Goal: Transaction & Acquisition: Purchase product/service

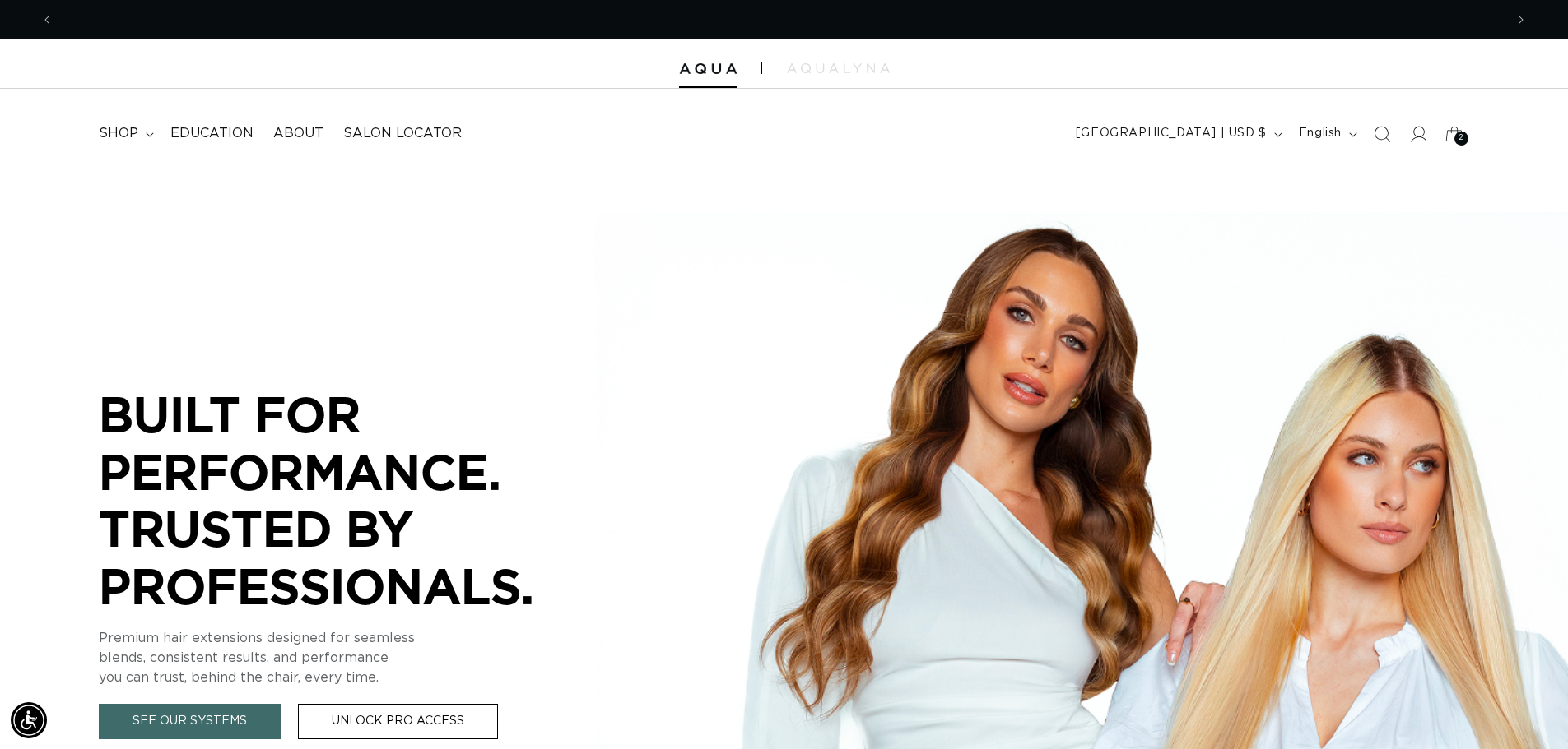
scroll to position [0, 1451]
click at [124, 136] on span "shop" at bounding box center [118, 133] width 40 height 18
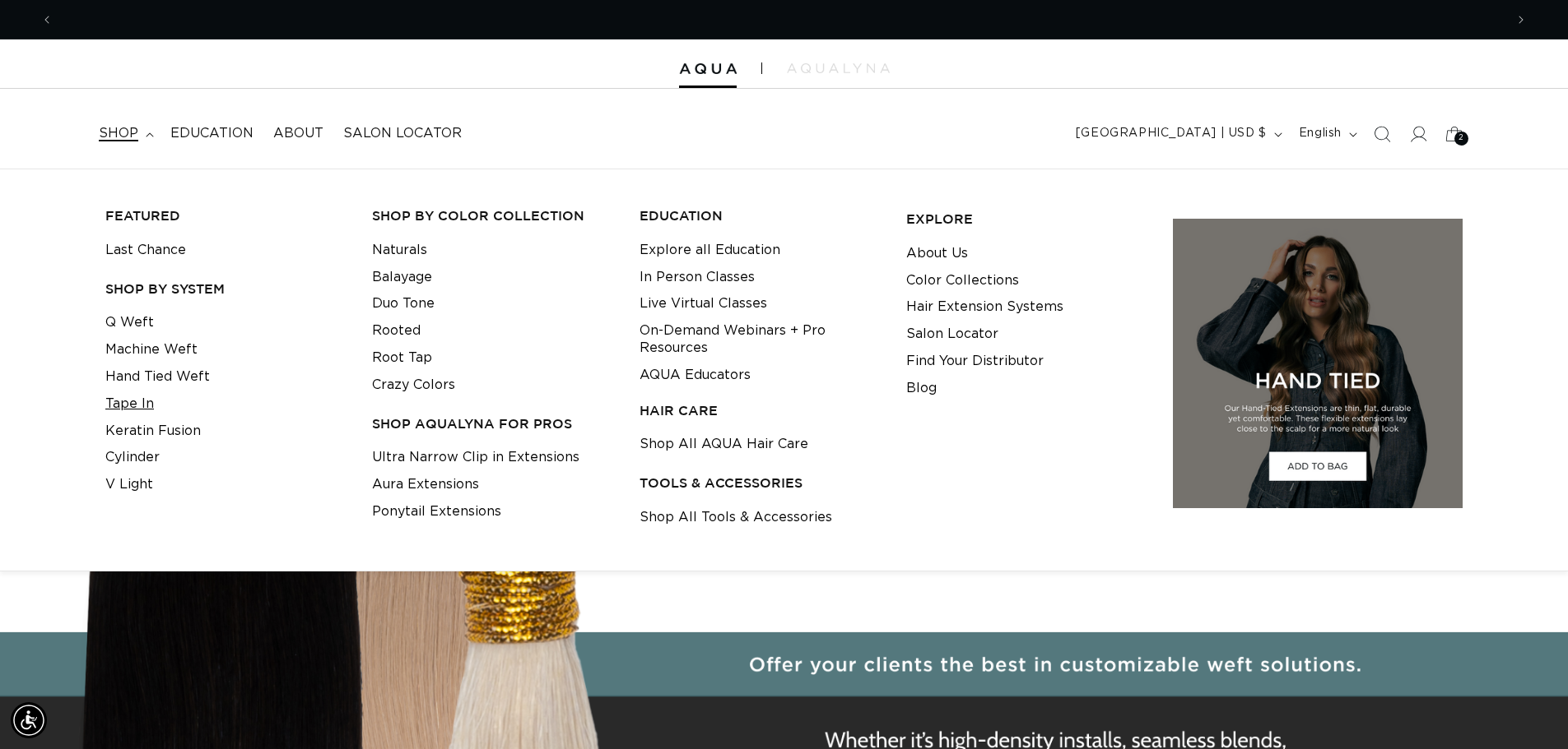
scroll to position [0, 2902]
click at [128, 415] on link "Tape In" at bounding box center [130, 404] width 49 height 27
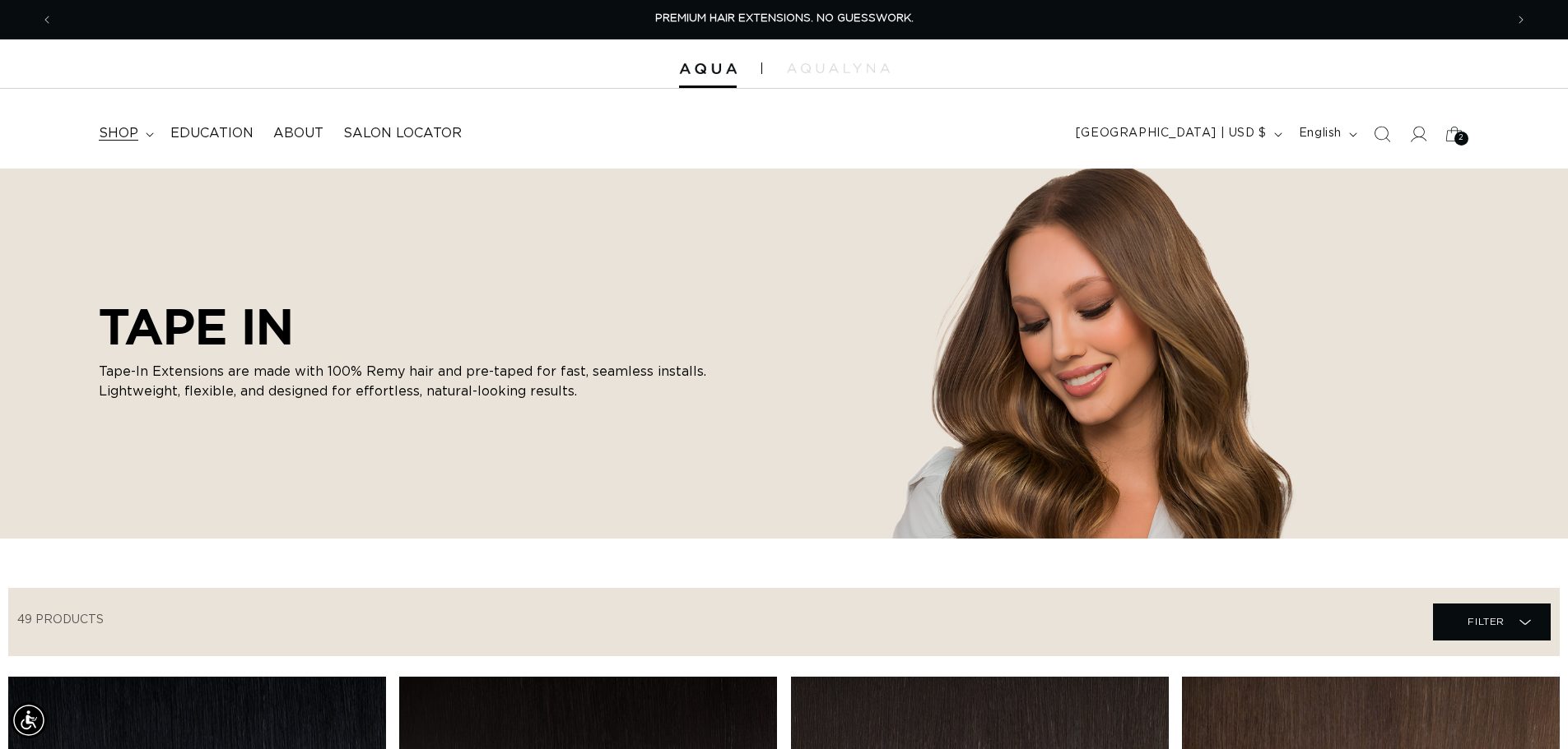
click at [113, 142] on span "shop" at bounding box center [118, 133] width 40 height 18
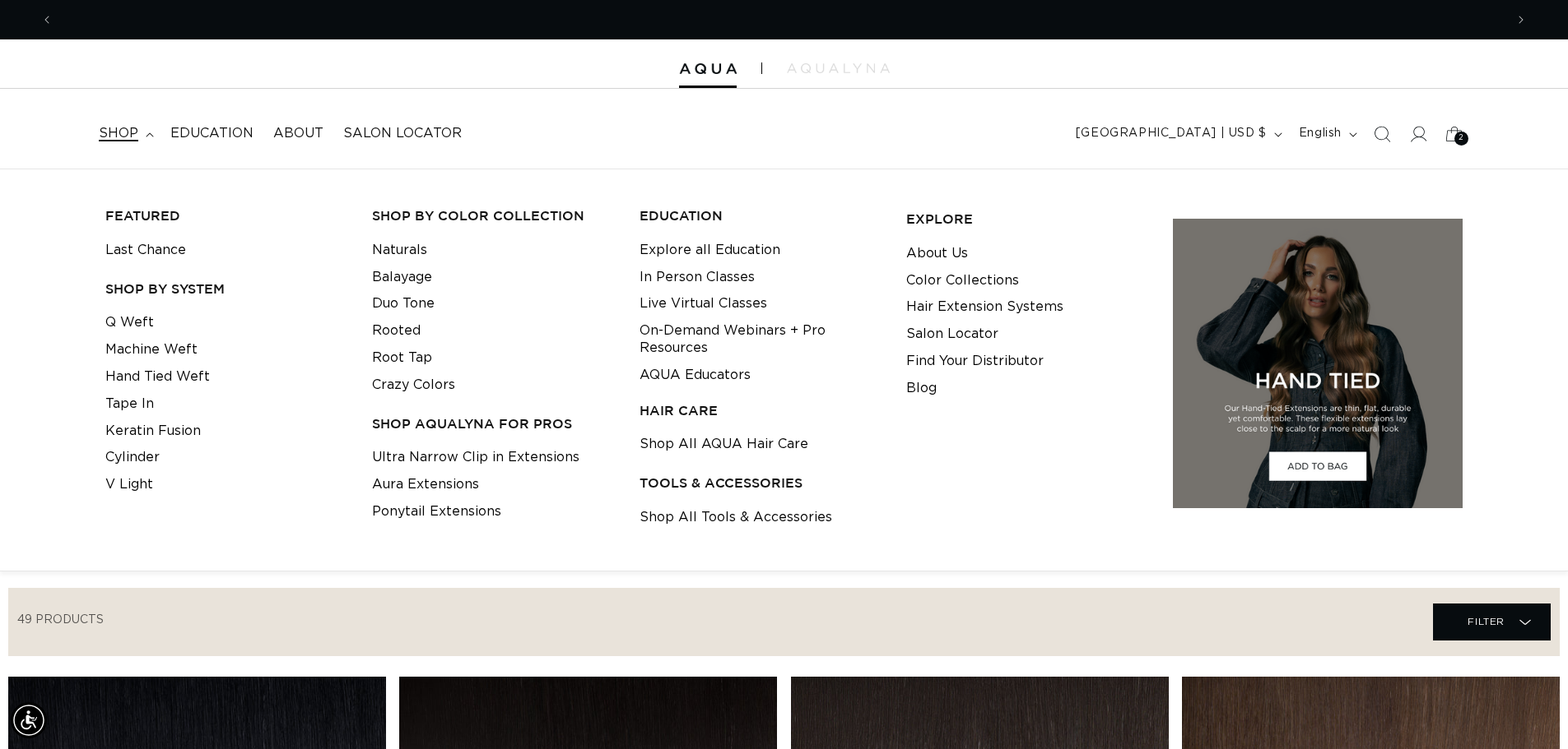
scroll to position [0, 1451]
click at [128, 400] on link "Tape In" at bounding box center [130, 404] width 49 height 27
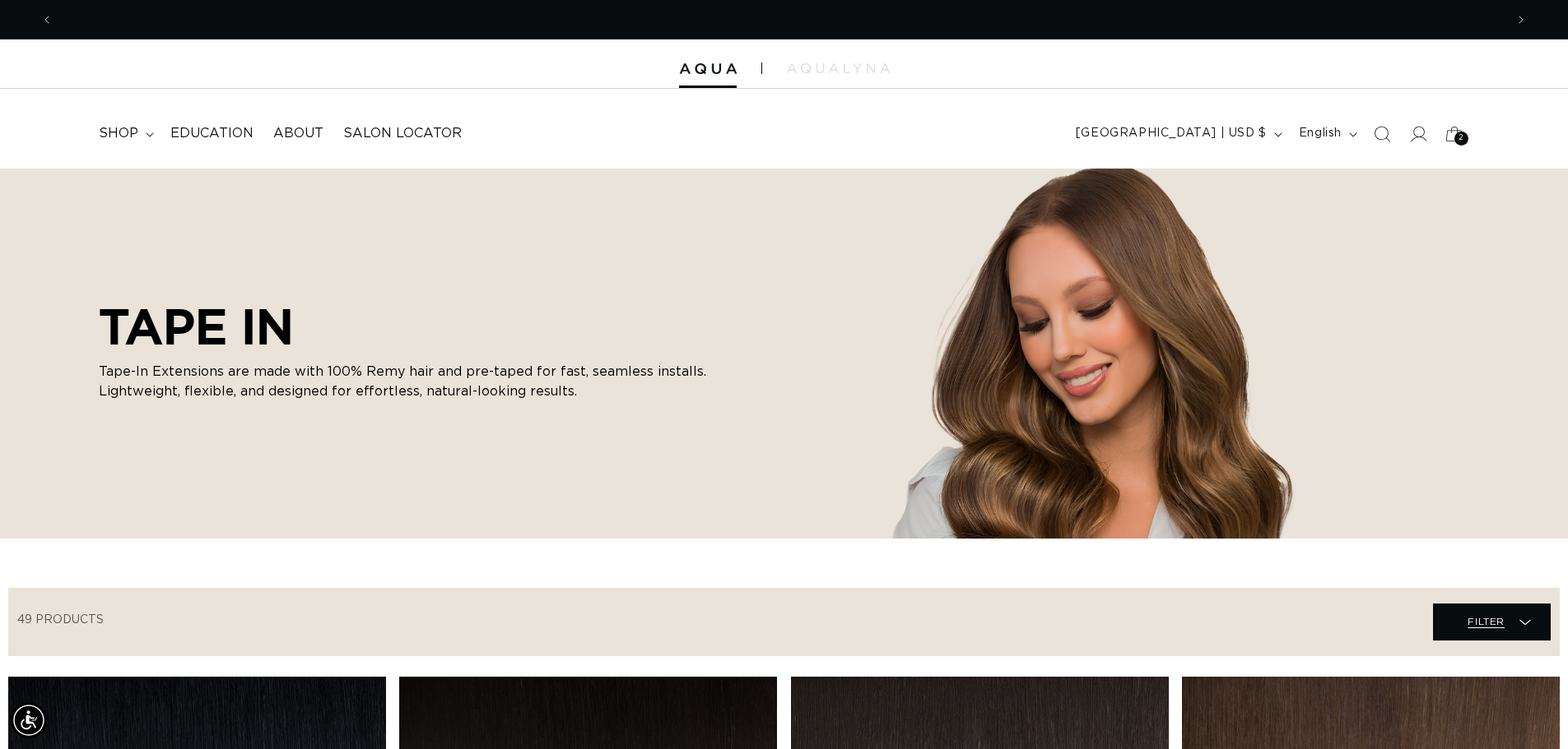
scroll to position [0, 1451]
click at [1473, 633] on span "Filter" at bounding box center [1486, 622] width 37 height 31
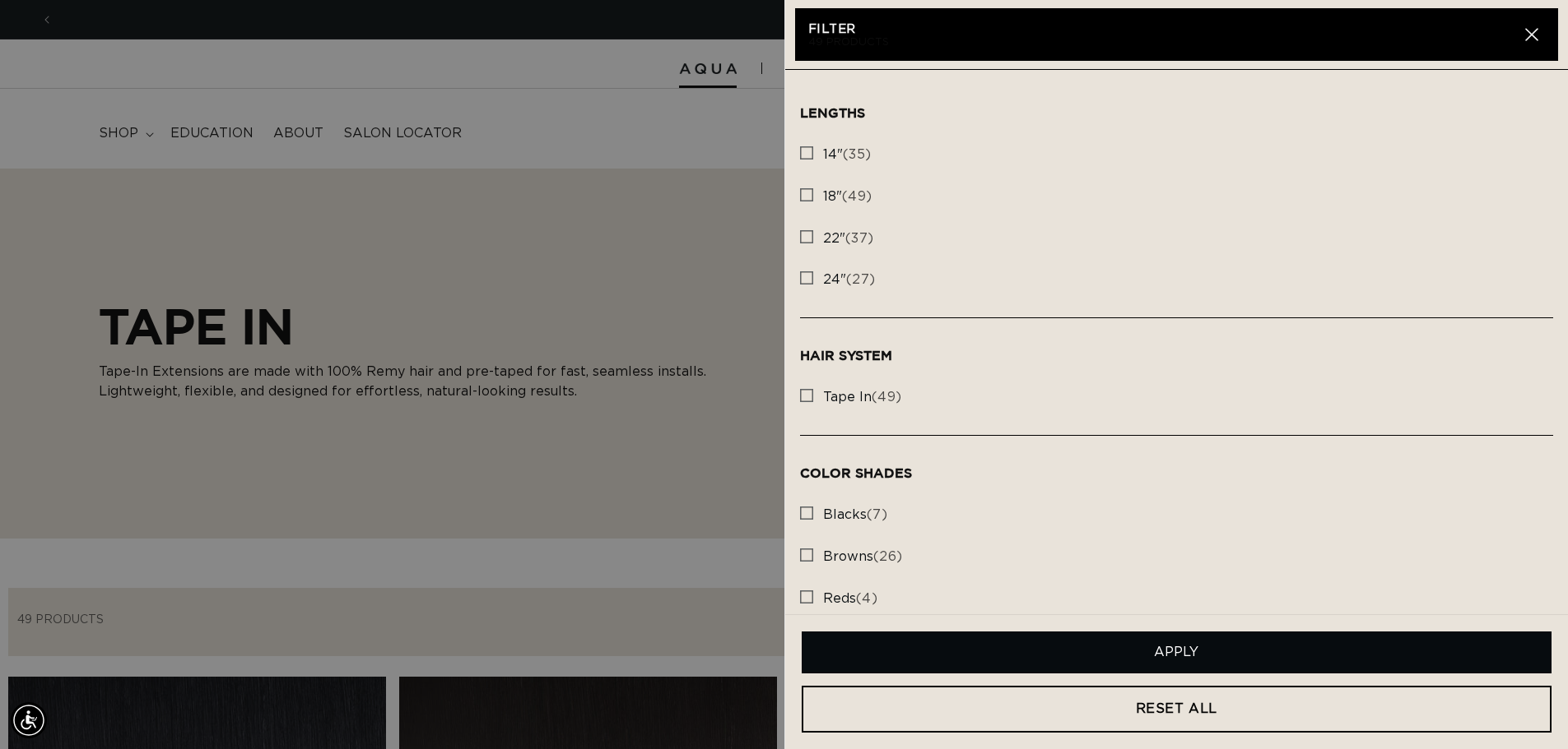
scroll to position [0, 2902]
click at [803, 196] on rect at bounding box center [807, 195] width 12 height 12
click at [803, 196] on input "18" (49) 18" (49 products)" at bounding box center [807, 191] width 13 height 13
checkbox input "true"
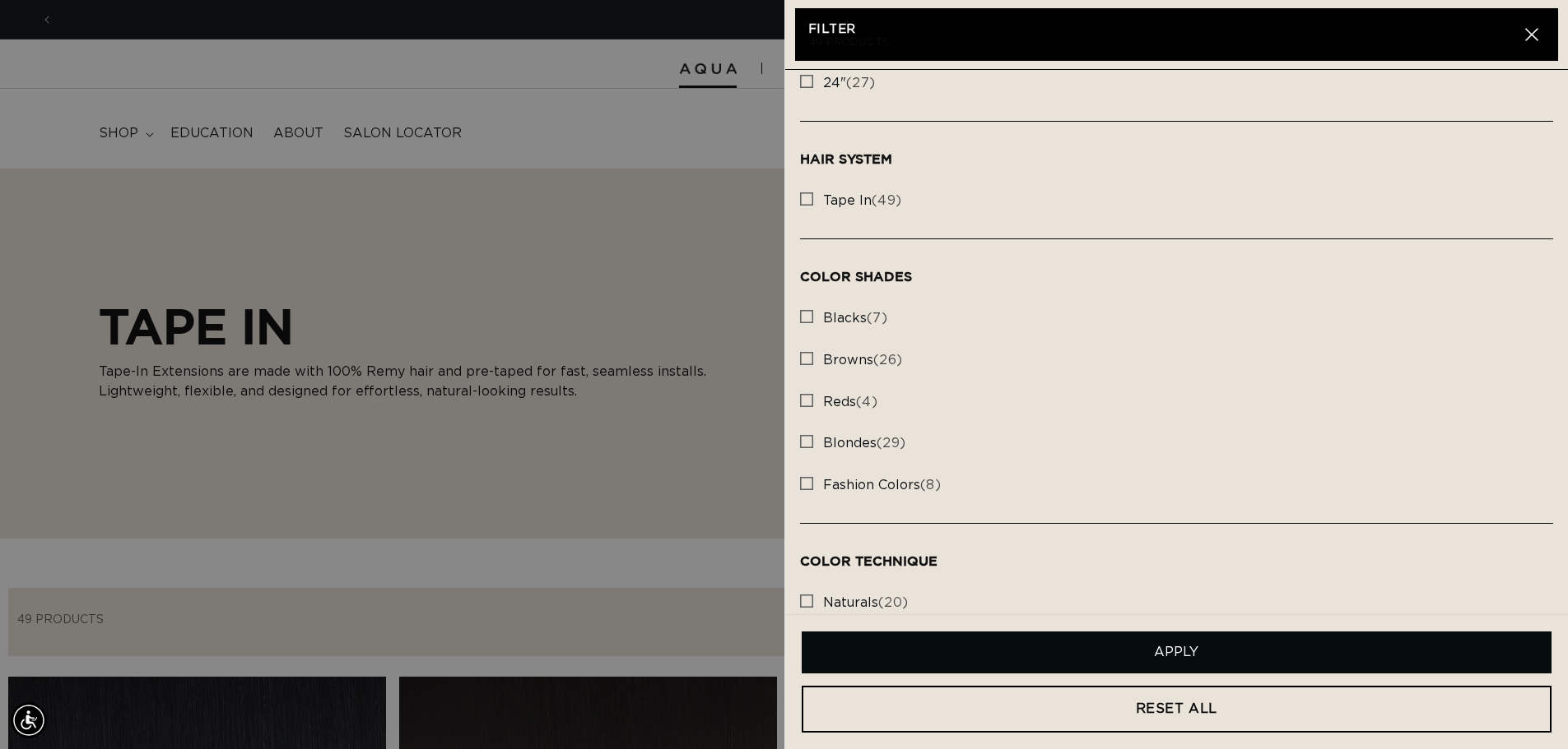
scroll to position [0, 1451]
click at [808, 441] on rect at bounding box center [807, 441] width 12 height 12
click at [808, 441] on input "blondes (29) blondes (29 products)" at bounding box center [807, 438] width 13 height 13
checkbox input "true"
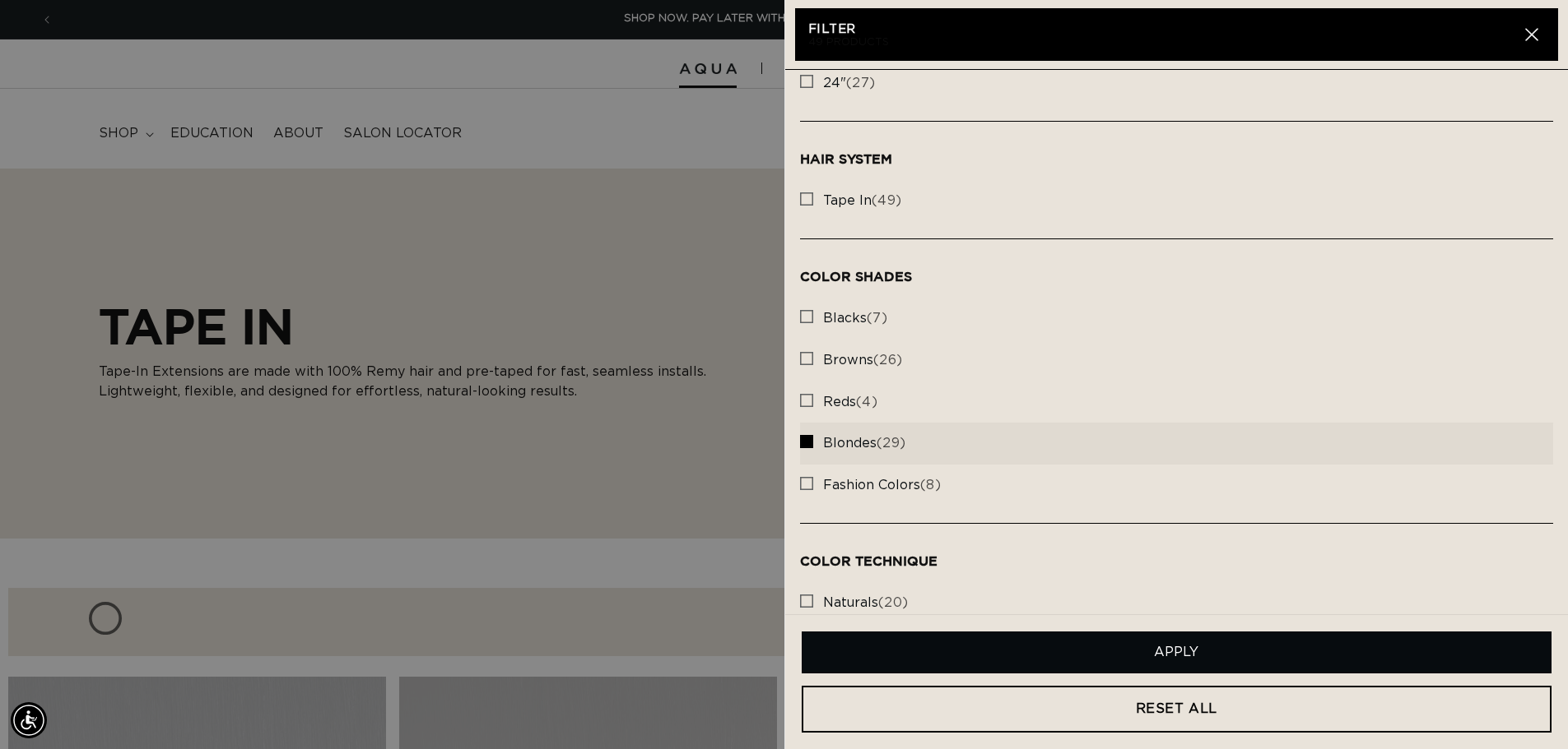
click at [1095, 648] on button "Apply" at bounding box center [1177, 653] width 750 height 42
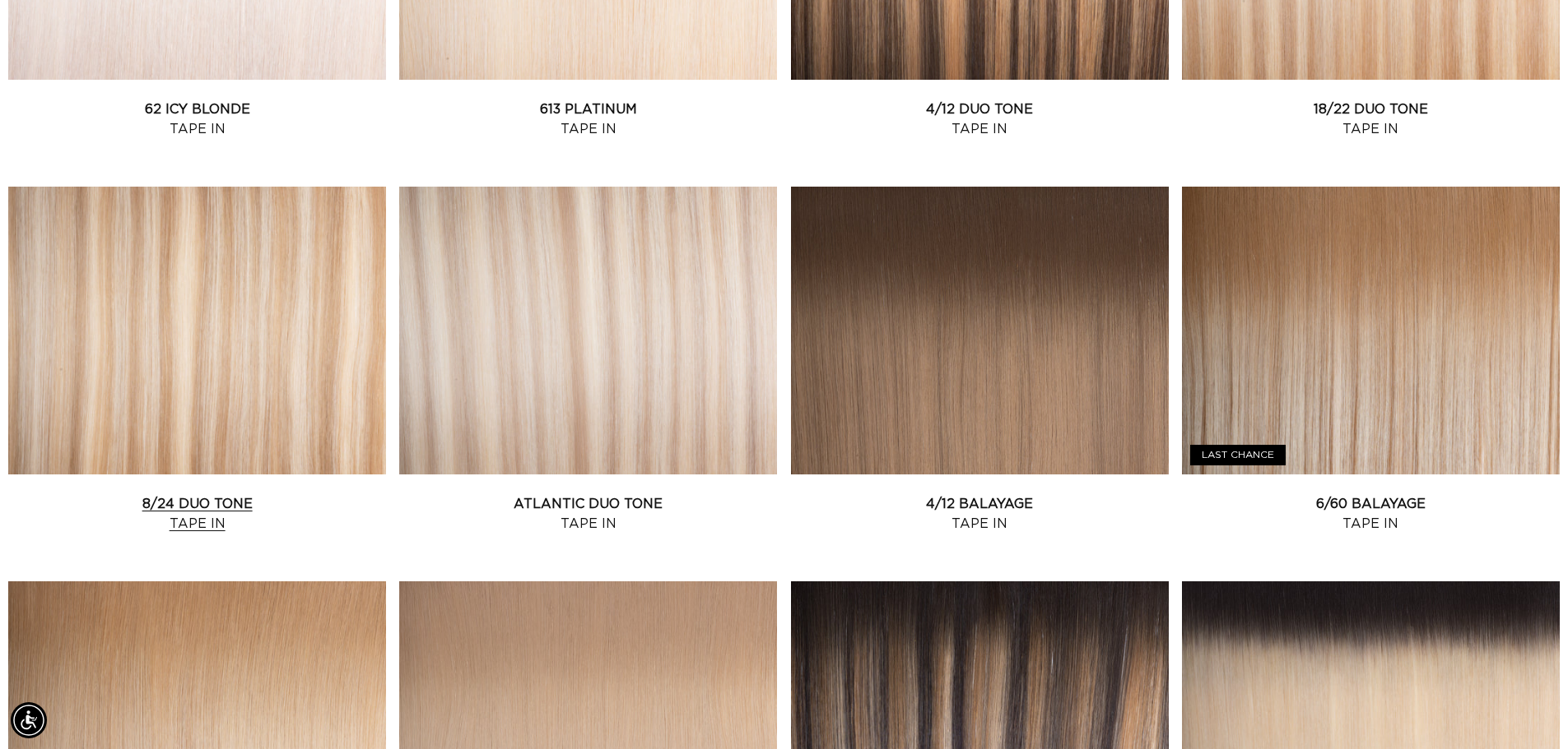
scroll to position [0, 2902]
click at [217, 495] on link "8/24 Duo Tone Tape In" at bounding box center [197, 514] width 378 height 40
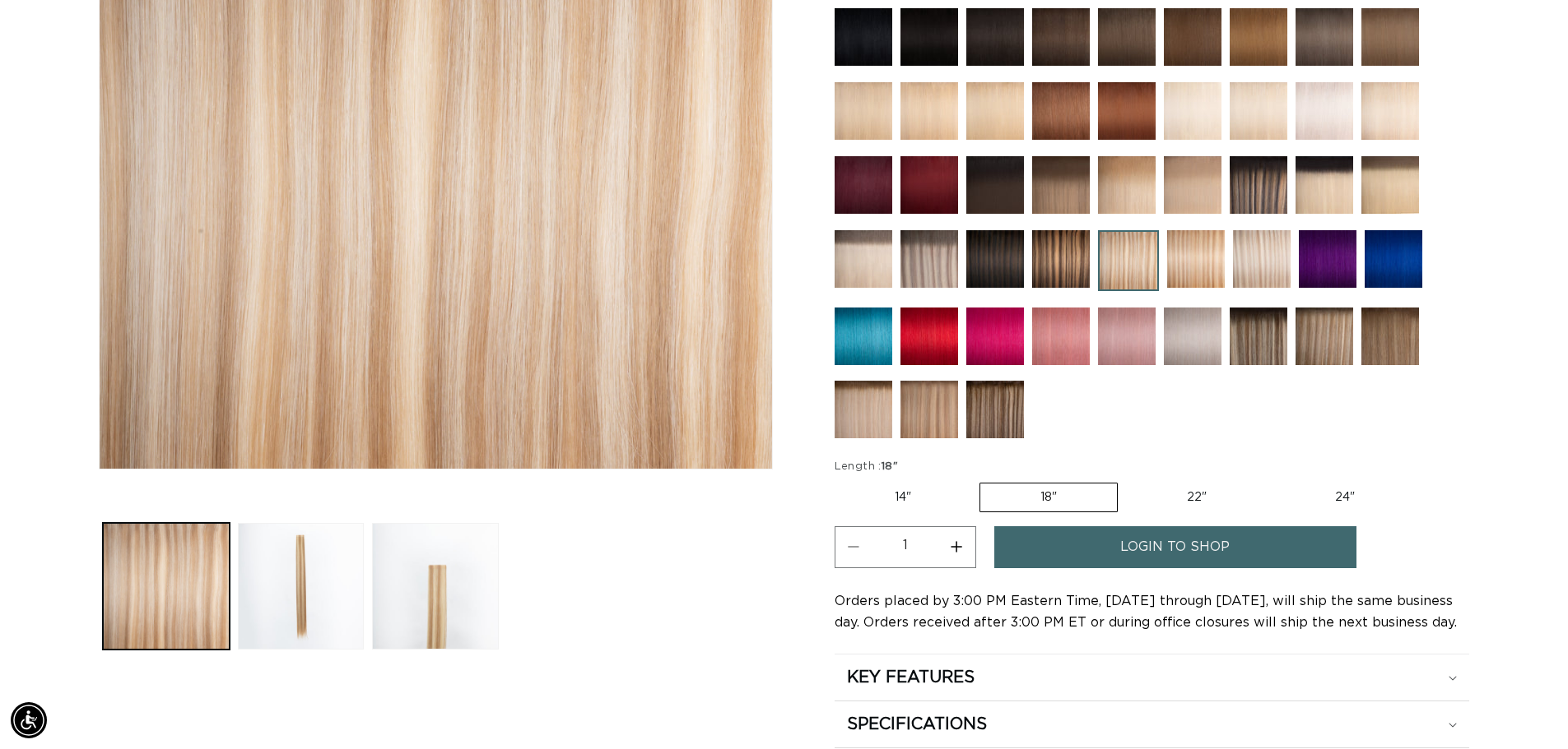
scroll to position [0, 1451]
click at [1206, 553] on span "login to shop" at bounding box center [1175, 548] width 110 height 42
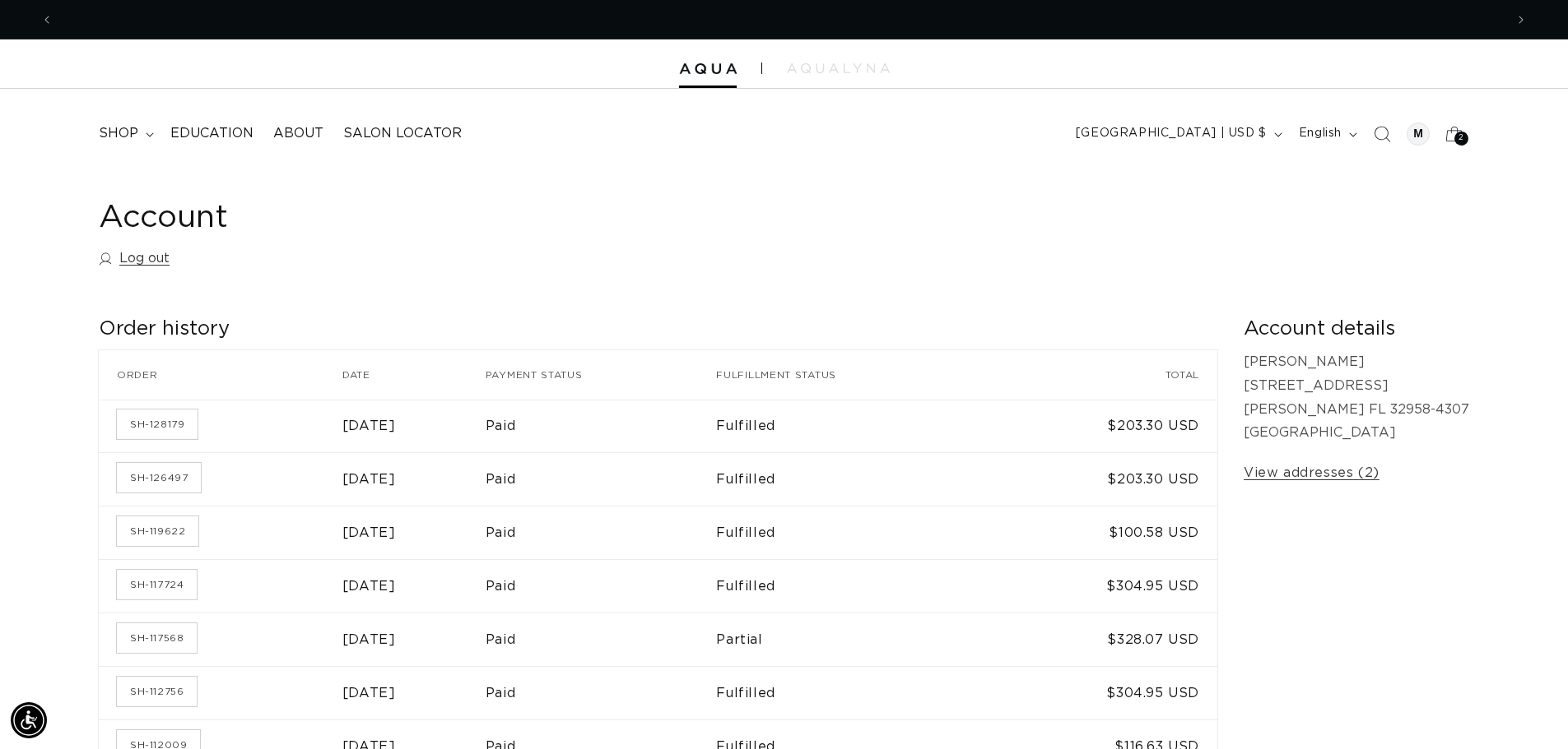
scroll to position [0, 1451]
click at [127, 136] on span "shop" at bounding box center [118, 133] width 40 height 18
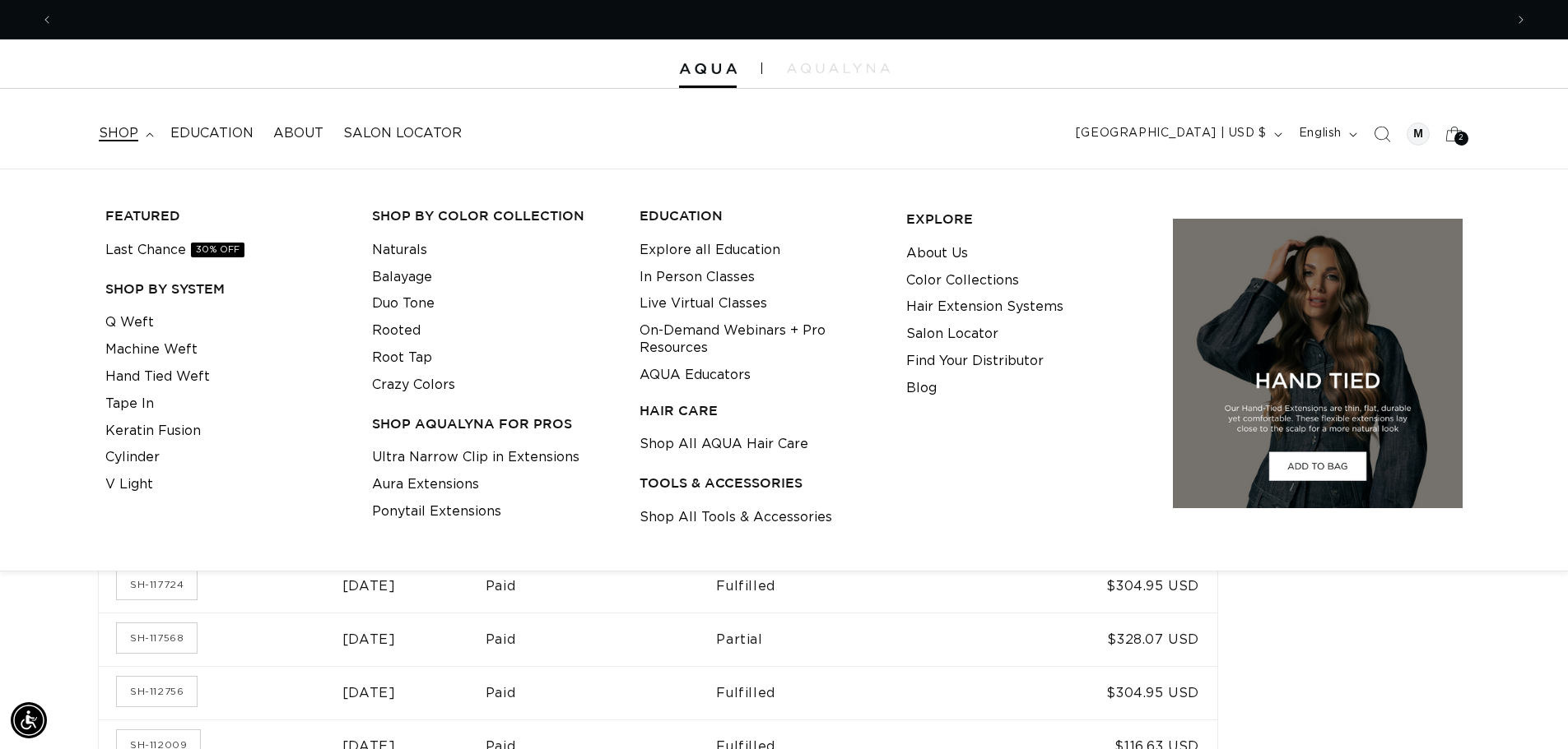
scroll to position [0, 2902]
click at [134, 409] on link "Tape In" at bounding box center [130, 404] width 49 height 27
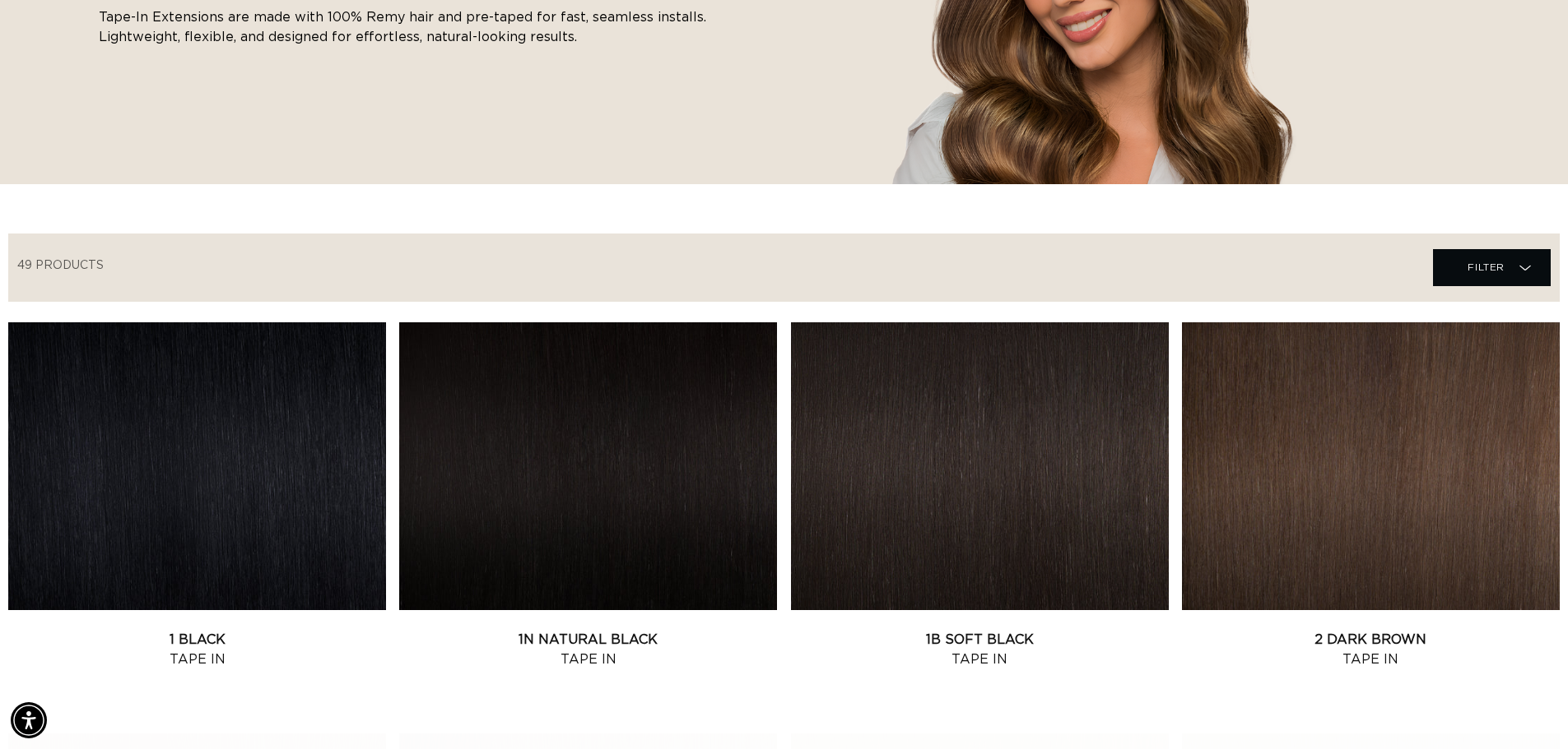
scroll to position [0, 1451]
click at [1501, 260] on span "Filter" at bounding box center [1486, 267] width 37 height 31
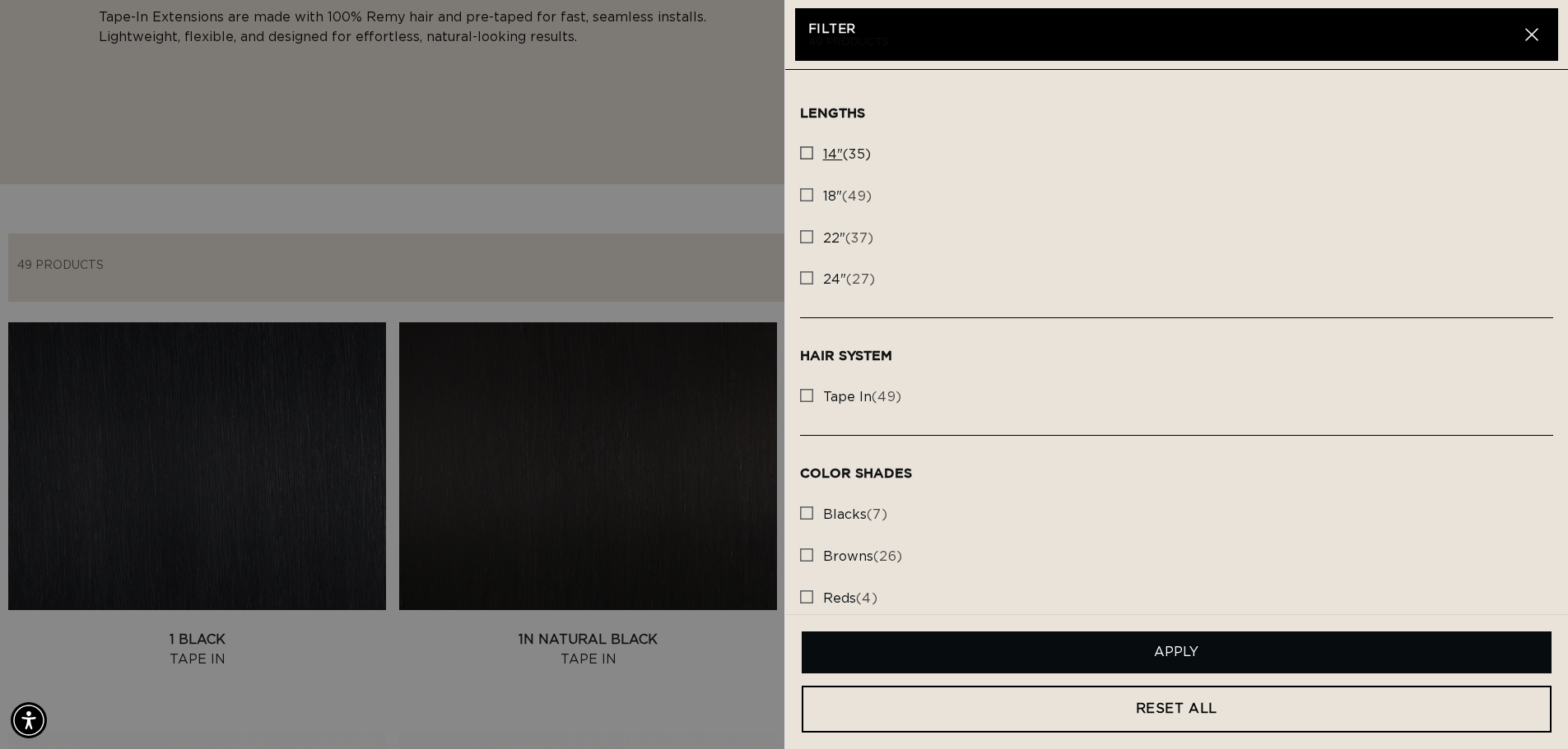
scroll to position [0, 2902]
click at [812, 194] on rect at bounding box center [807, 195] width 12 height 12
click at [812, 194] on input "18" (49) 18" (49 products)" at bounding box center [807, 191] width 13 height 13
checkbox input "true"
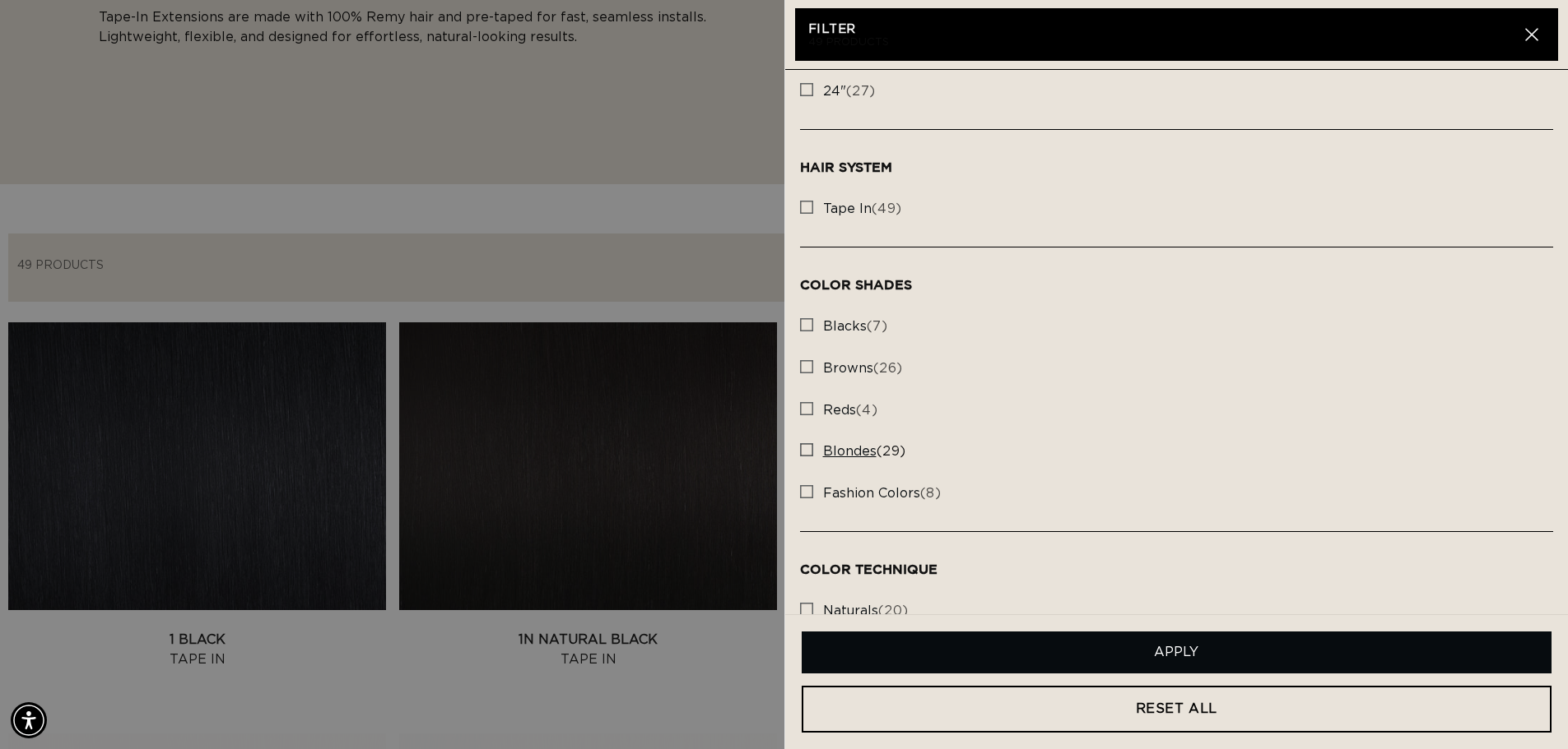
scroll to position [0, 1451]
click at [809, 447] on rect at bounding box center [807, 450] width 12 height 12
click at [809, 447] on input "blondes (29) blondes (29 products)" at bounding box center [807, 446] width 13 height 13
checkbox input "true"
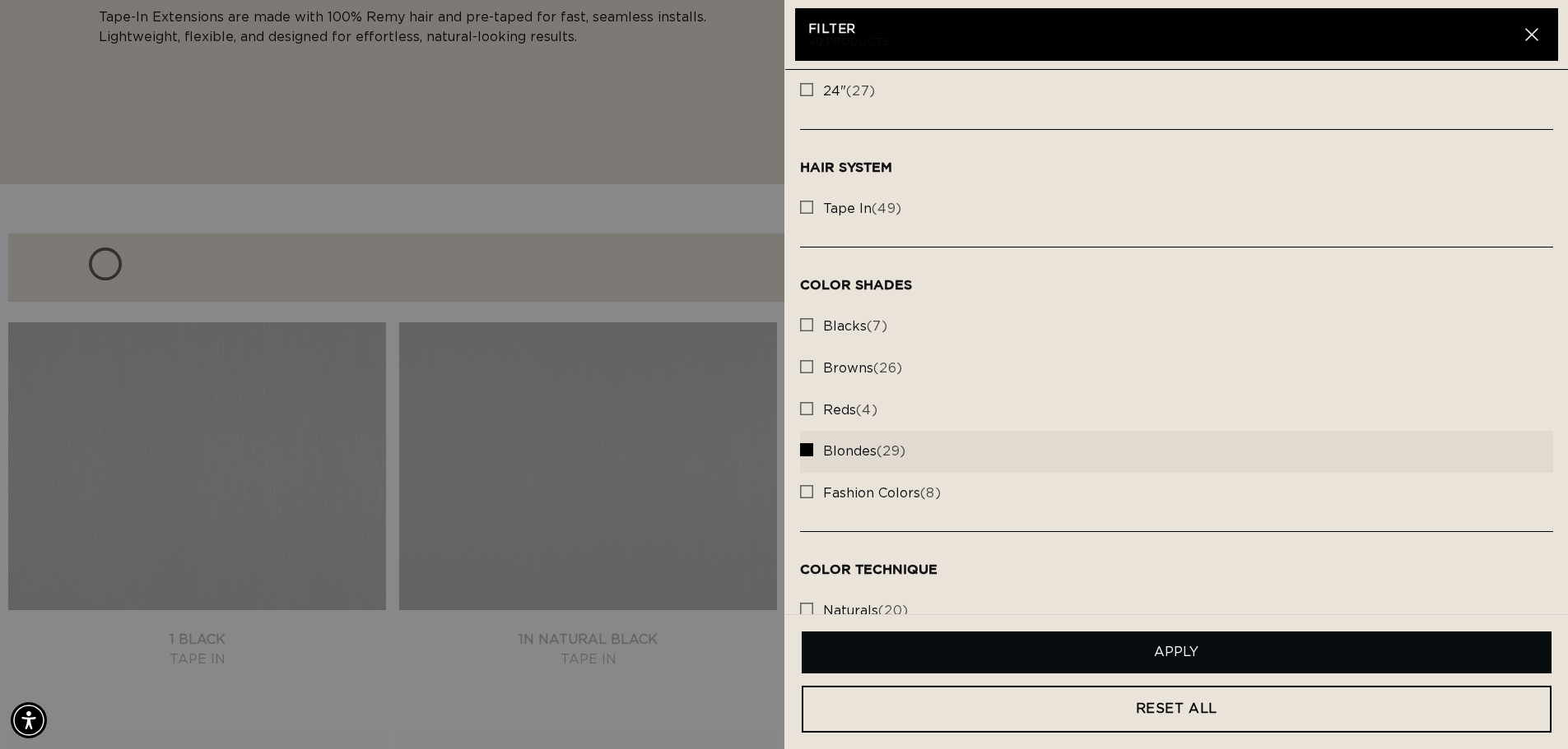
click at [1070, 672] on button "Apply" at bounding box center [1177, 653] width 750 height 42
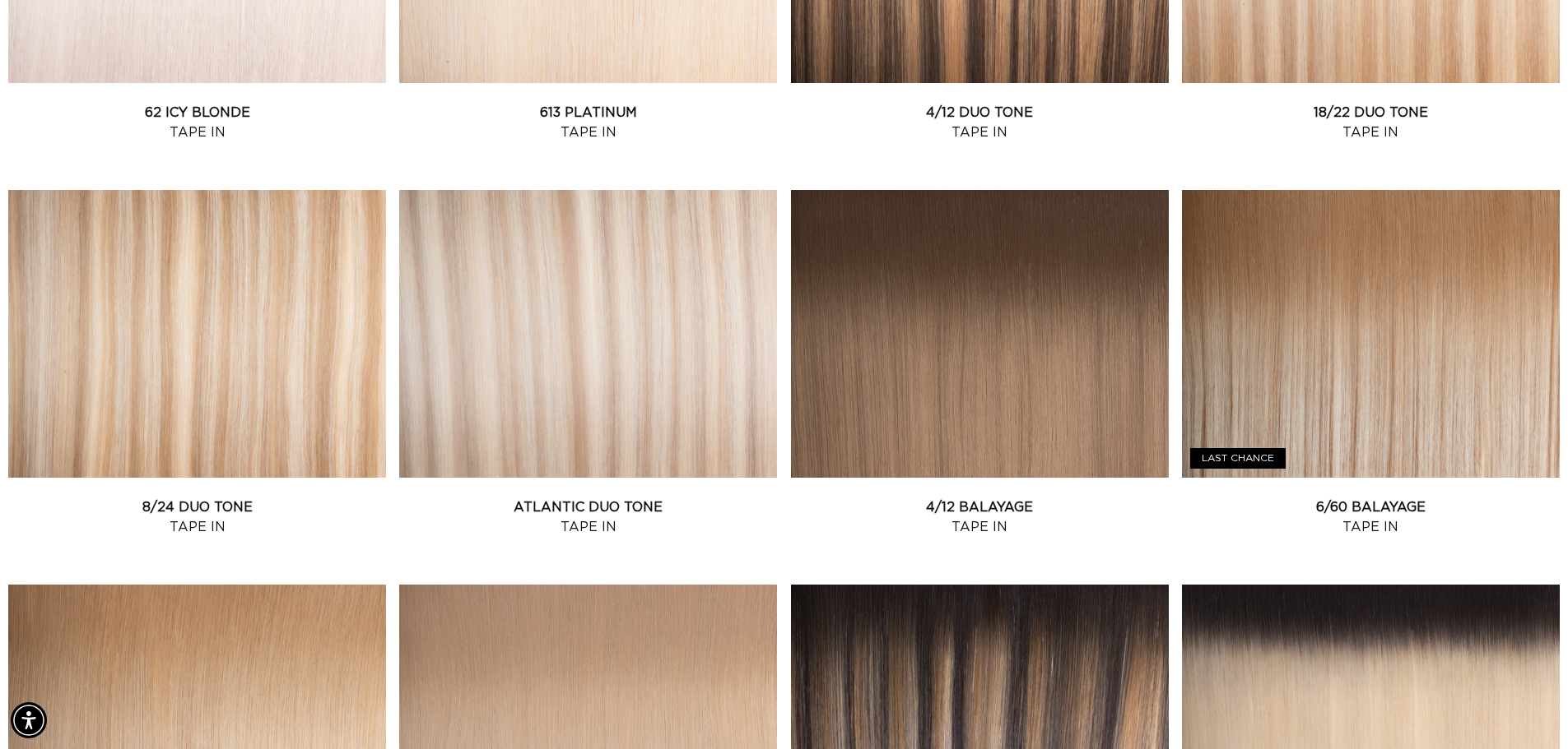
scroll to position [1675, 0]
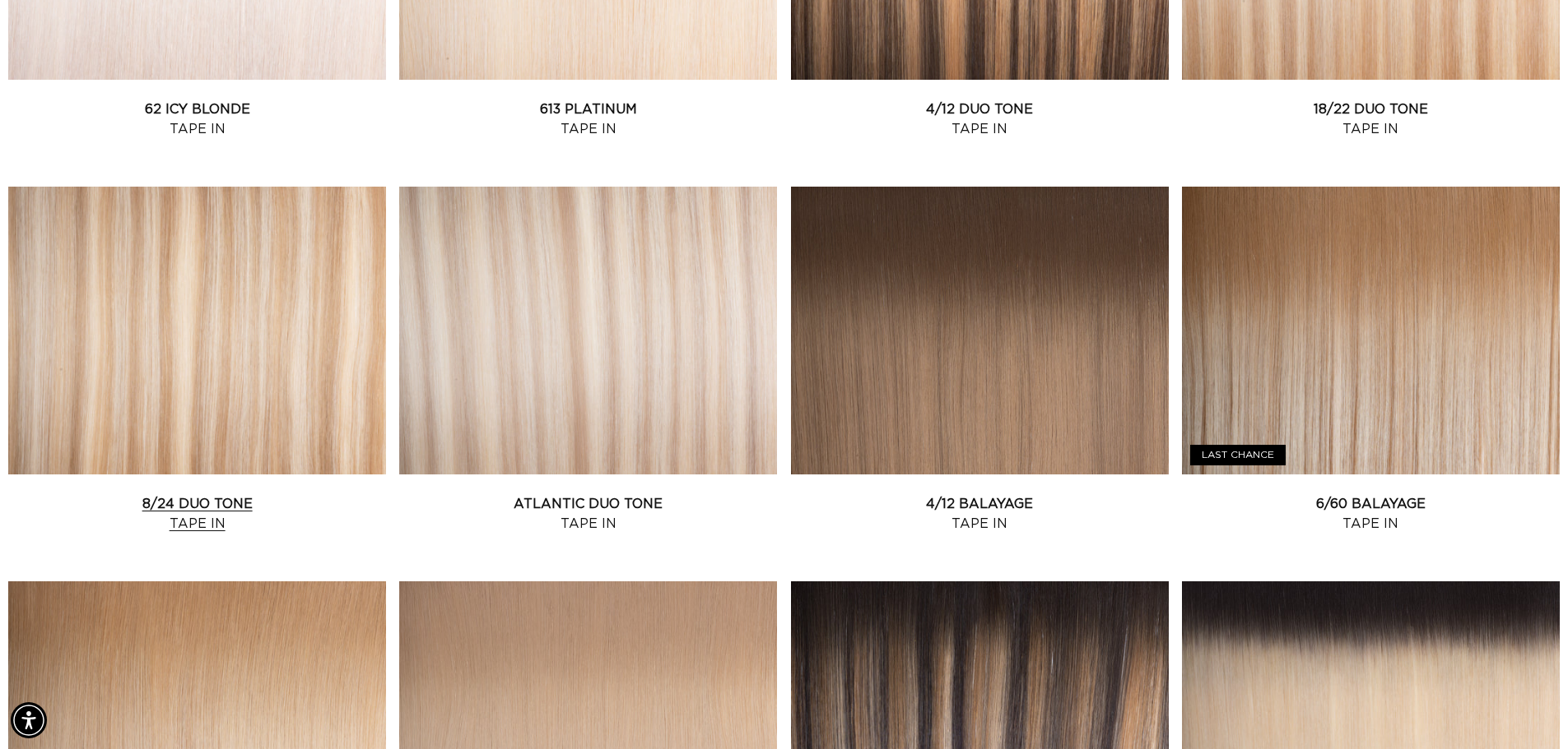
click at [282, 495] on link "8/24 Duo Tone Tape In" at bounding box center [197, 514] width 378 height 40
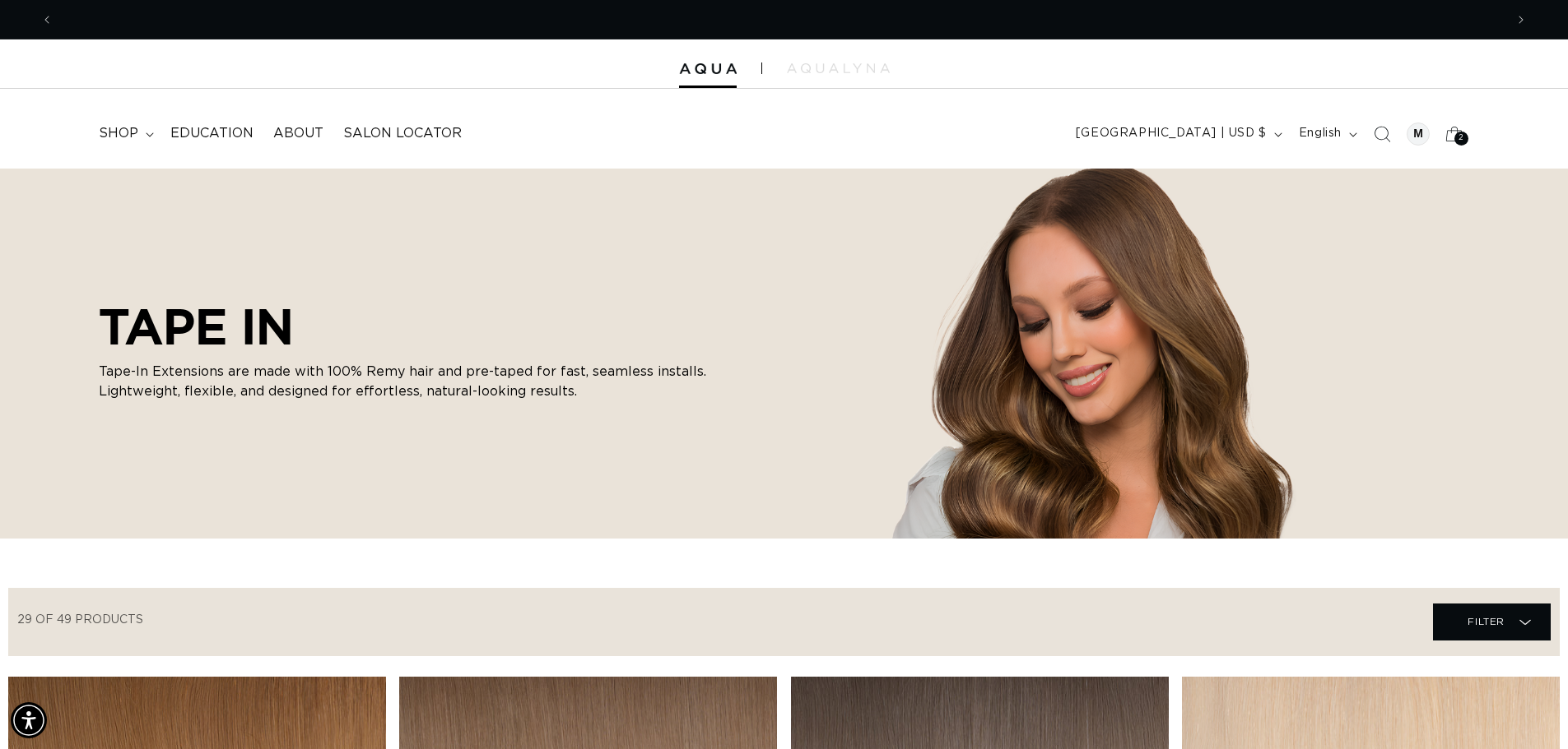
scroll to position [0, 2902]
click at [1469, 632] on span "Filter" at bounding box center [1486, 622] width 37 height 31
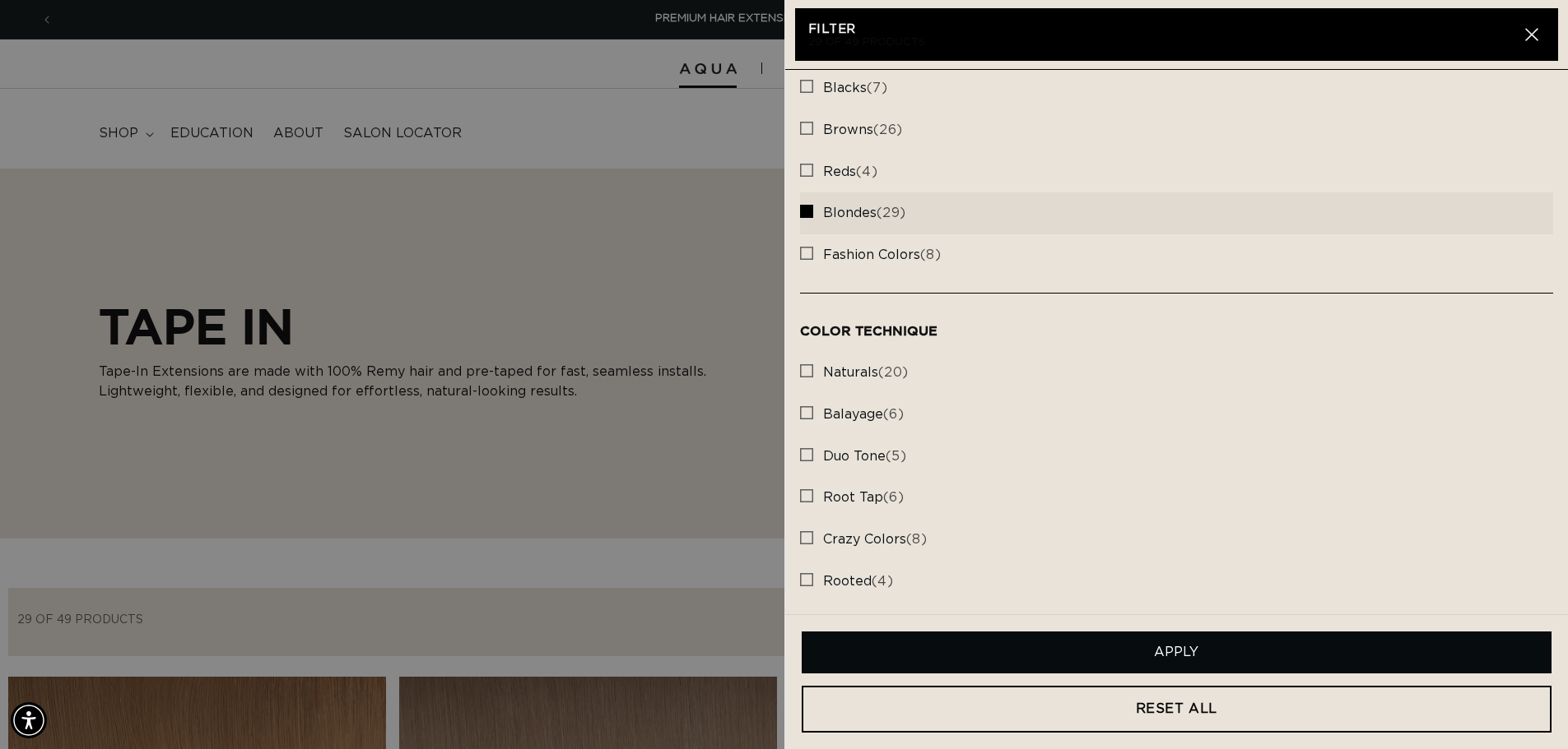
scroll to position [0, 0]
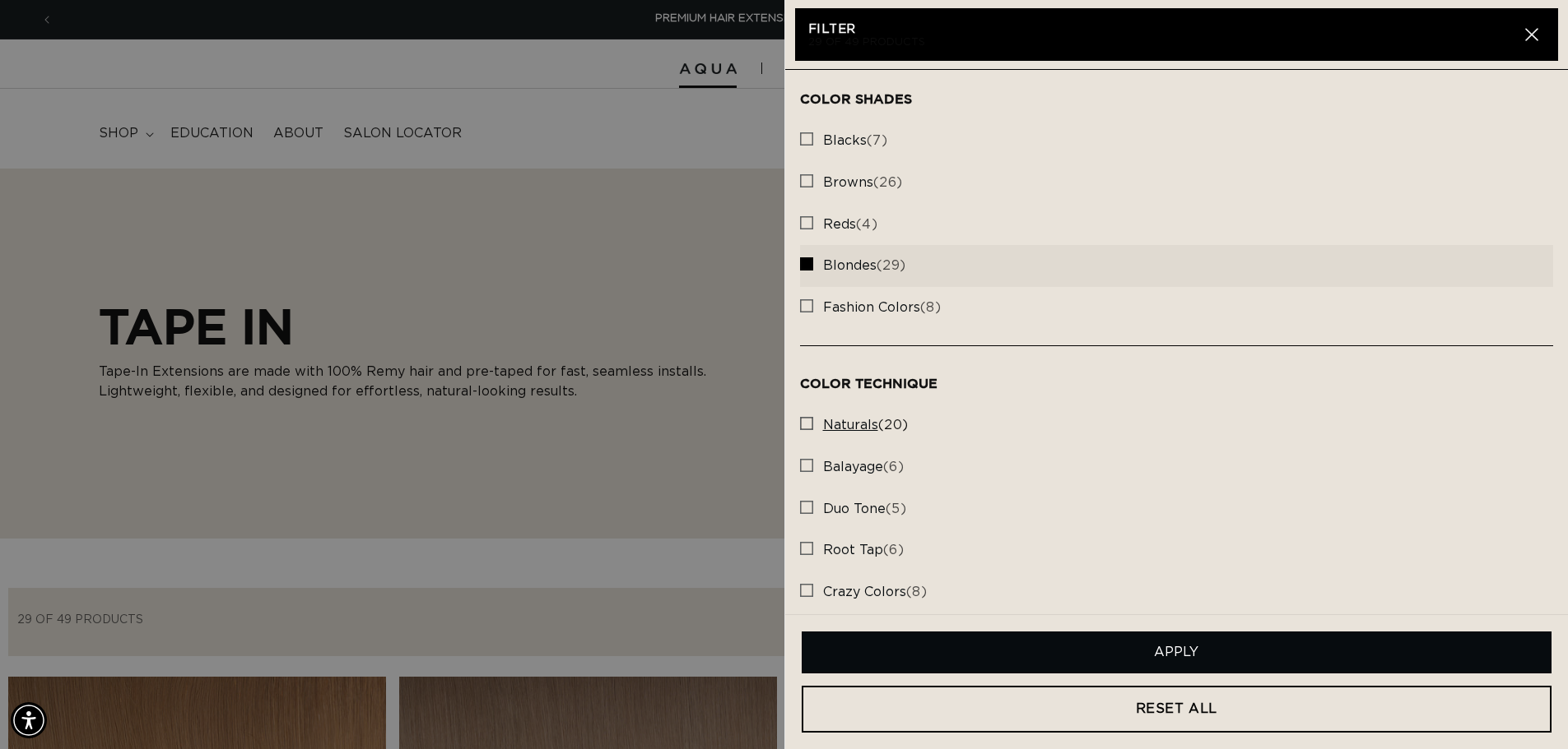
click at [803, 422] on rect at bounding box center [807, 424] width 12 height 12
click at [803, 422] on input "naturals (20) naturals (20 products)" at bounding box center [807, 420] width 13 height 13
checkbox input "true"
click at [1057, 650] on button "Apply" at bounding box center [1177, 653] width 750 height 42
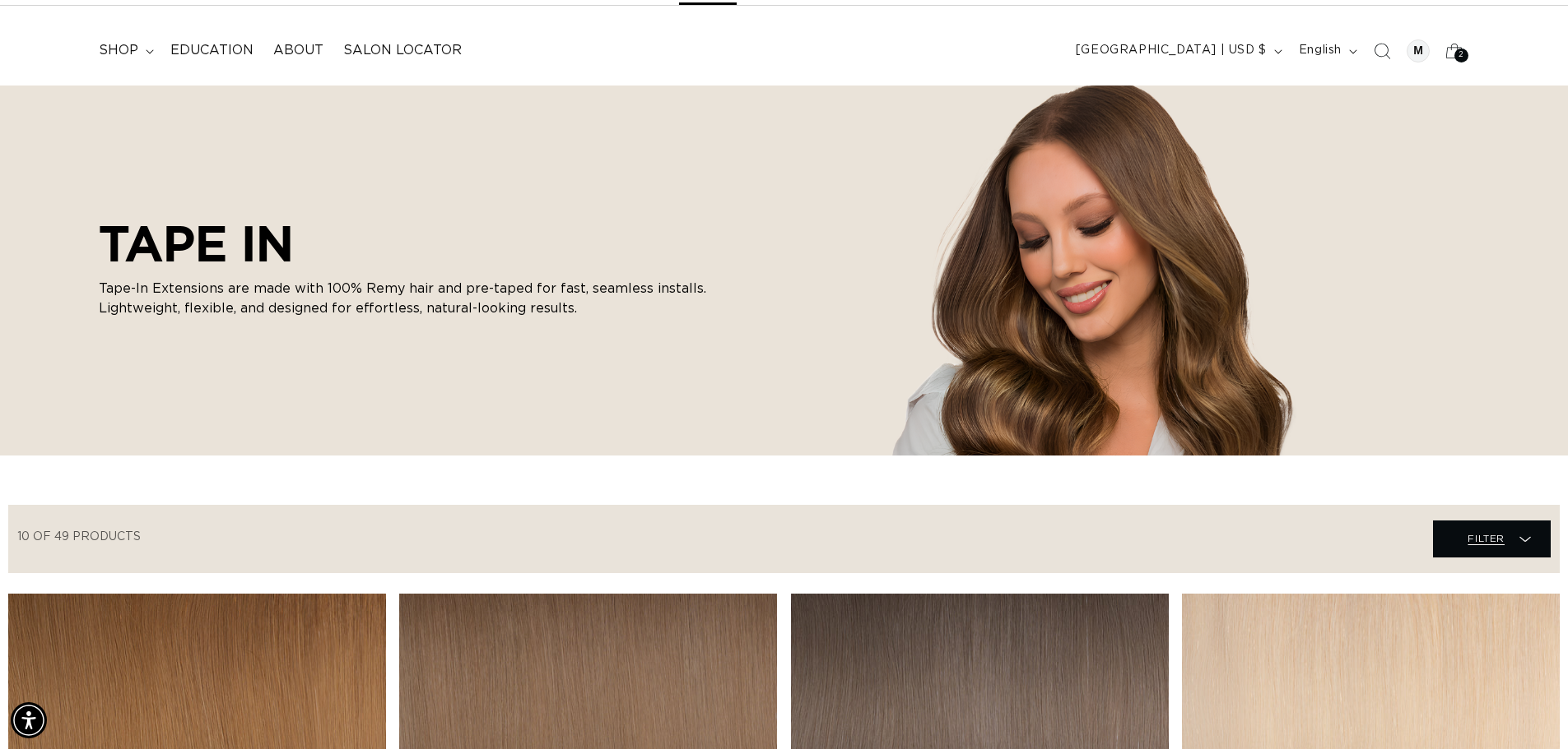
click at [1510, 545] on span "Filter Filter" at bounding box center [1492, 539] width 118 height 37
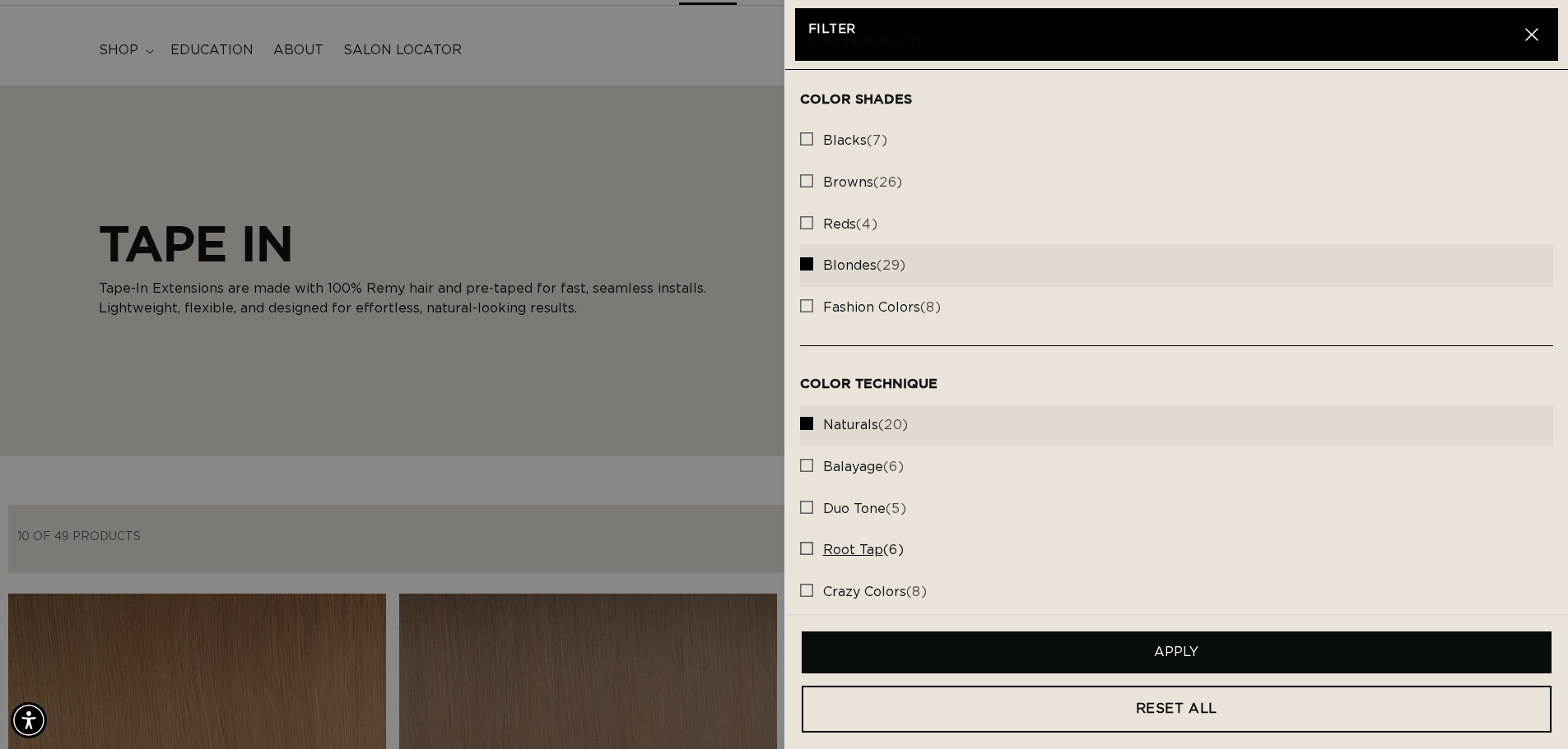
click at [844, 555] on span "root tap" at bounding box center [852, 550] width 60 height 13
click at [814, 551] on input "root tap (6) root tap (6 products)" at bounding box center [807, 545] width 13 height 13
checkbox input "true"
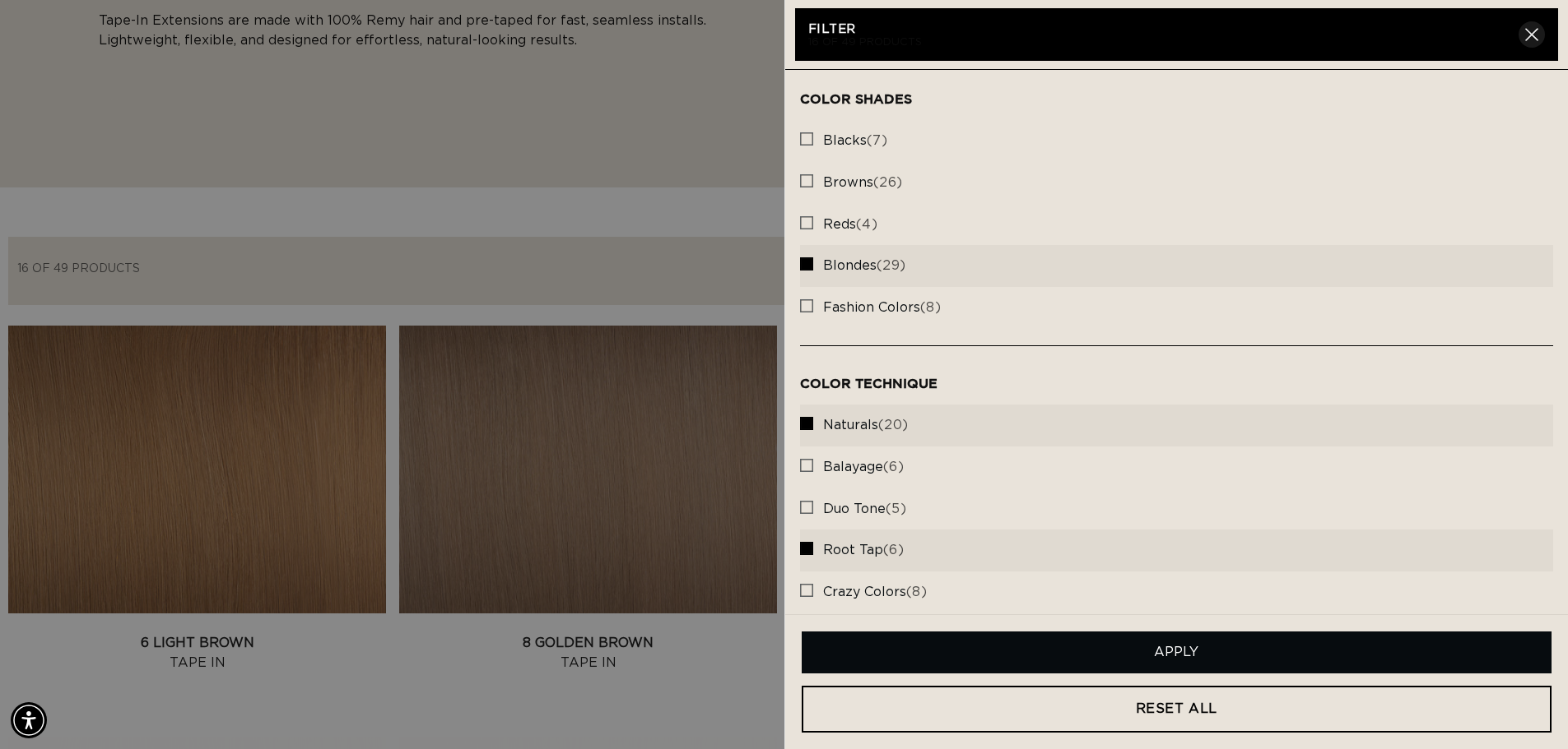
click at [1532, 24] on button "Close" at bounding box center [1531, 34] width 26 height 26
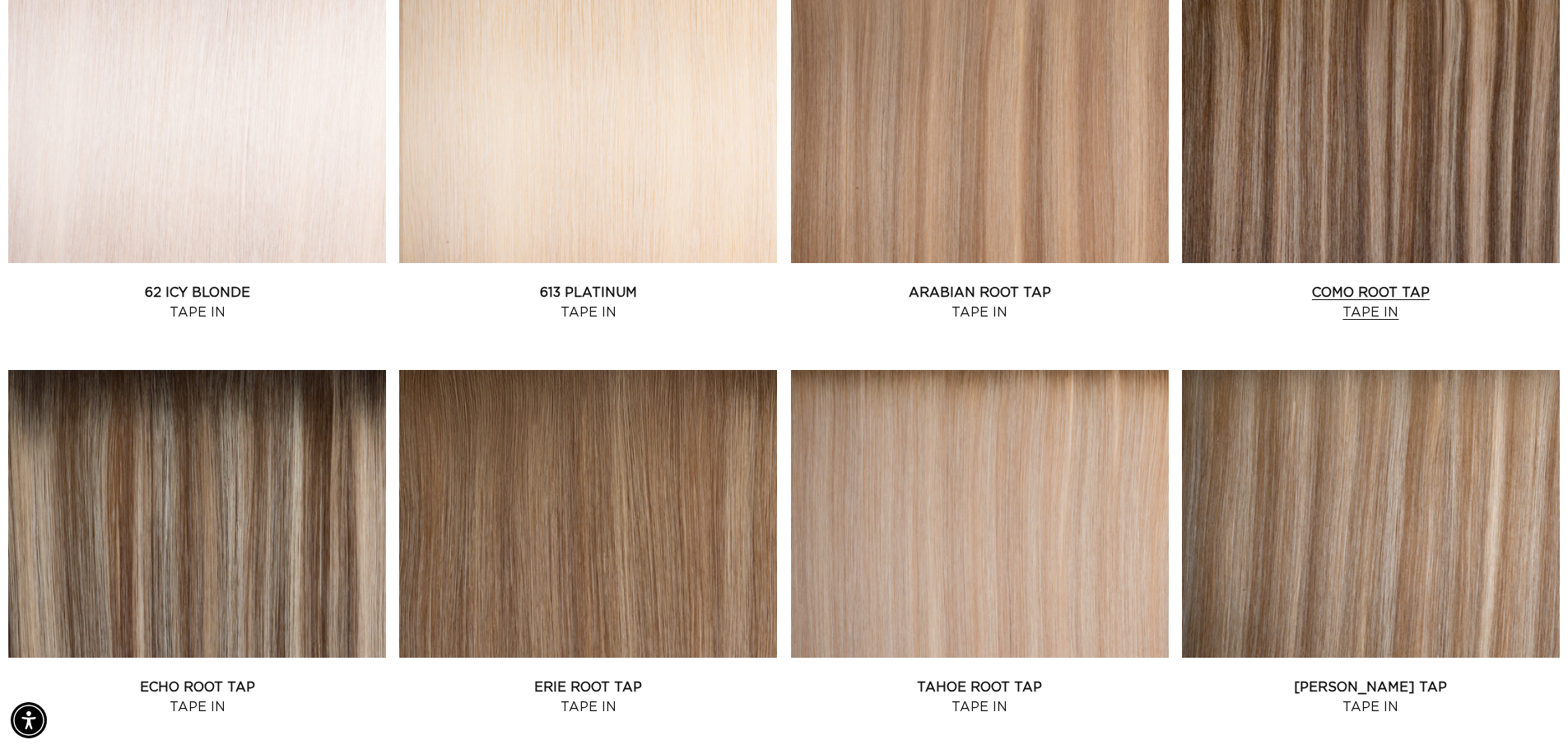
click at [1375, 283] on link "Como Root Tap Tape In" at bounding box center [1371, 302] width 378 height 40
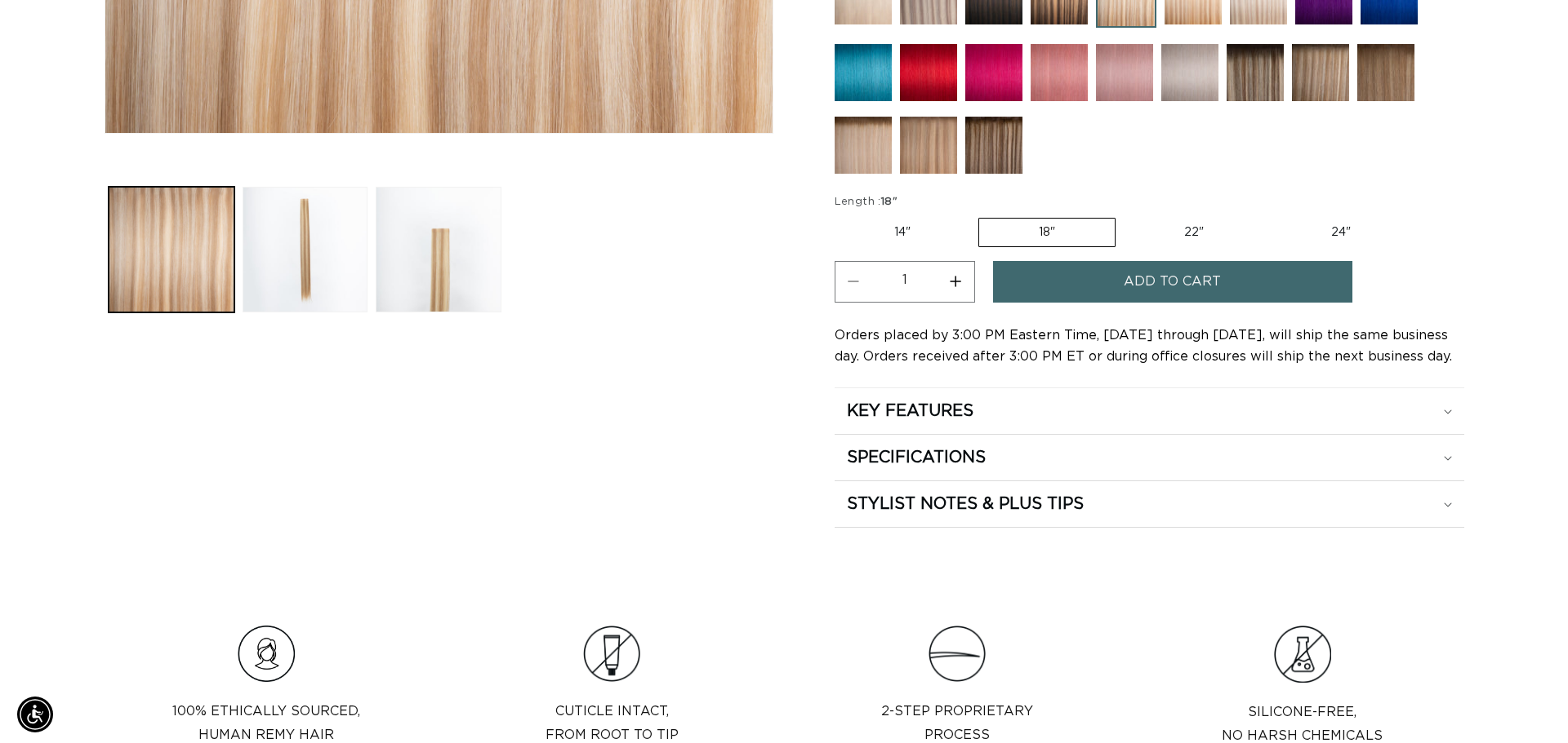
scroll to position [0, 1439]
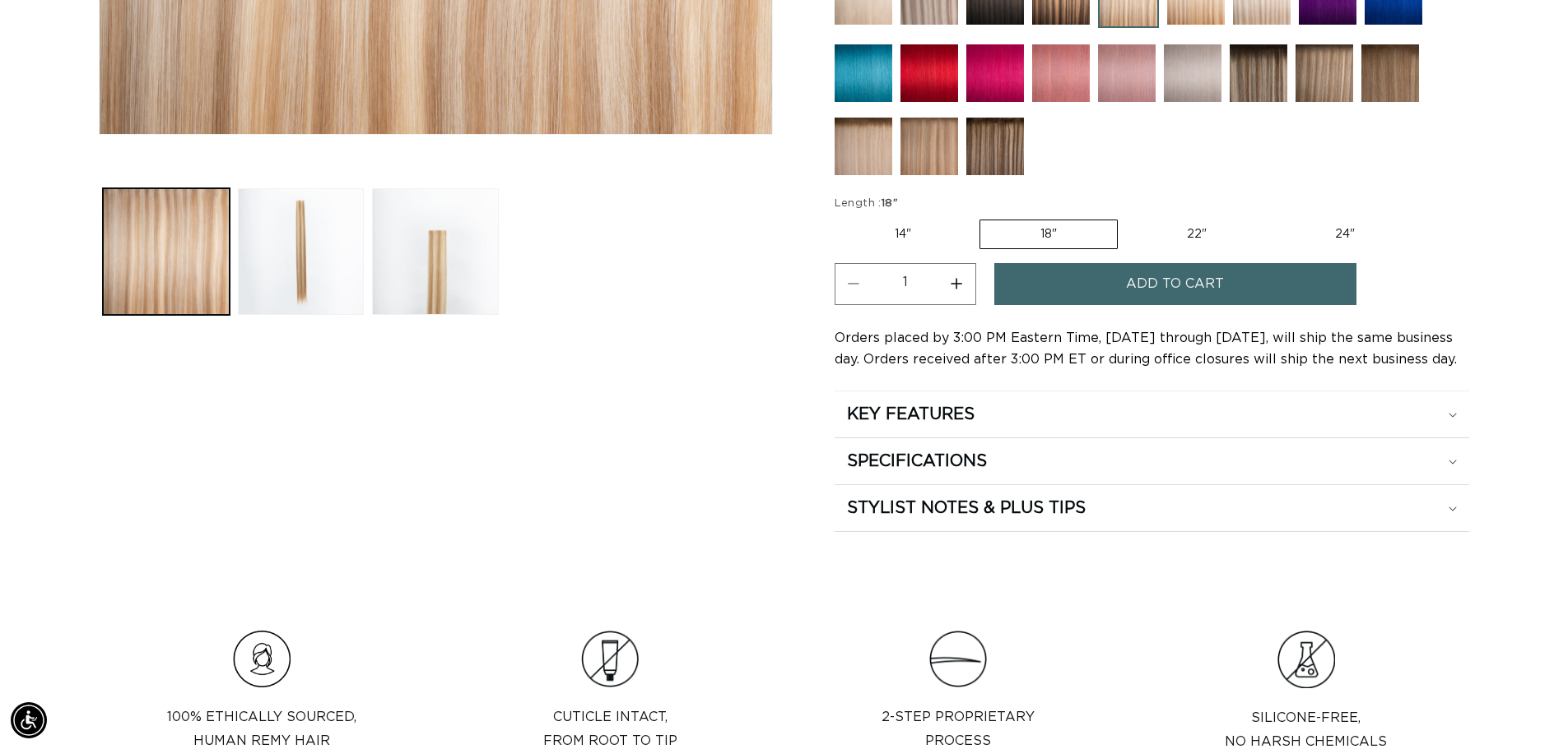
click at [1122, 293] on button "Add to cart" at bounding box center [1175, 284] width 362 height 42
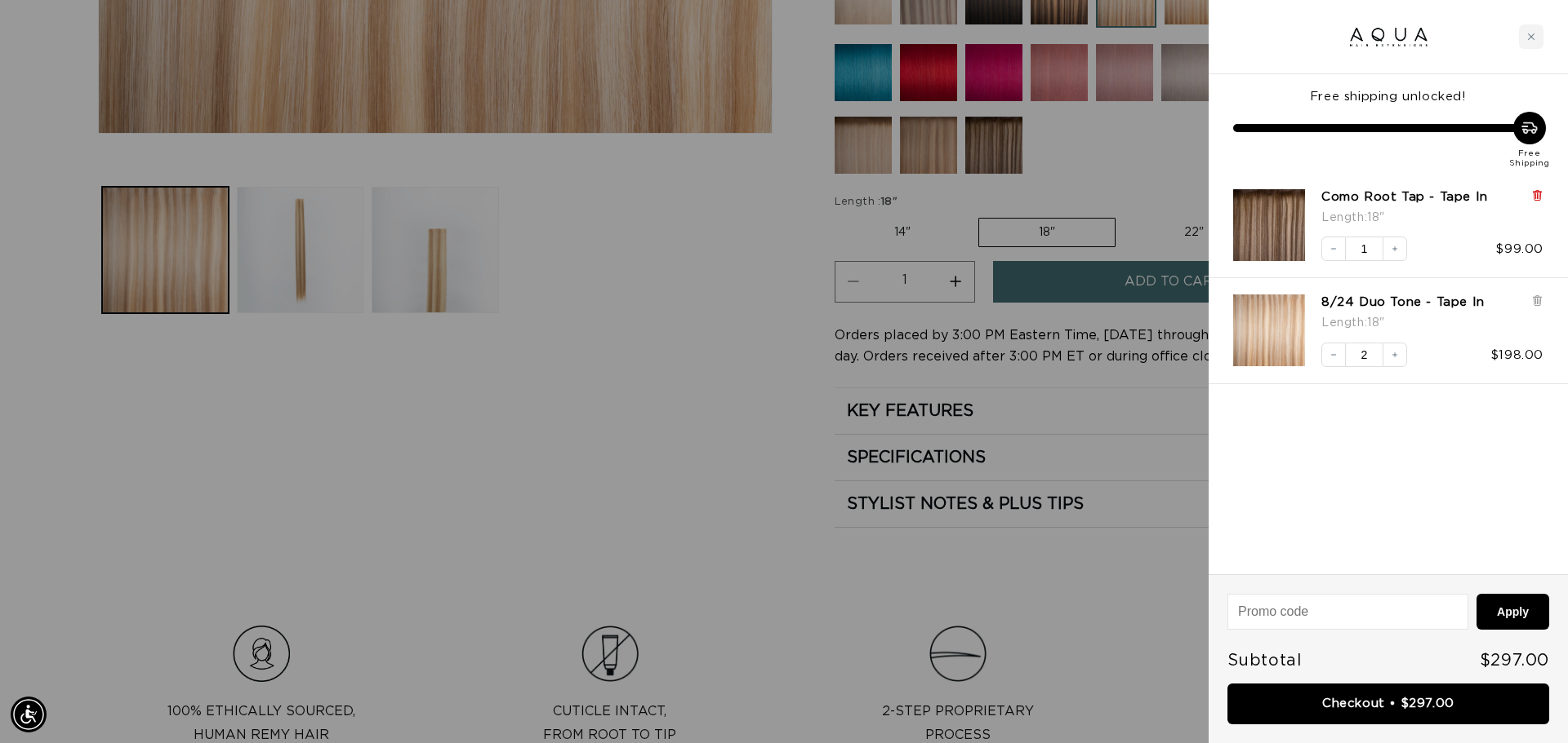
scroll to position [0, 2904]
click at [1535, 197] on icon at bounding box center [1537, 196] width 7 height 8
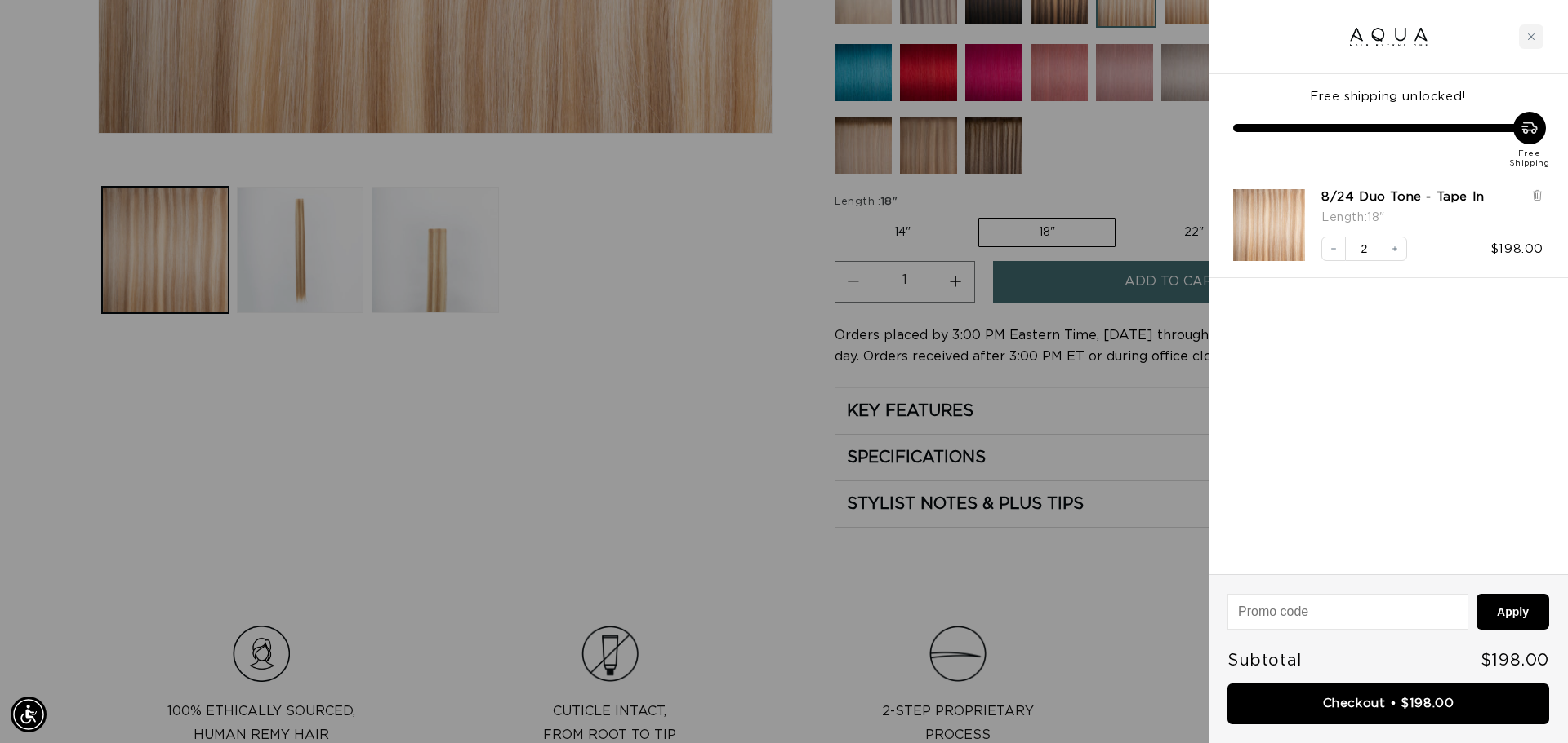
scroll to position [0, 0]
click at [1330, 257] on button "Decrease quantity" at bounding box center [1333, 248] width 24 height 24
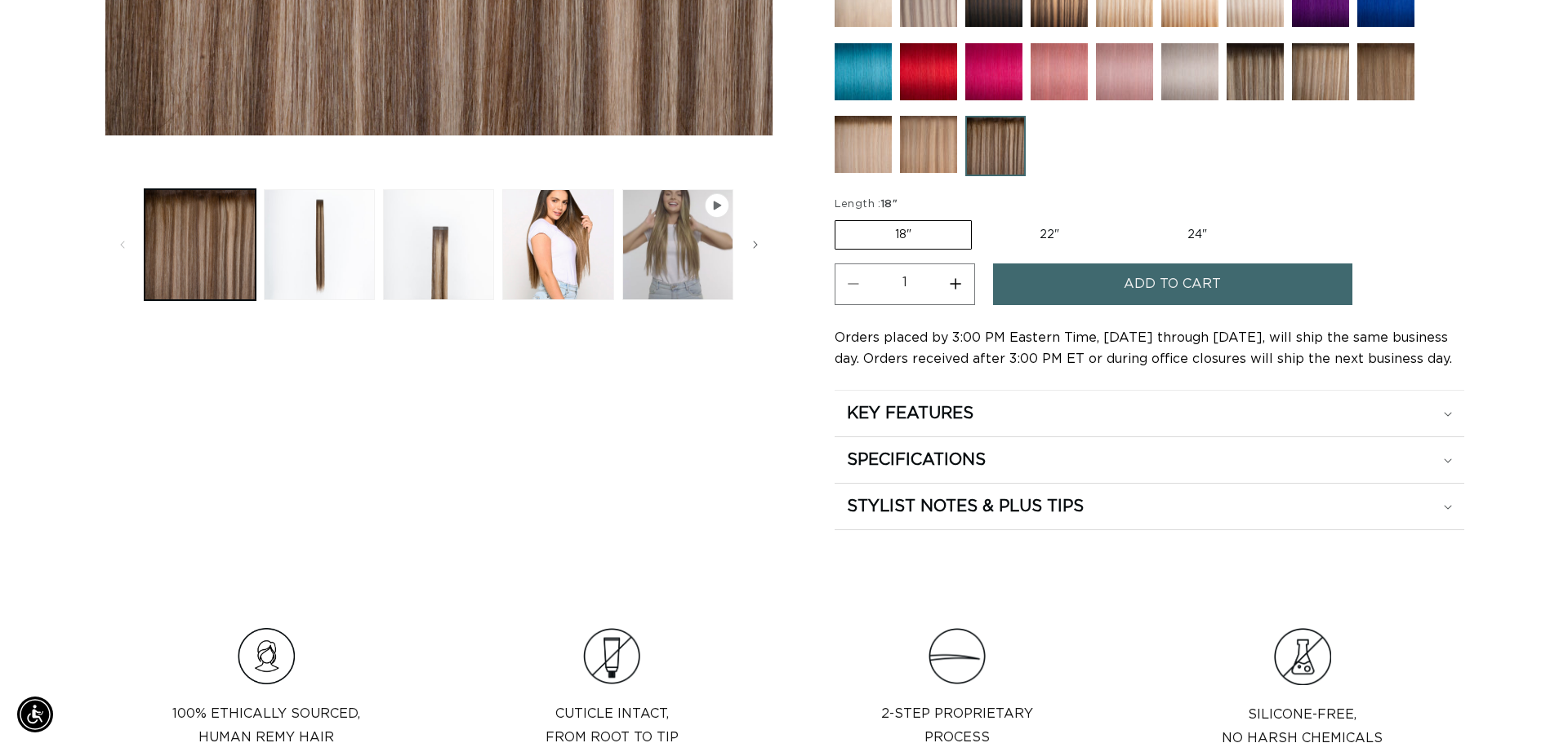
scroll to position [0, 1439]
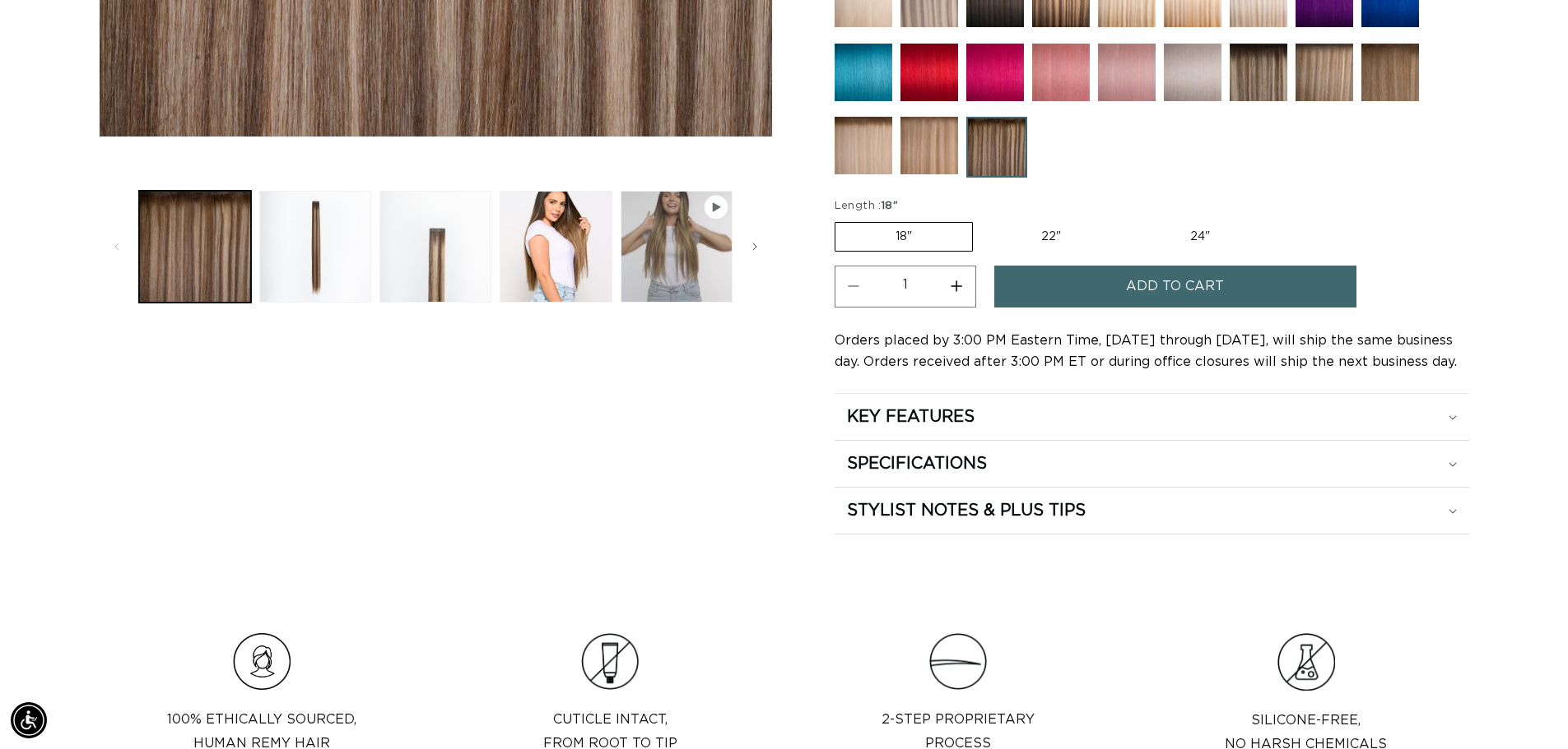
click at [1138, 277] on span "Add to cart" at bounding box center [1175, 286] width 98 height 42
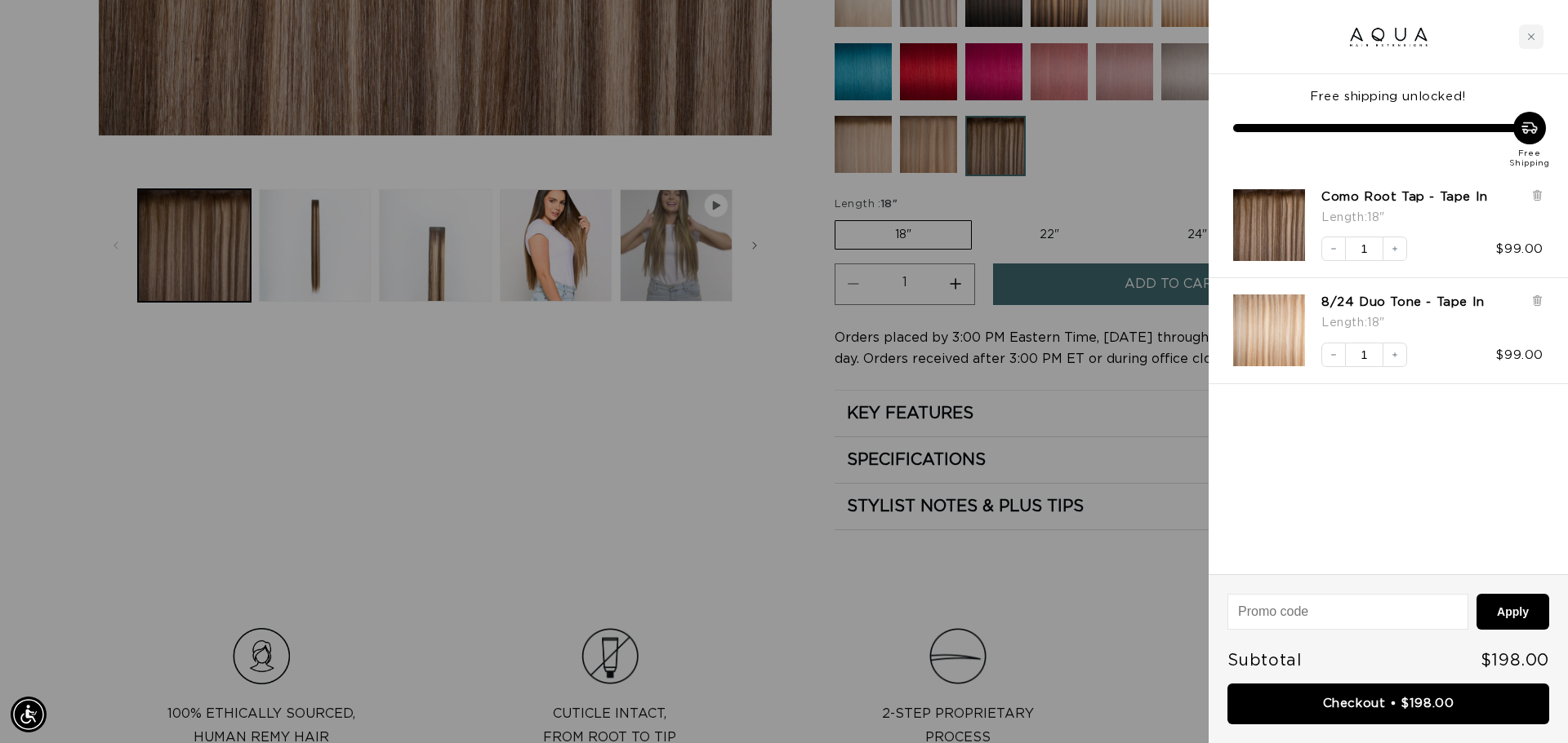
scroll to position [0, 0]
click at [1530, 42] on div "Close cart" at bounding box center [1530, 36] width 24 height 24
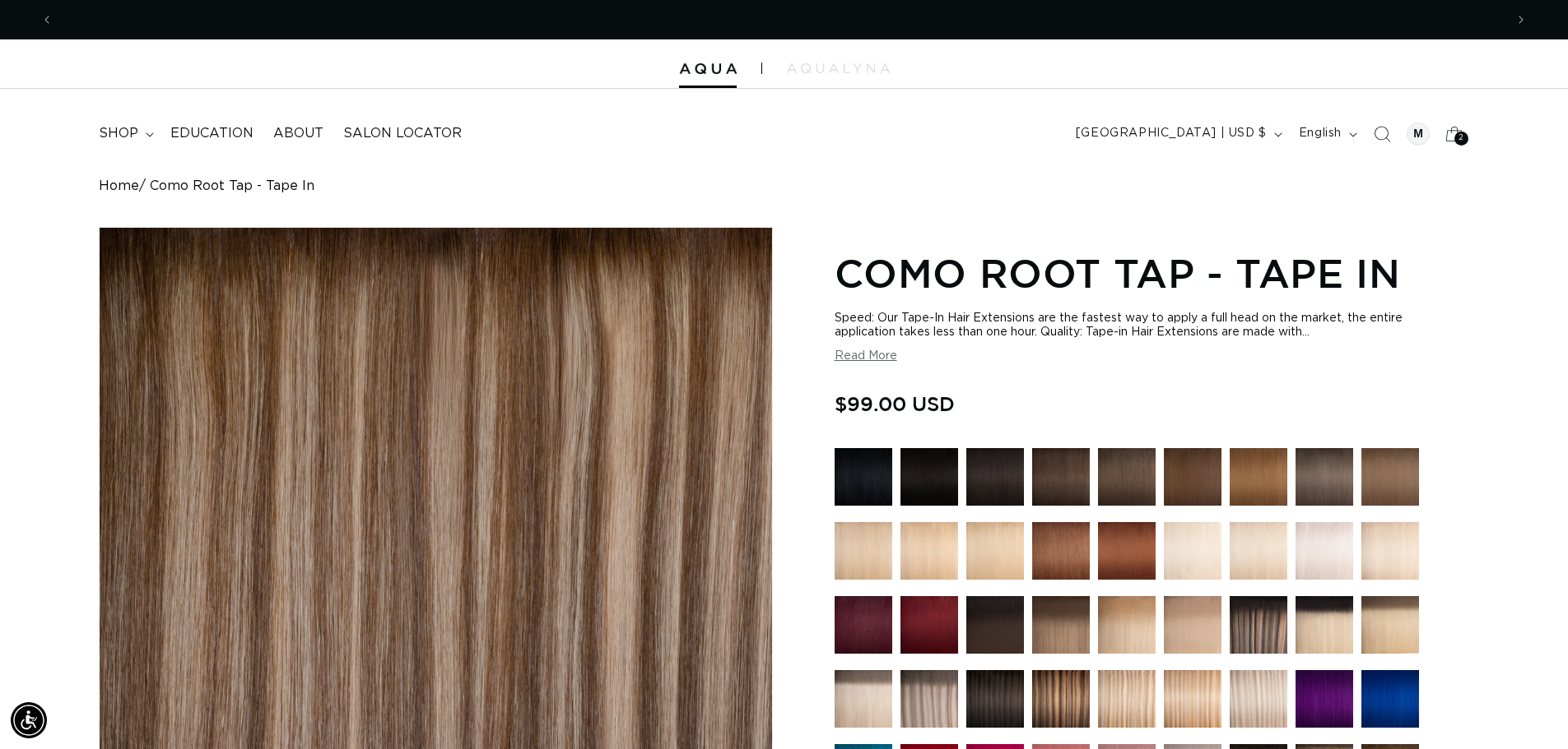
scroll to position [0, 2902]
click at [115, 136] on span "shop" at bounding box center [118, 133] width 40 height 18
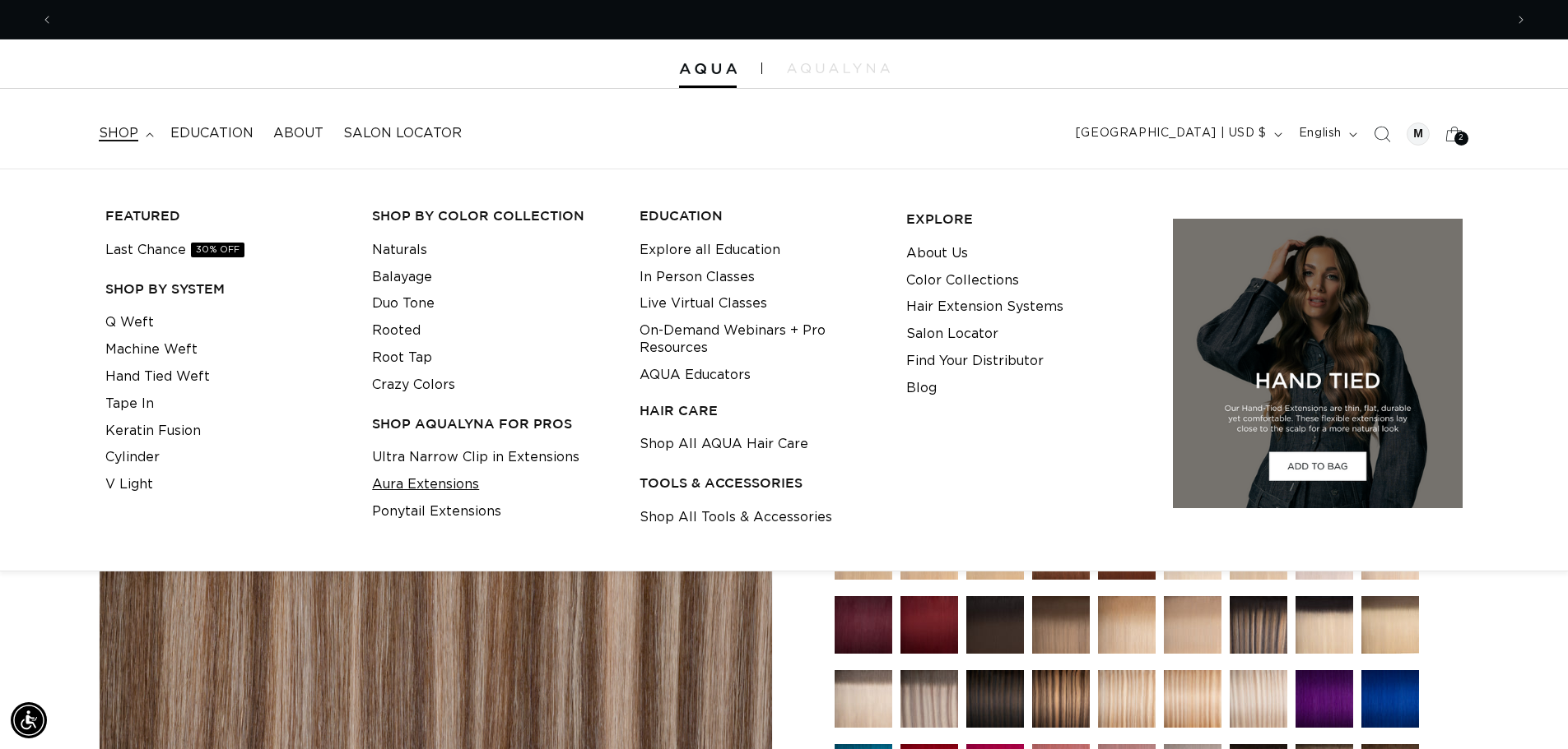
scroll to position [0, 0]
click at [703, 522] on link "Shop All Tools & Accessories" at bounding box center [736, 518] width 192 height 27
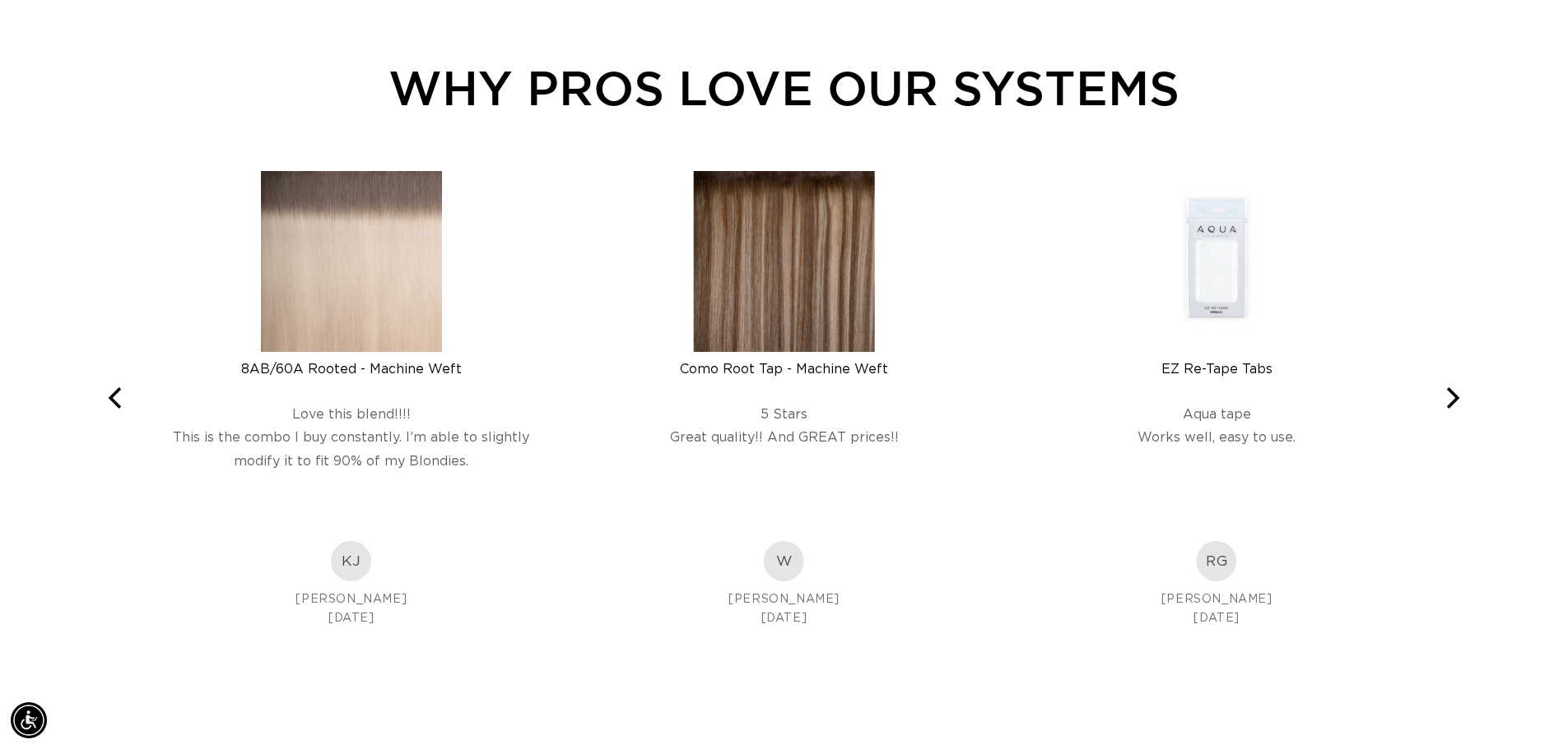
scroll to position [0, 1451]
click at [1211, 372] on div "EZ Re-Tape Tabs" at bounding box center [1216, 370] width 406 height 17
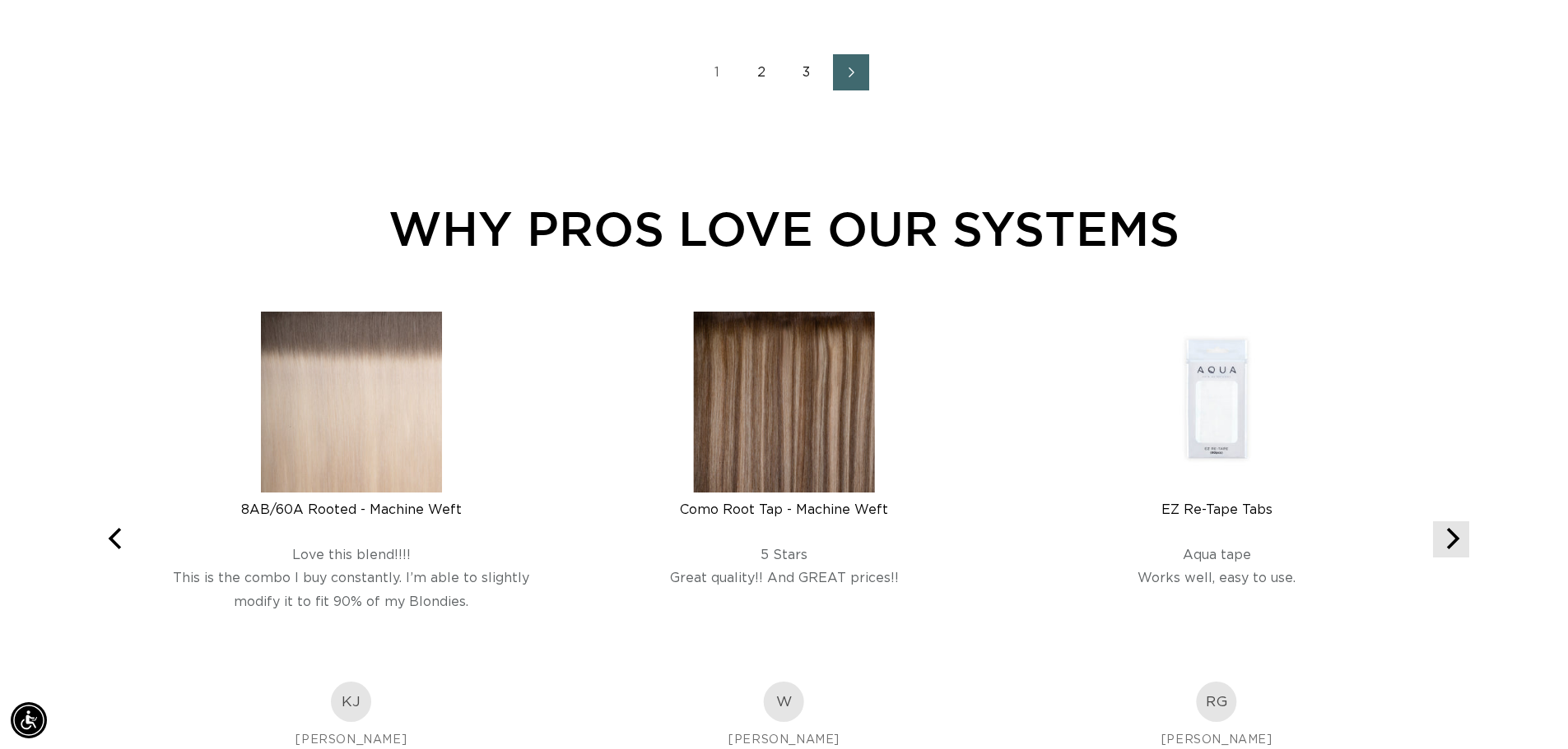
click at [1452, 538] on icon "Next" at bounding box center [1451, 538] width 21 height 21
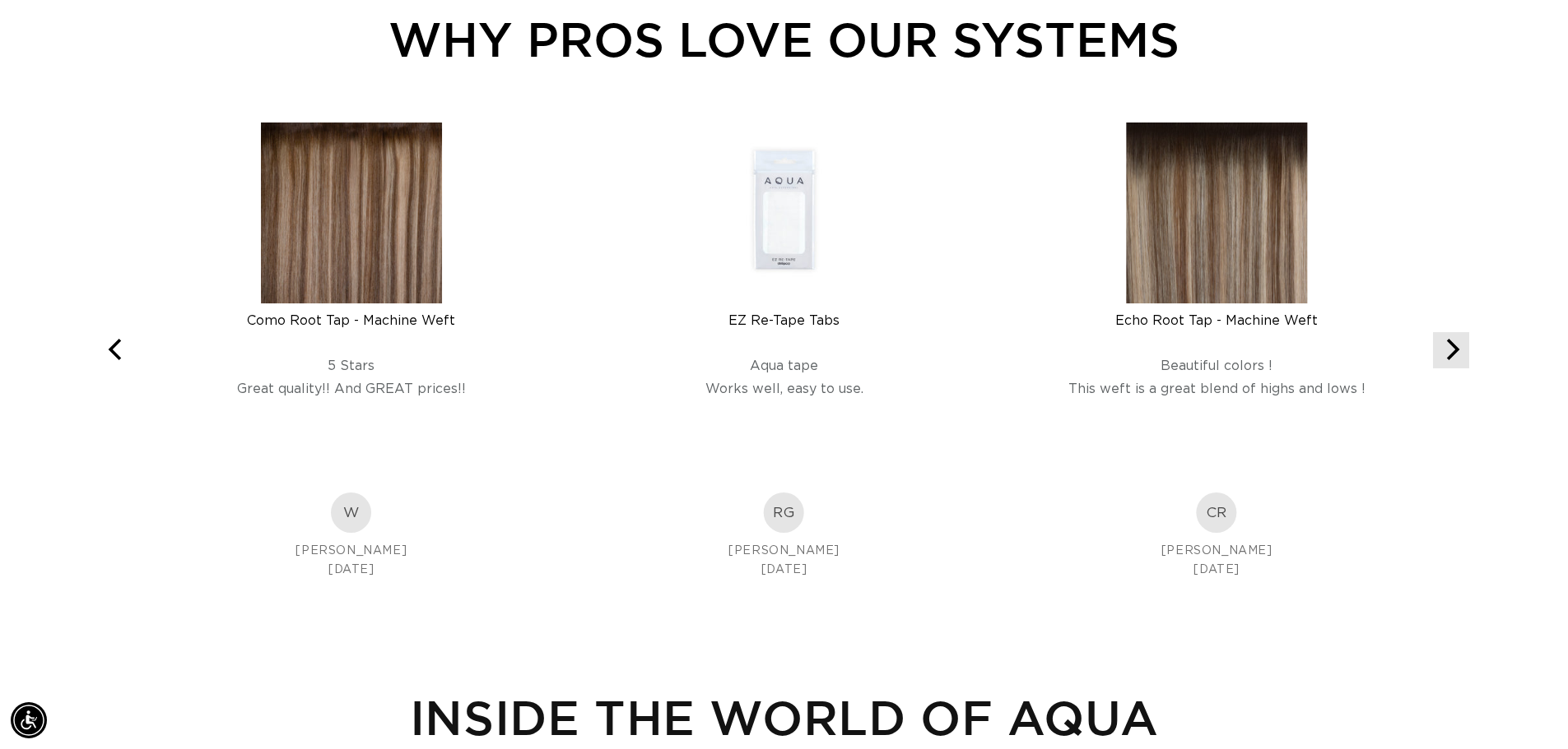
scroll to position [0, 0]
click at [785, 260] on img at bounding box center [784, 212] width 181 height 181
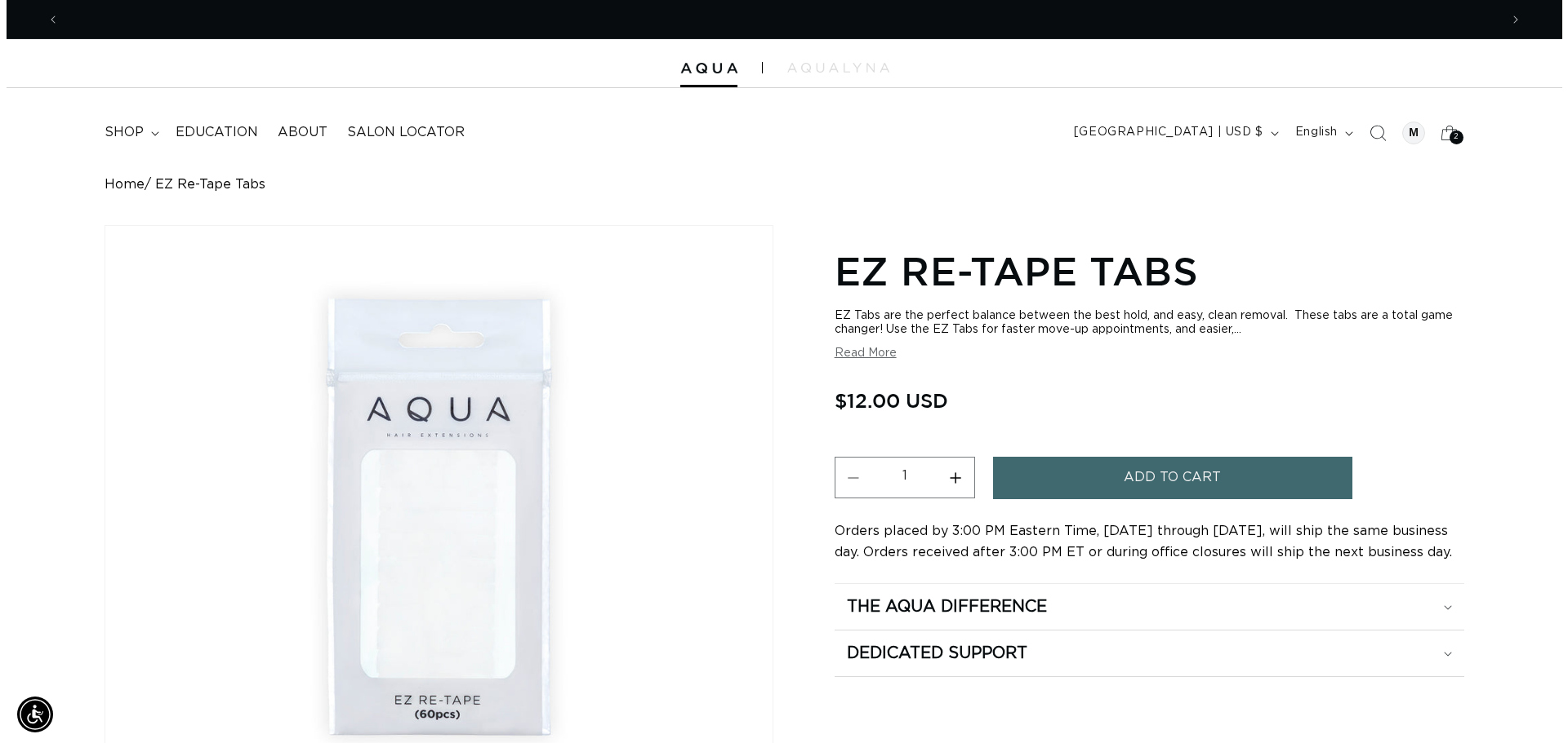
scroll to position [0, 1439]
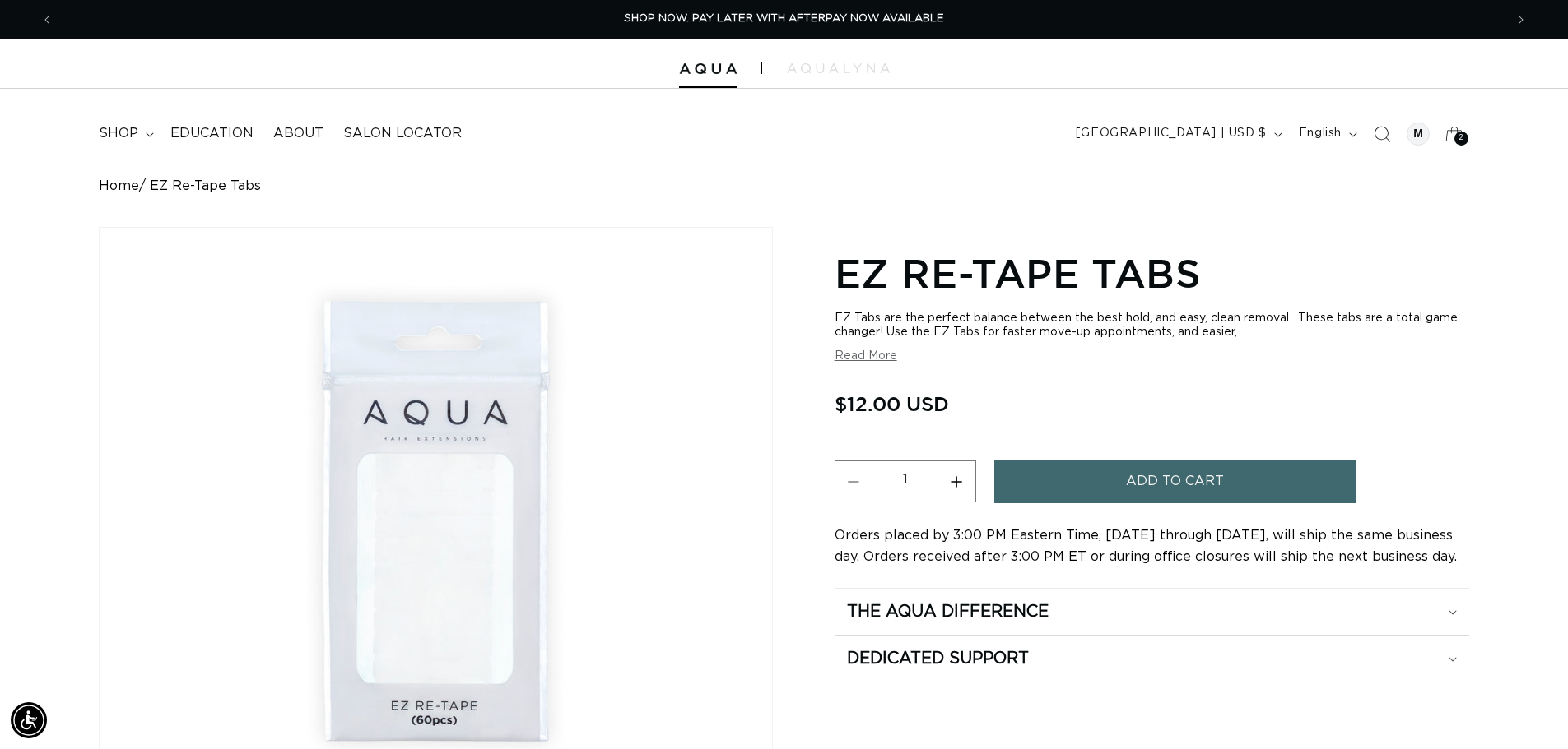
click at [1141, 483] on span "Add to cart" at bounding box center [1175, 482] width 98 height 42
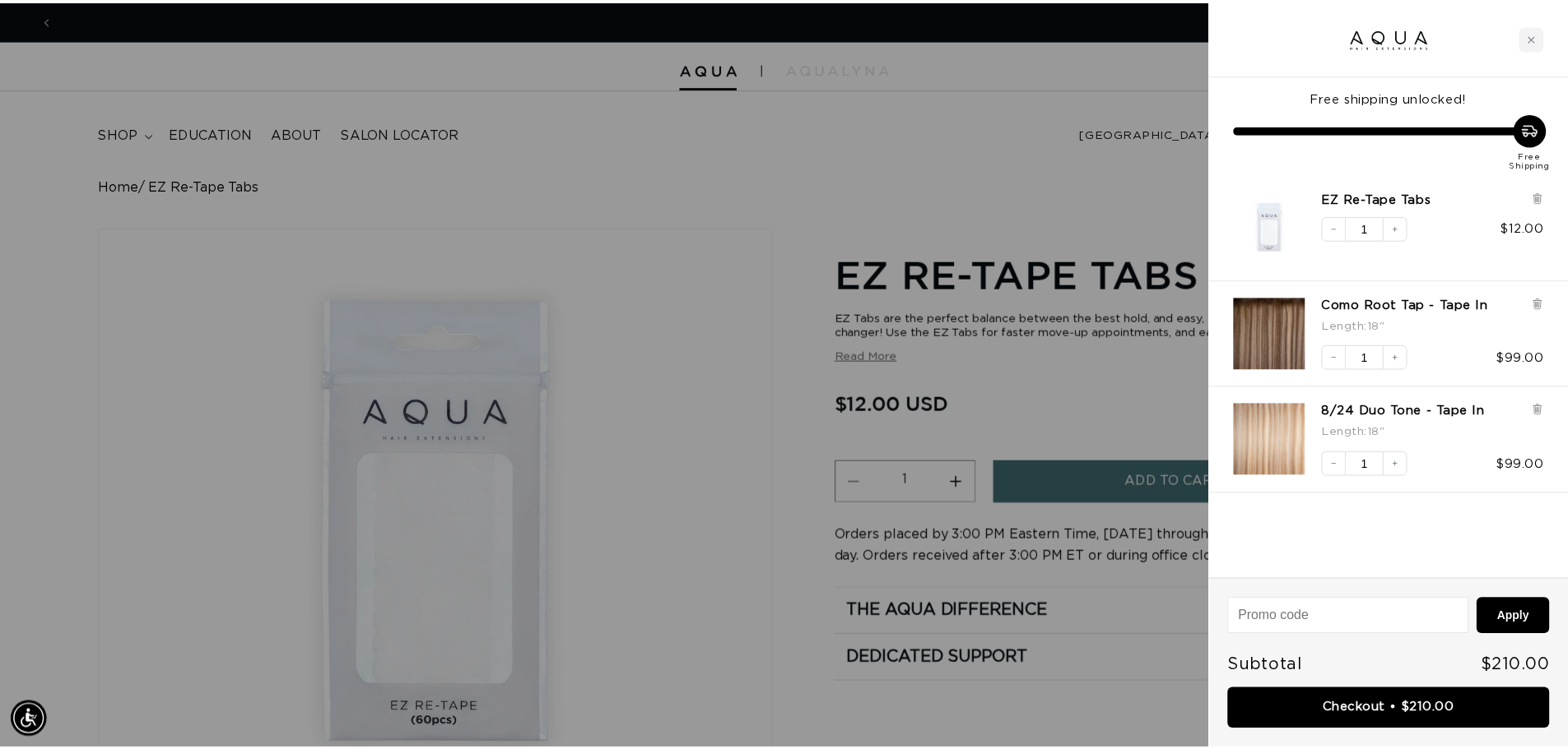
scroll to position [0, 2927]
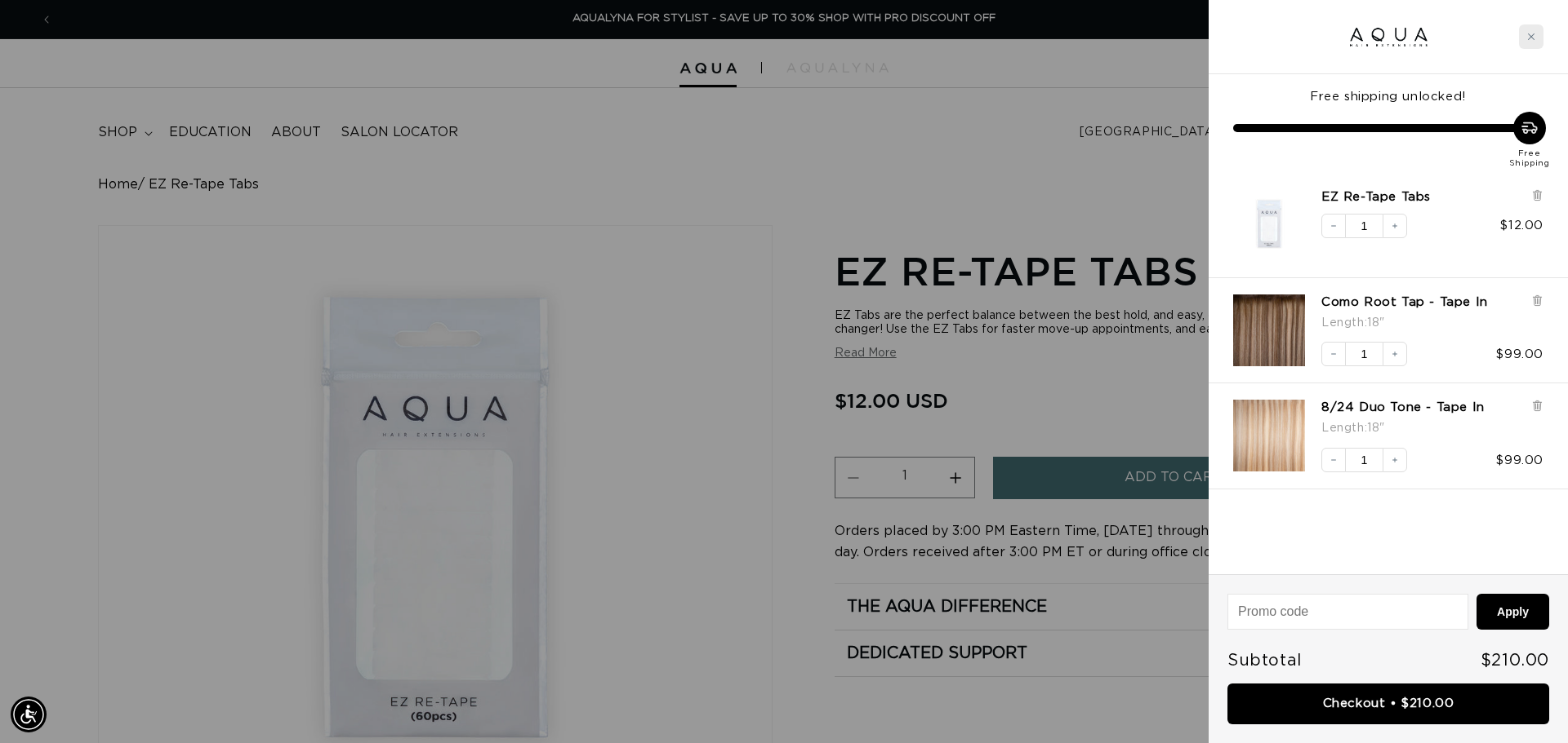
click at [1537, 37] on div "Close cart" at bounding box center [1530, 36] width 24 height 24
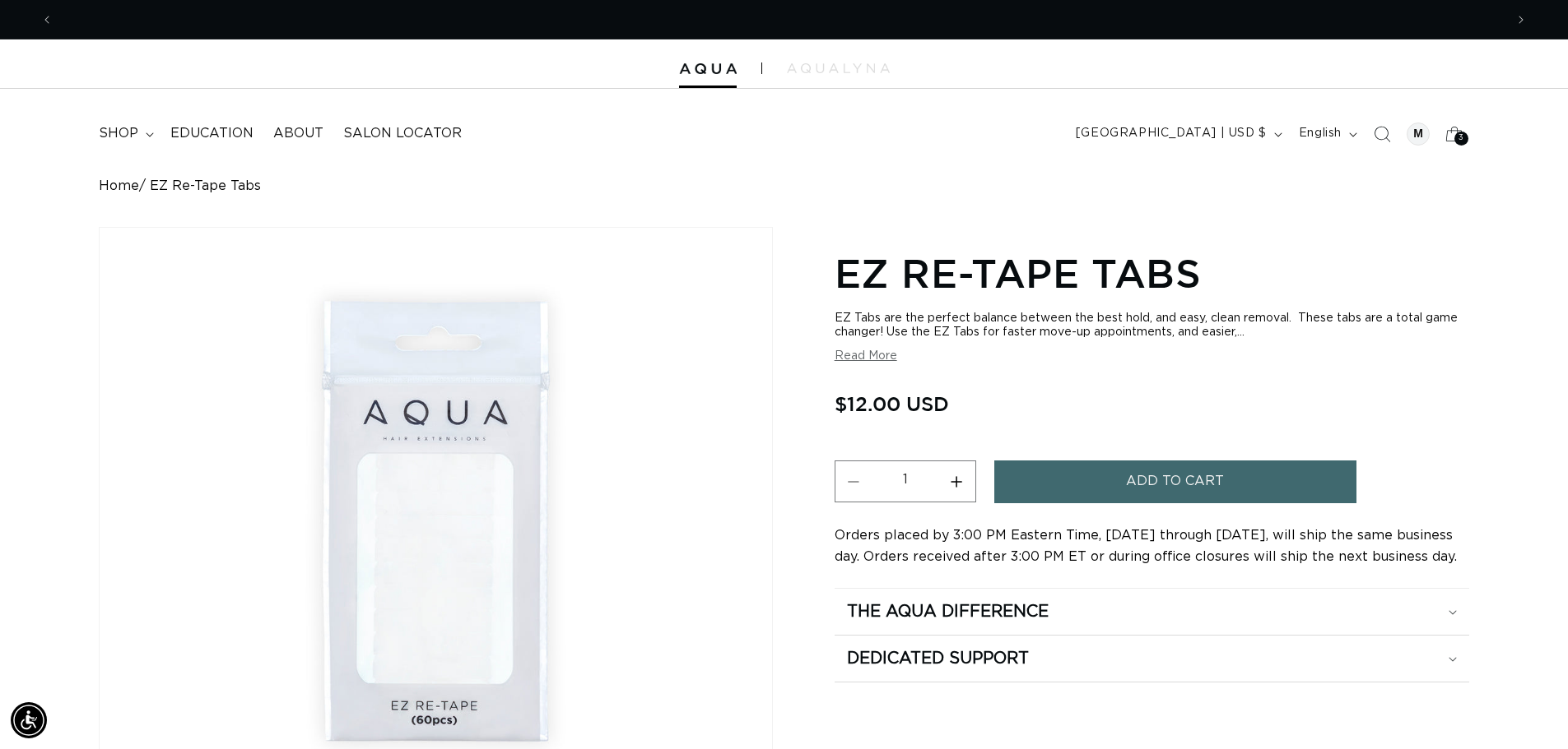
scroll to position [0, 0]
click at [1369, 136] on span "Search" at bounding box center [1382, 134] width 36 height 36
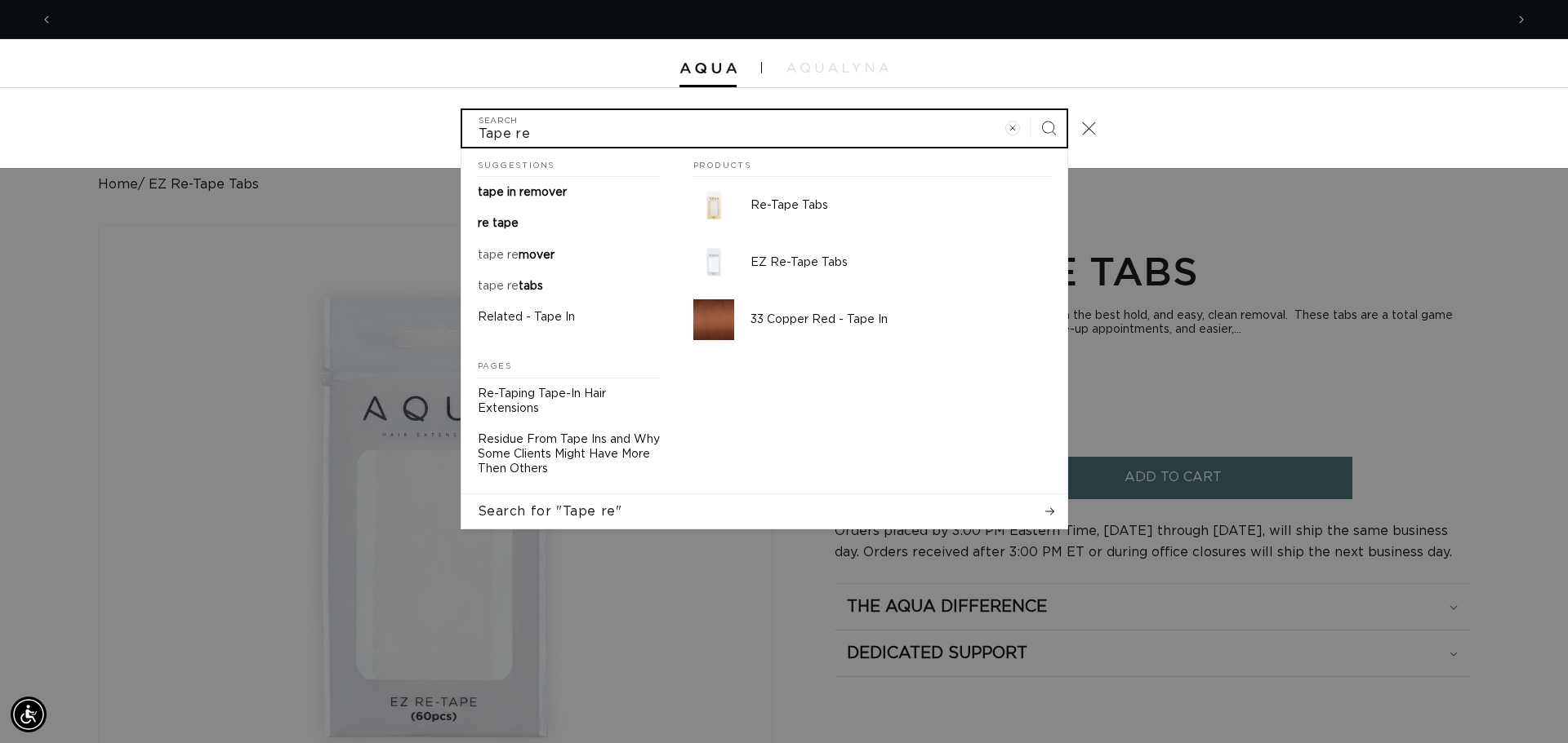
scroll to position [0, 2904]
type input "Tape re"
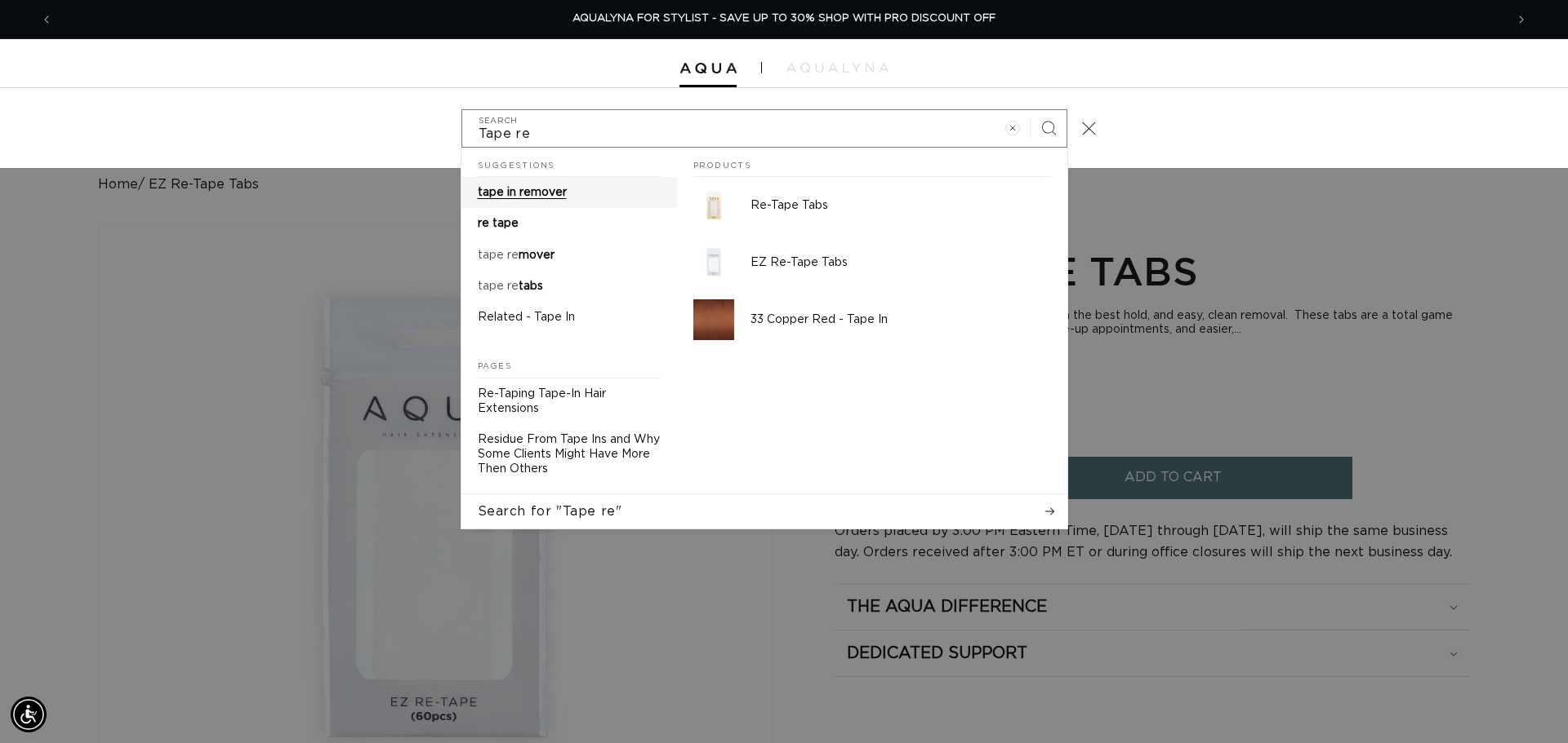
click at [505, 191] on span "tape in remover" at bounding box center [522, 193] width 89 height 12
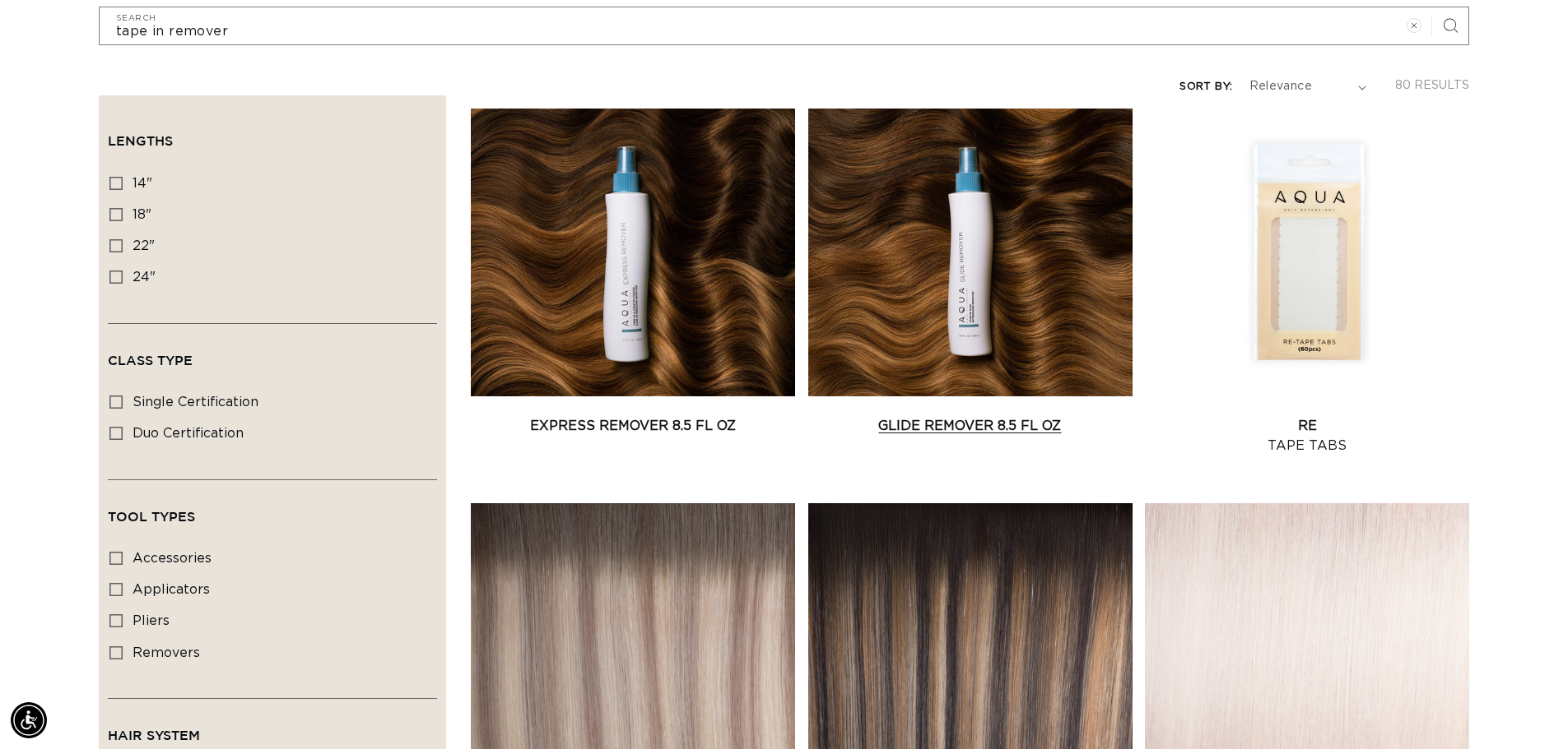
click at [957, 420] on link "Glide Remover 8.5 fl oz" at bounding box center [970, 425] width 325 height 19
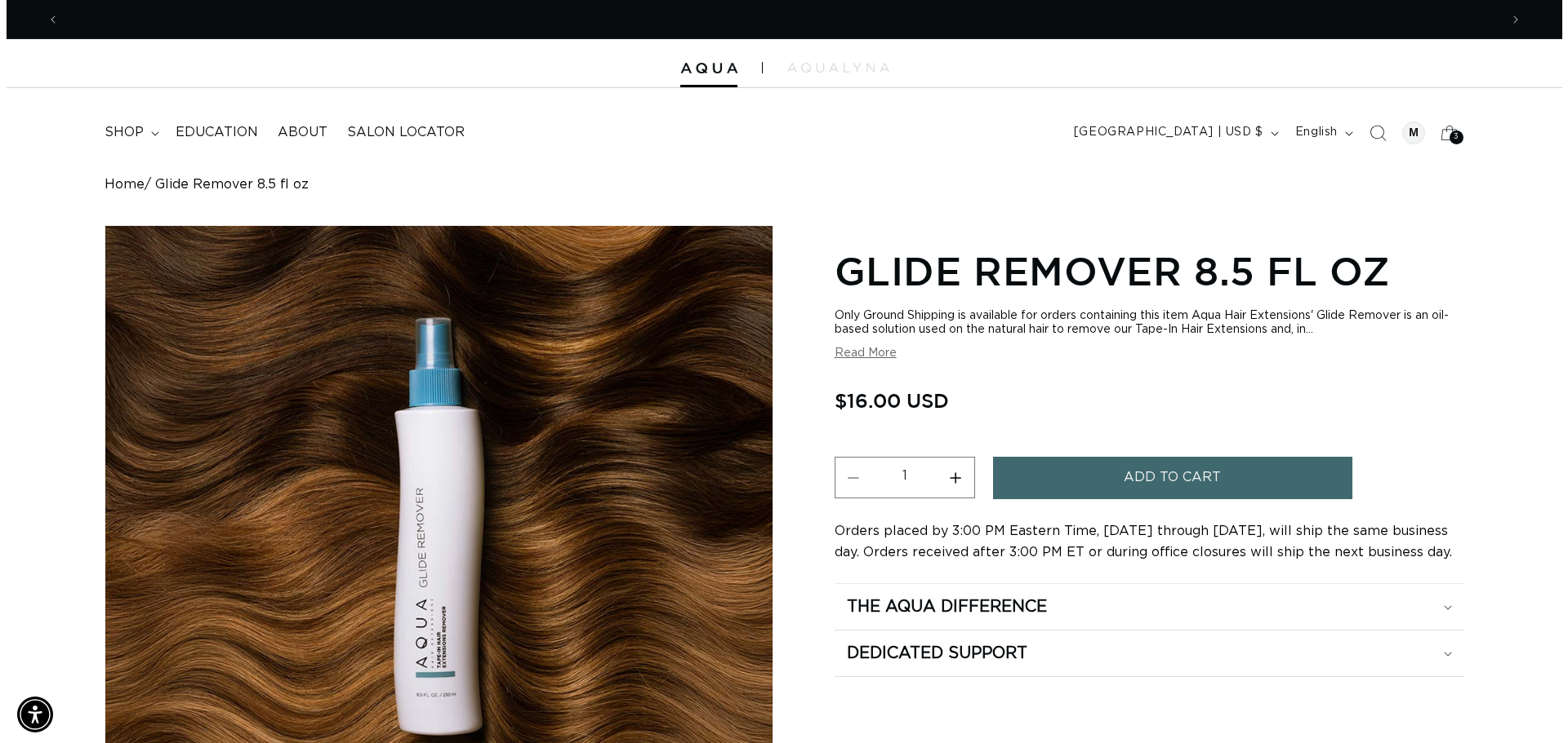
scroll to position [0, 1439]
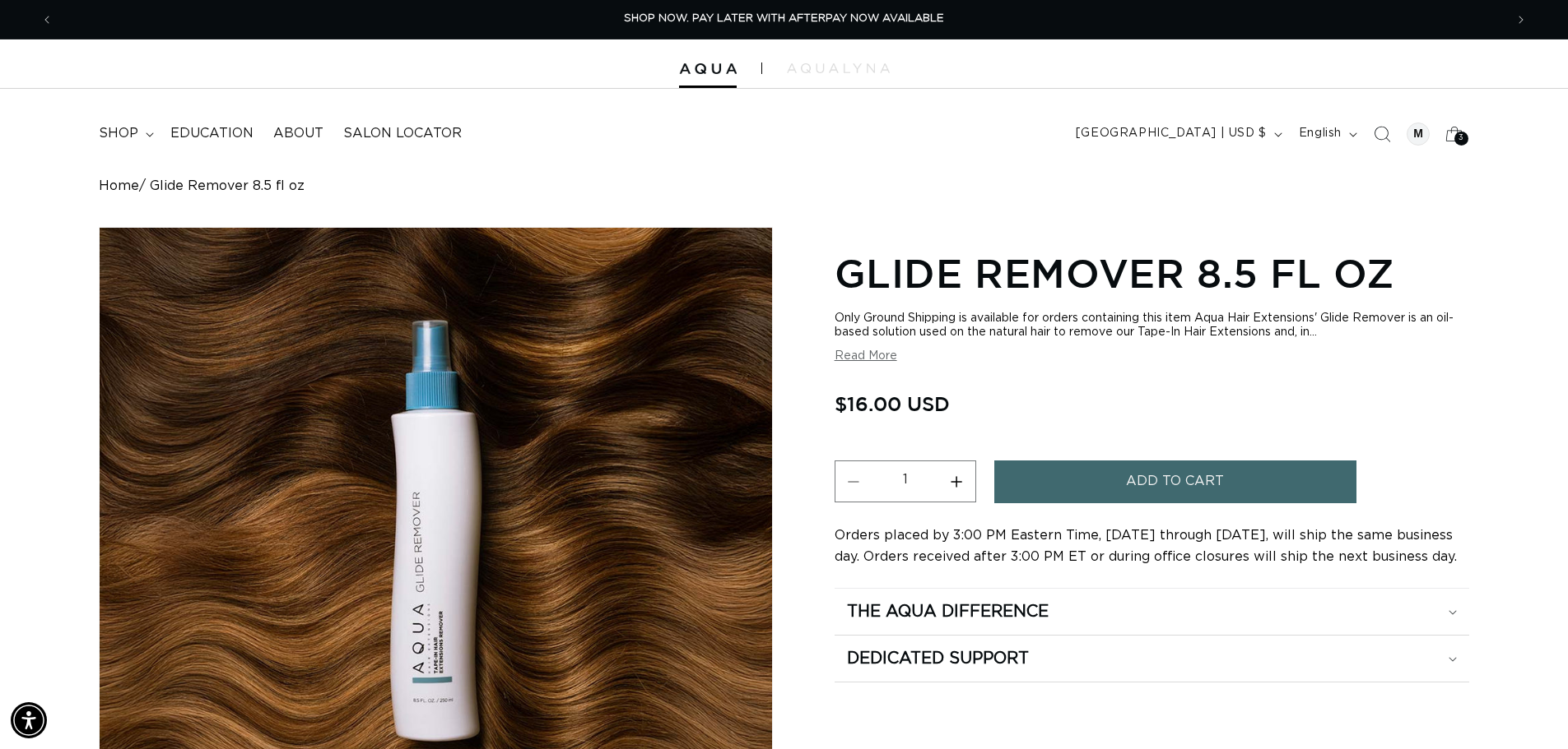
click at [949, 486] on button "Increase quantity for Glide Remover 8.5 fl oz" at bounding box center [957, 482] width 37 height 42
type input "2"
click at [1097, 490] on button "Add to cart" at bounding box center [1175, 482] width 362 height 42
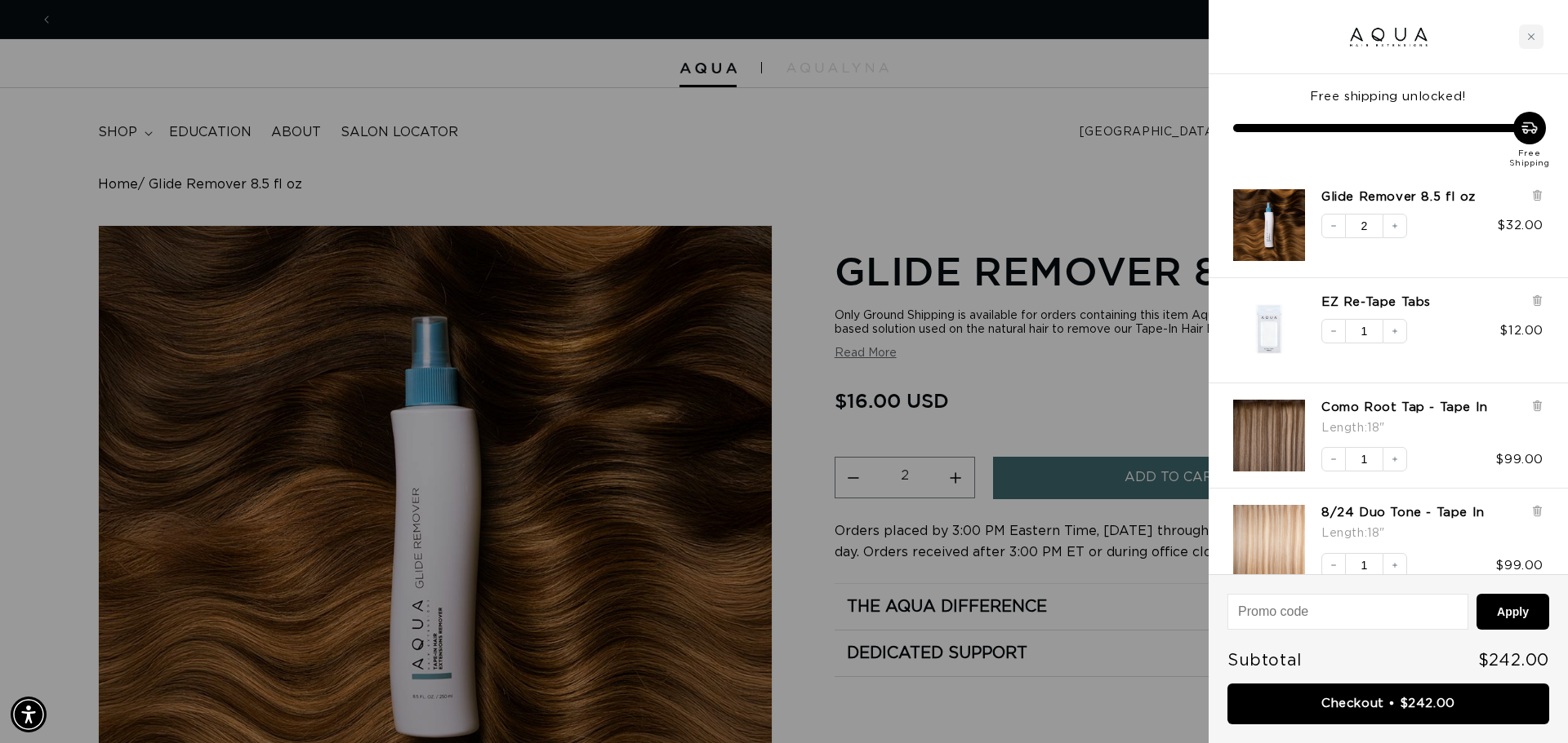
scroll to position [0, 1452]
click at [1534, 42] on div "Close cart" at bounding box center [1530, 36] width 24 height 24
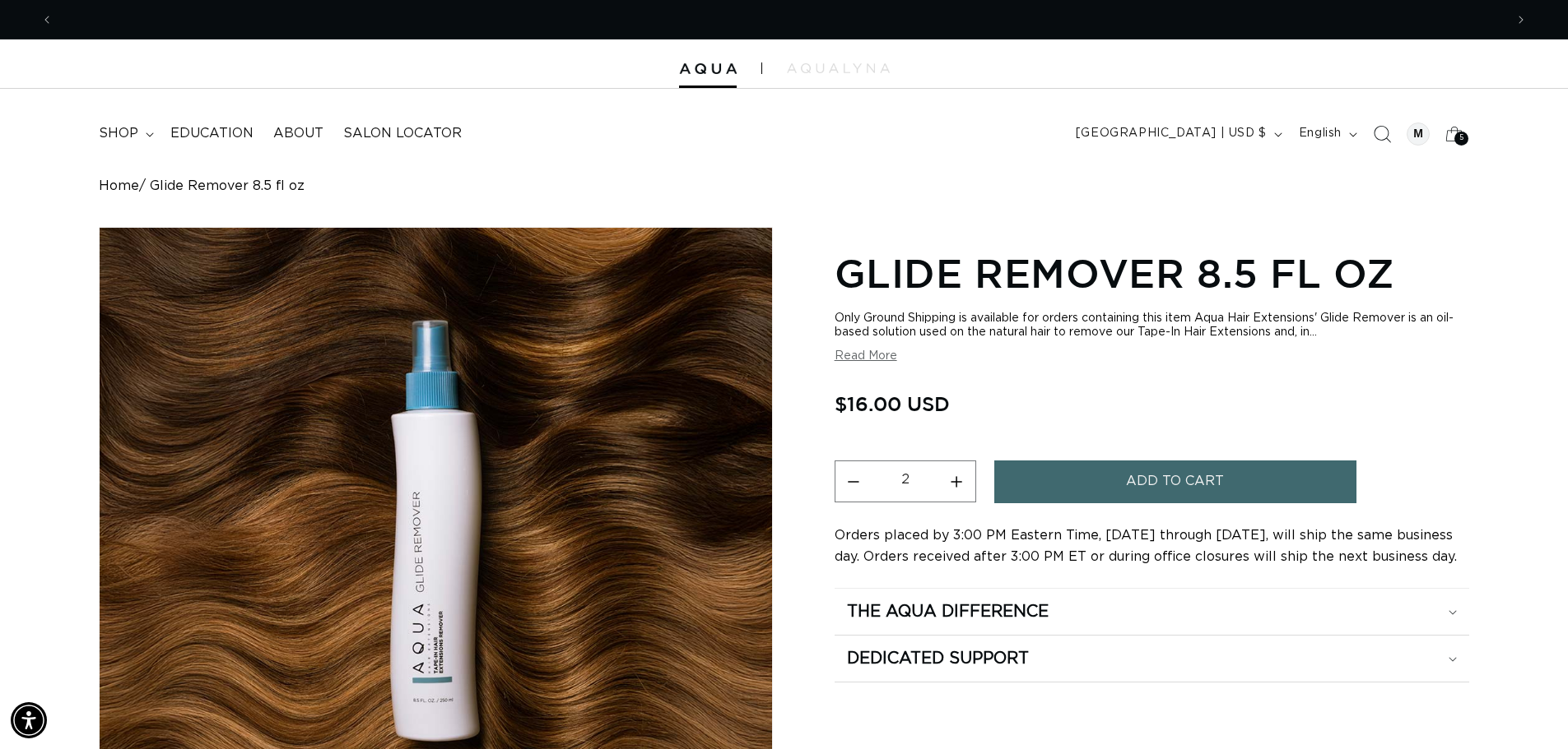
scroll to position [0, 1451]
click at [1382, 132] on icon "Search" at bounding box center [1382, 133] width 18 height 18
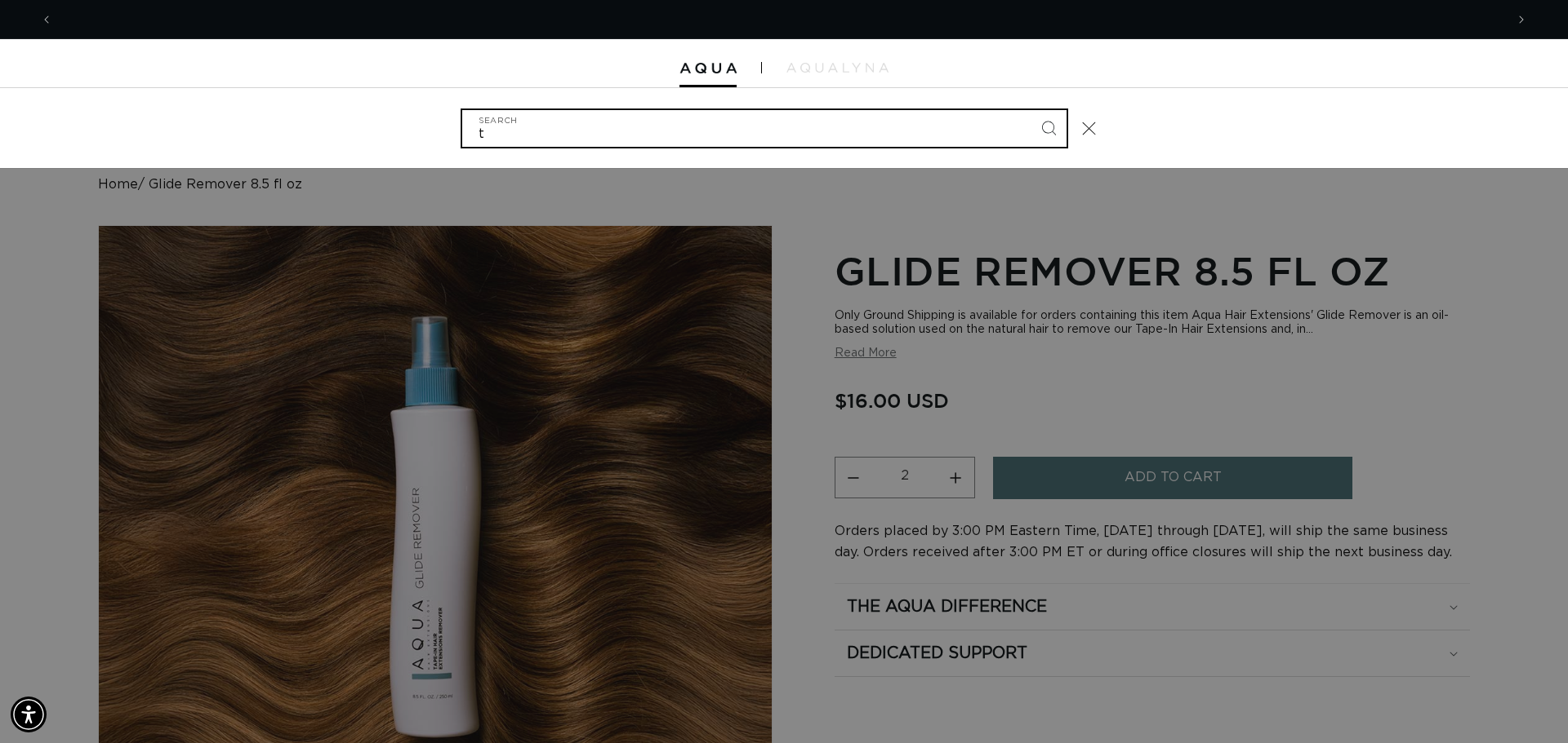
scroll to position [0, 2904]
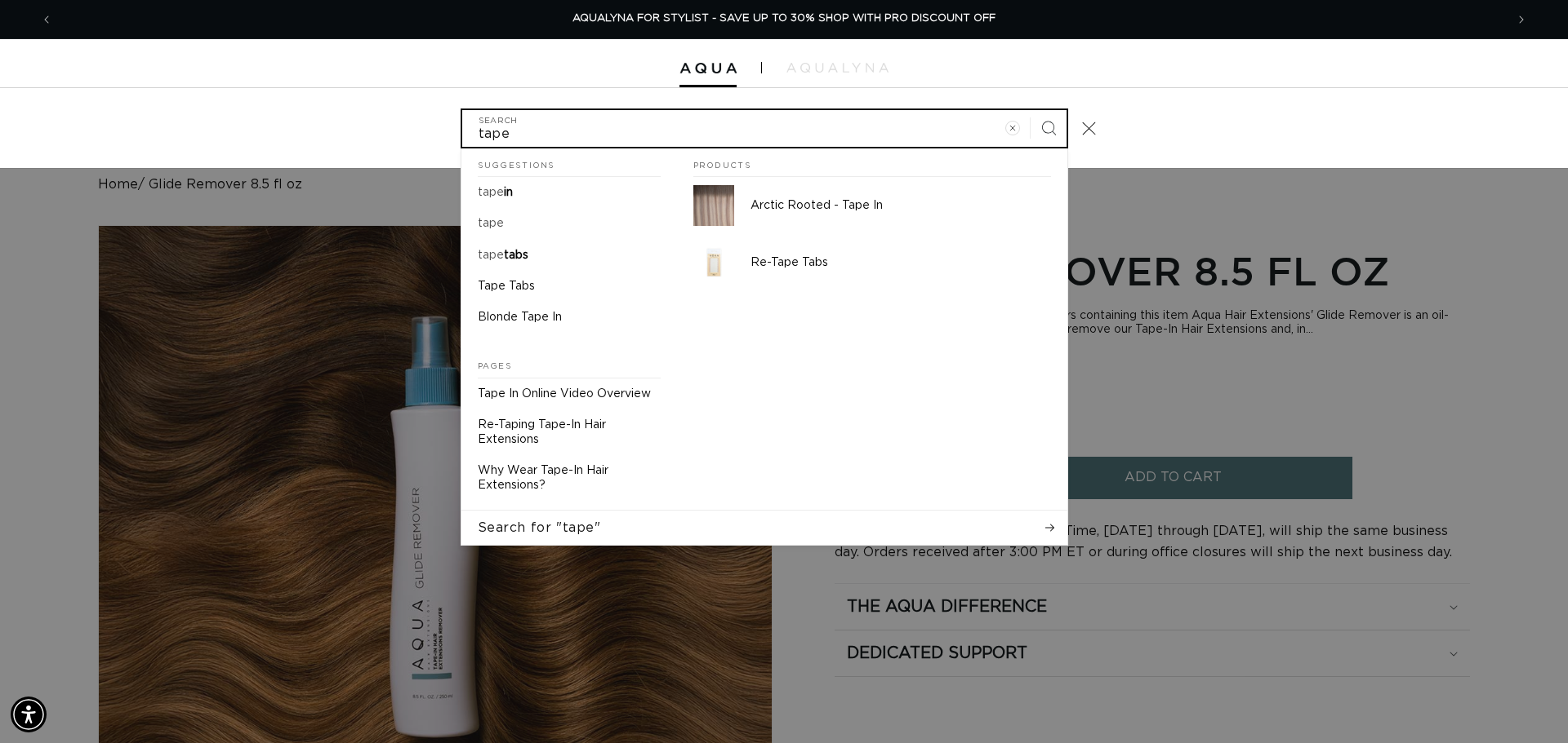
type input "tape"
click at [1030, 110] on button "Search" at bounding box center [1048, 128] width 36 height 36
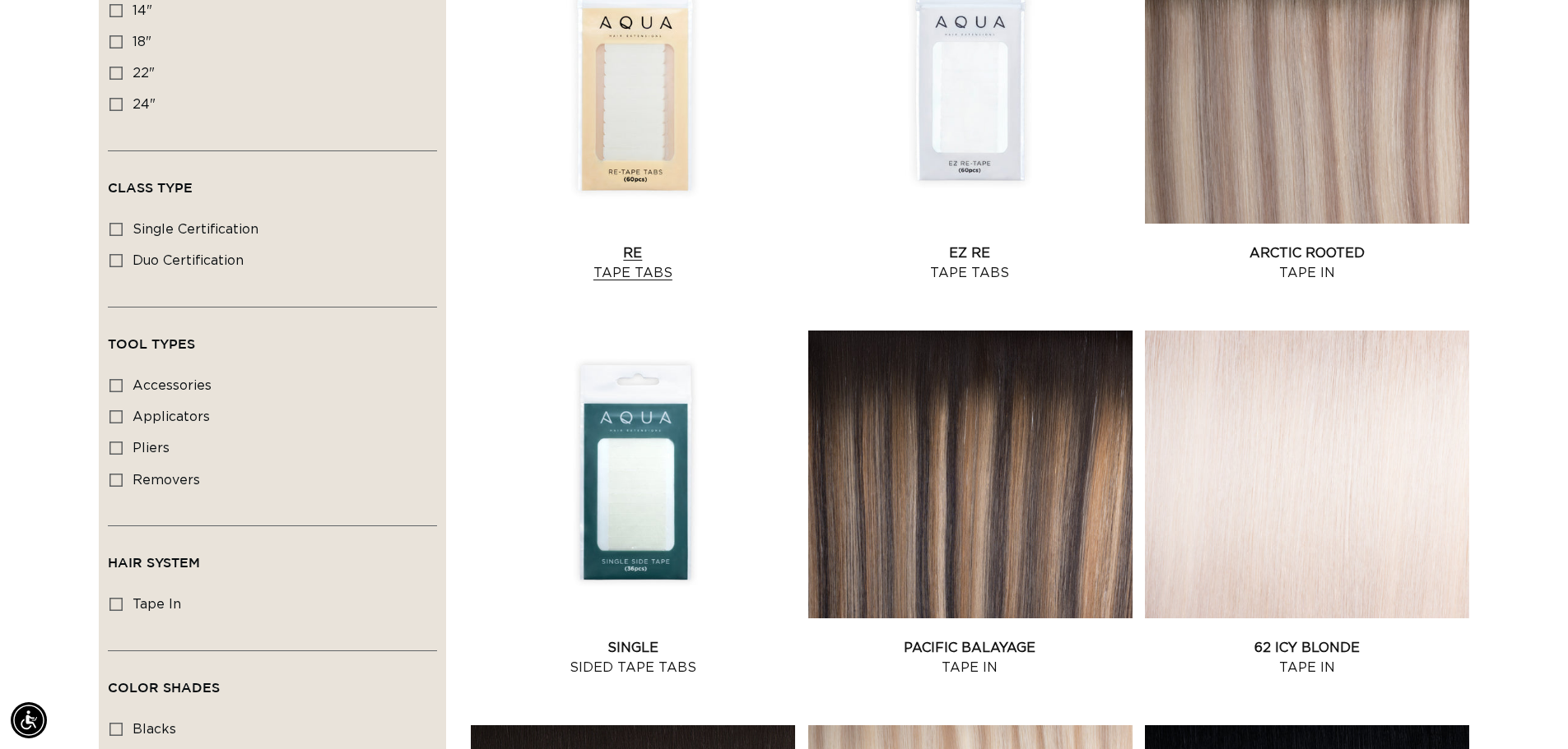
click at [631, 260] on link "Re Tape Tabs" at bounding box center [632, 263] width 325 height 40
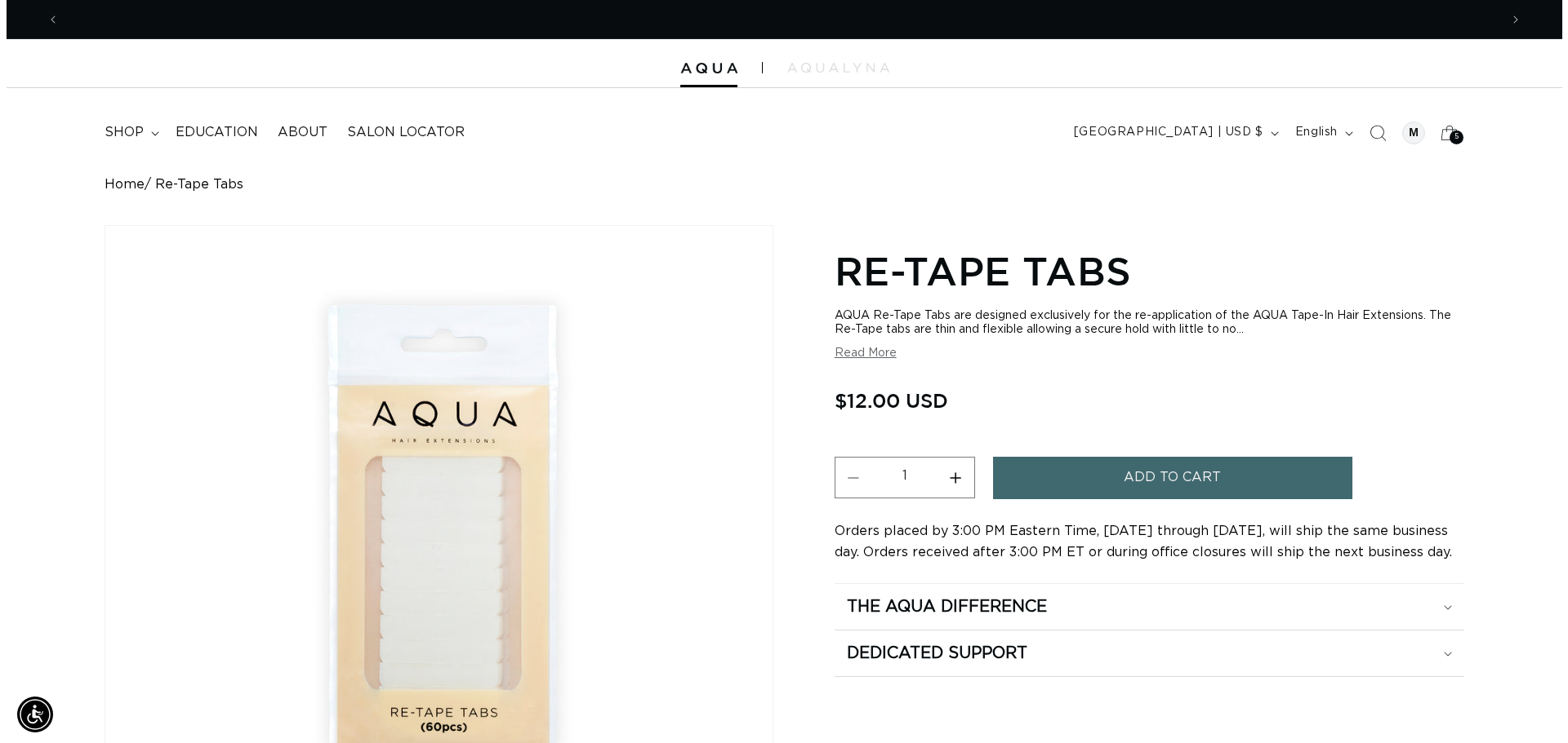
scroll to position [0, 1439]
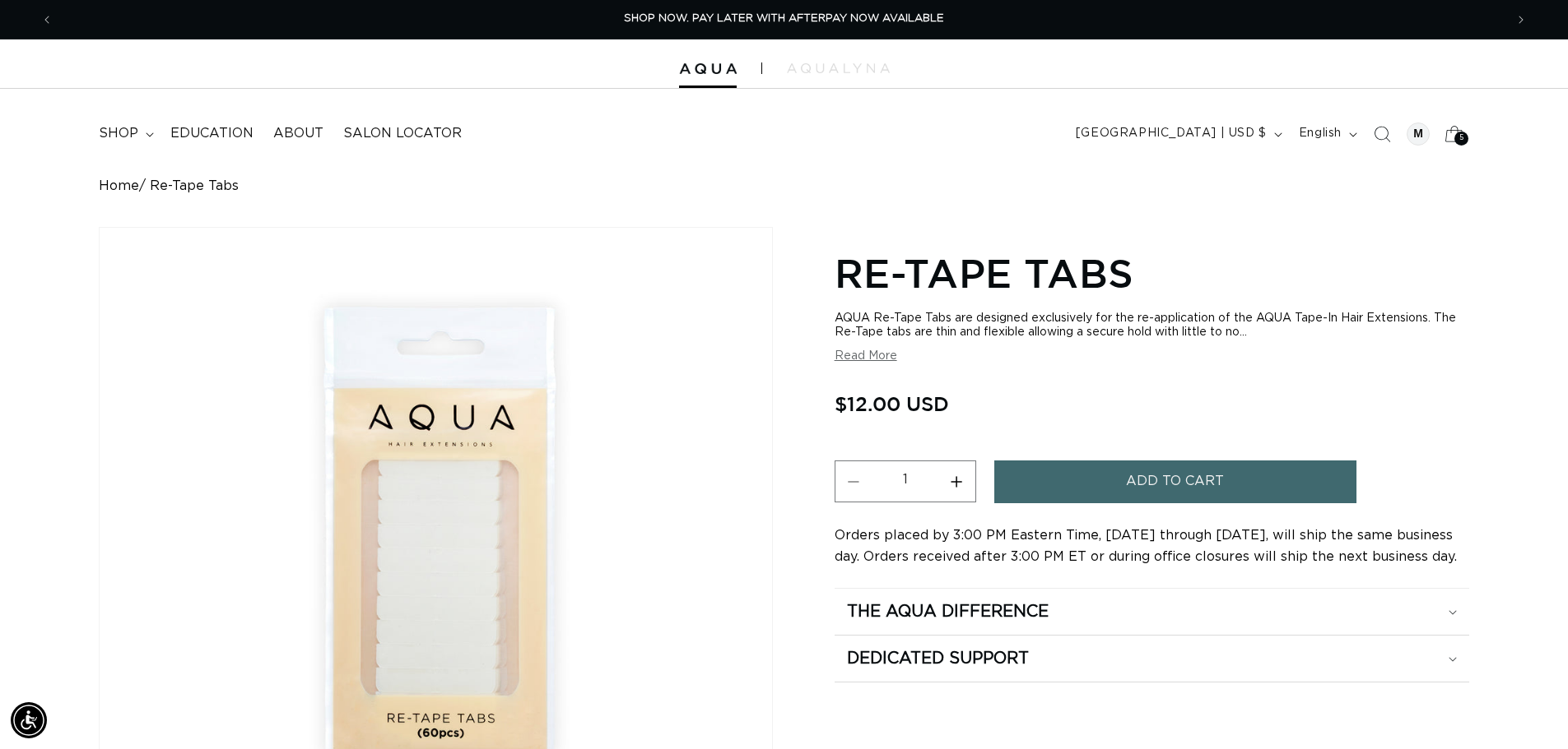
click at [1458, 134] on div "5 5" at bounding box center [1461, 138] width 14 height 14
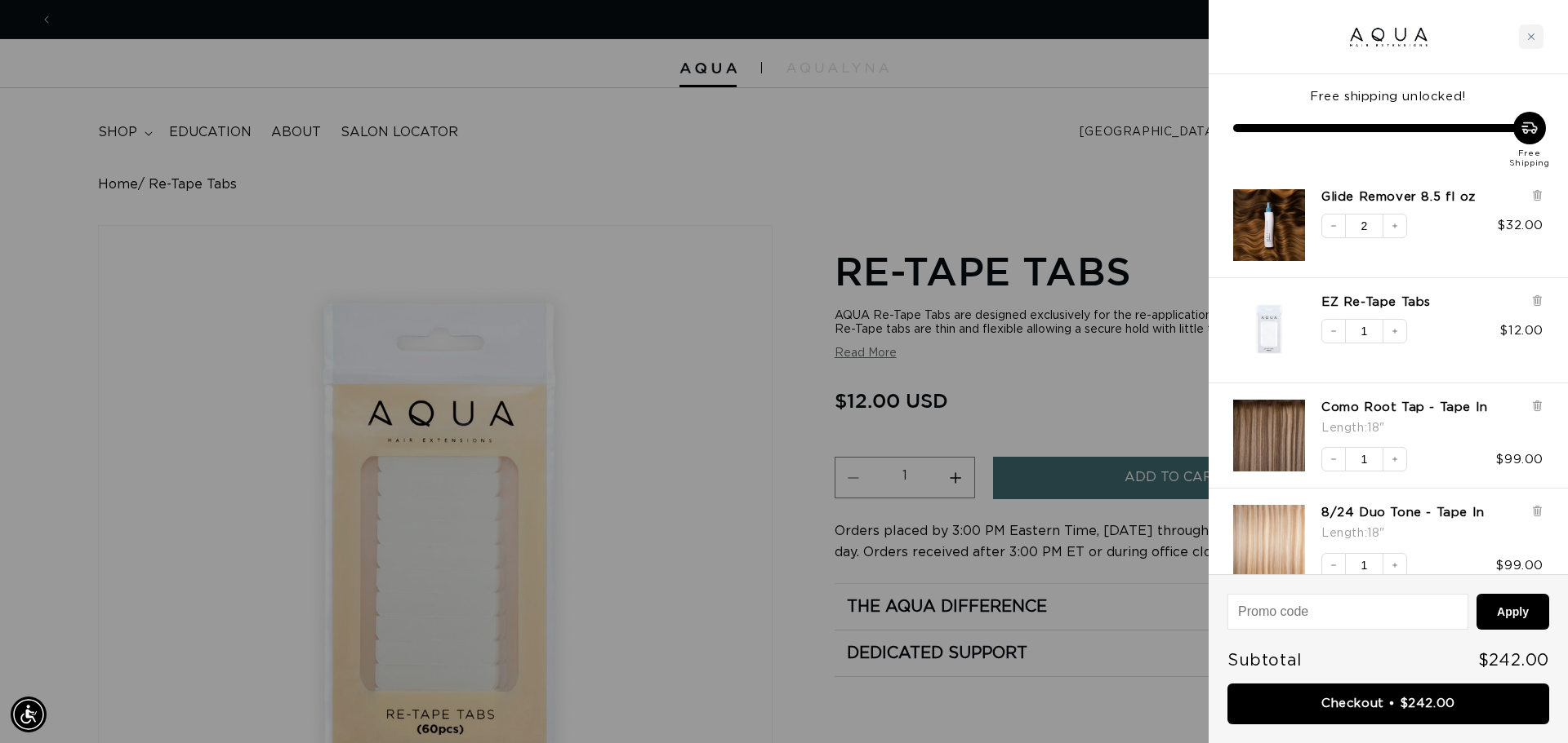
scroll to position [0, 2904]
click at [1343, 294] on link "EZ Re-Tape Tabs" at bounding box center [1376, 303] width 110 height 17
click at [1535, 296] on icon at bounding box center [1537, 300] width 13 height 13
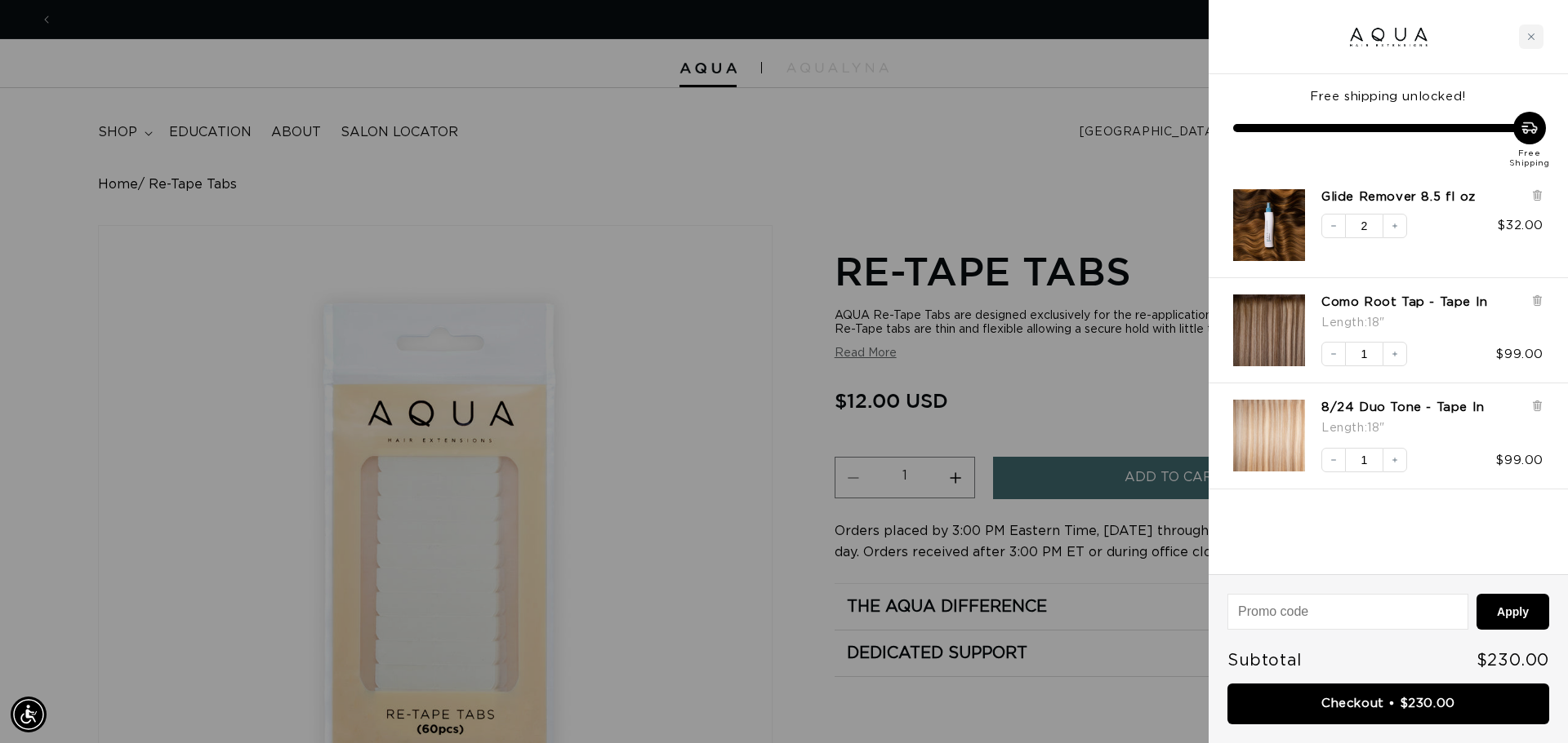
scroll to position [0, 0]
click at [1532, 35] on icon "Close cart" at bounding box center [1531, 37] width 8 height 8
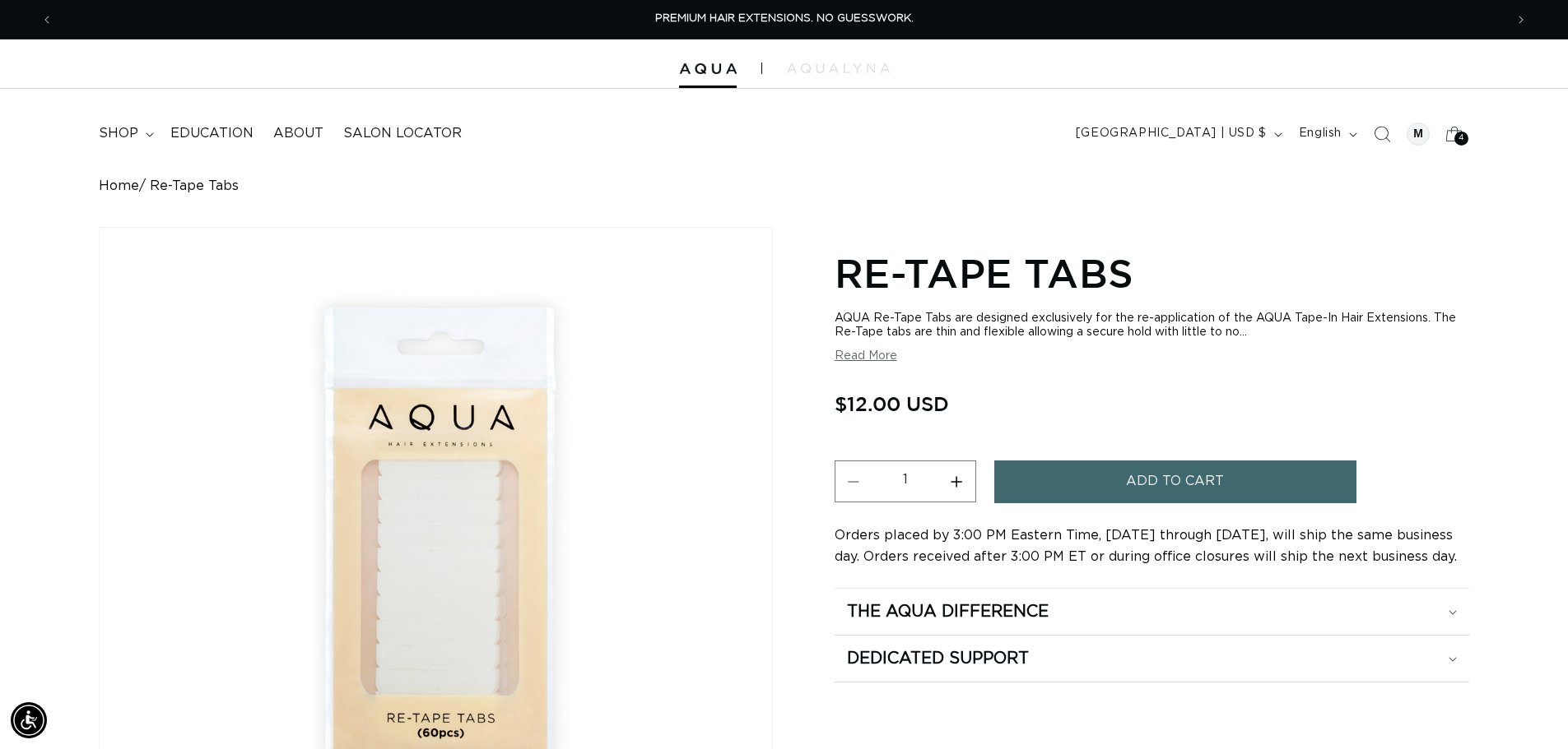
click at [1157, 490] on span "Add to cart" at bounding box center [1175, 482] width 98 height 42
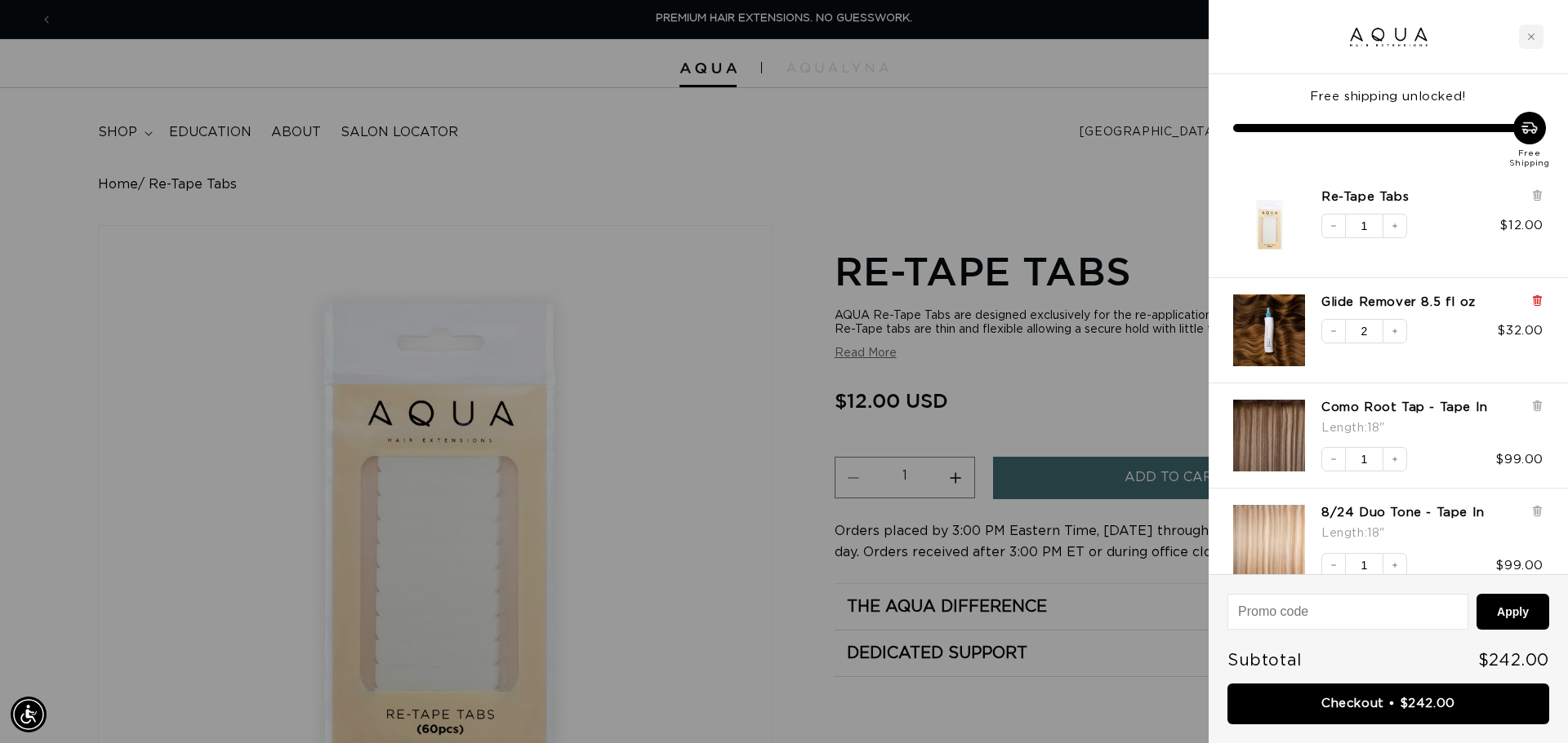
click at [1534, 301] on icon at bounding box center [1537, 300] width 13 height 13
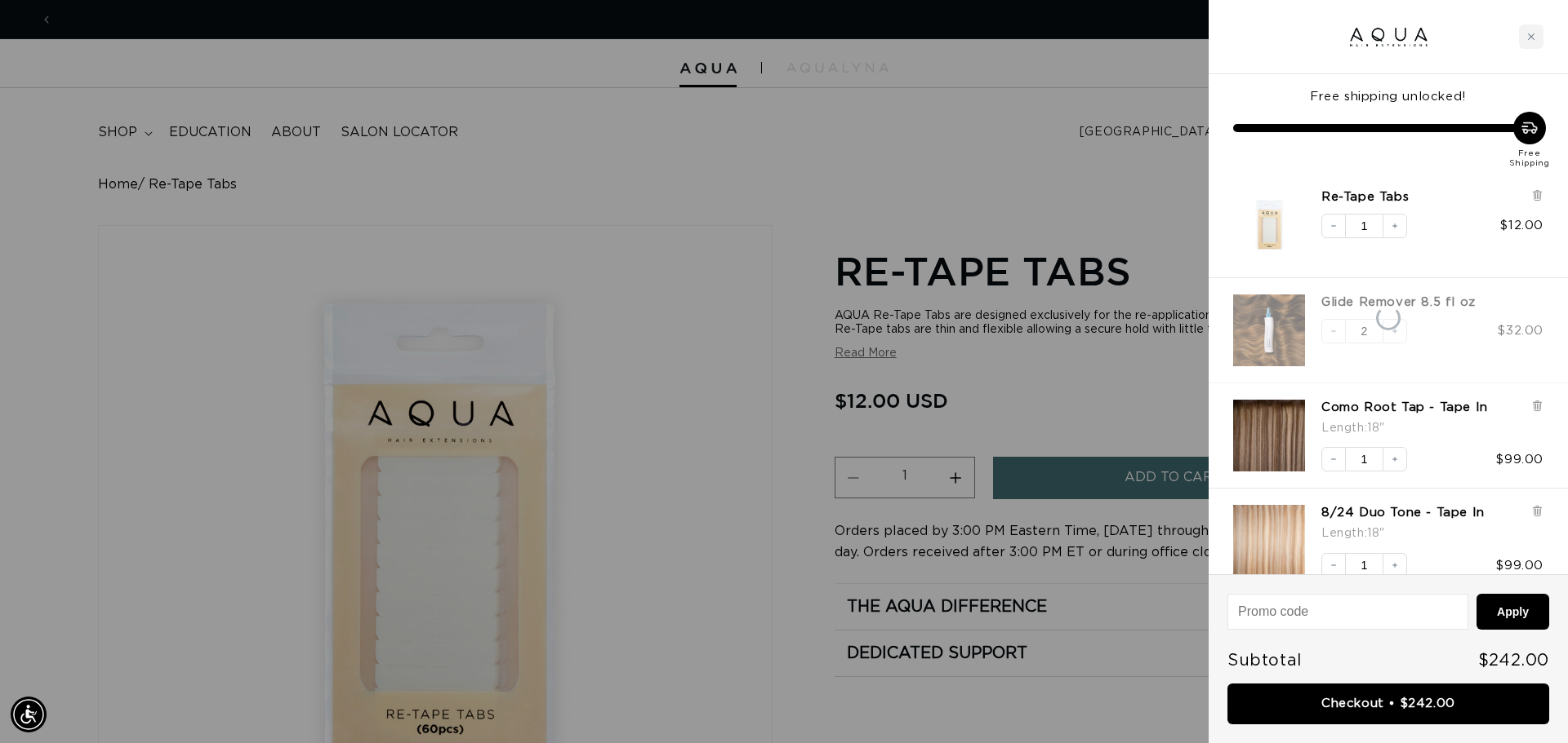
scroll to position [0, 1452]
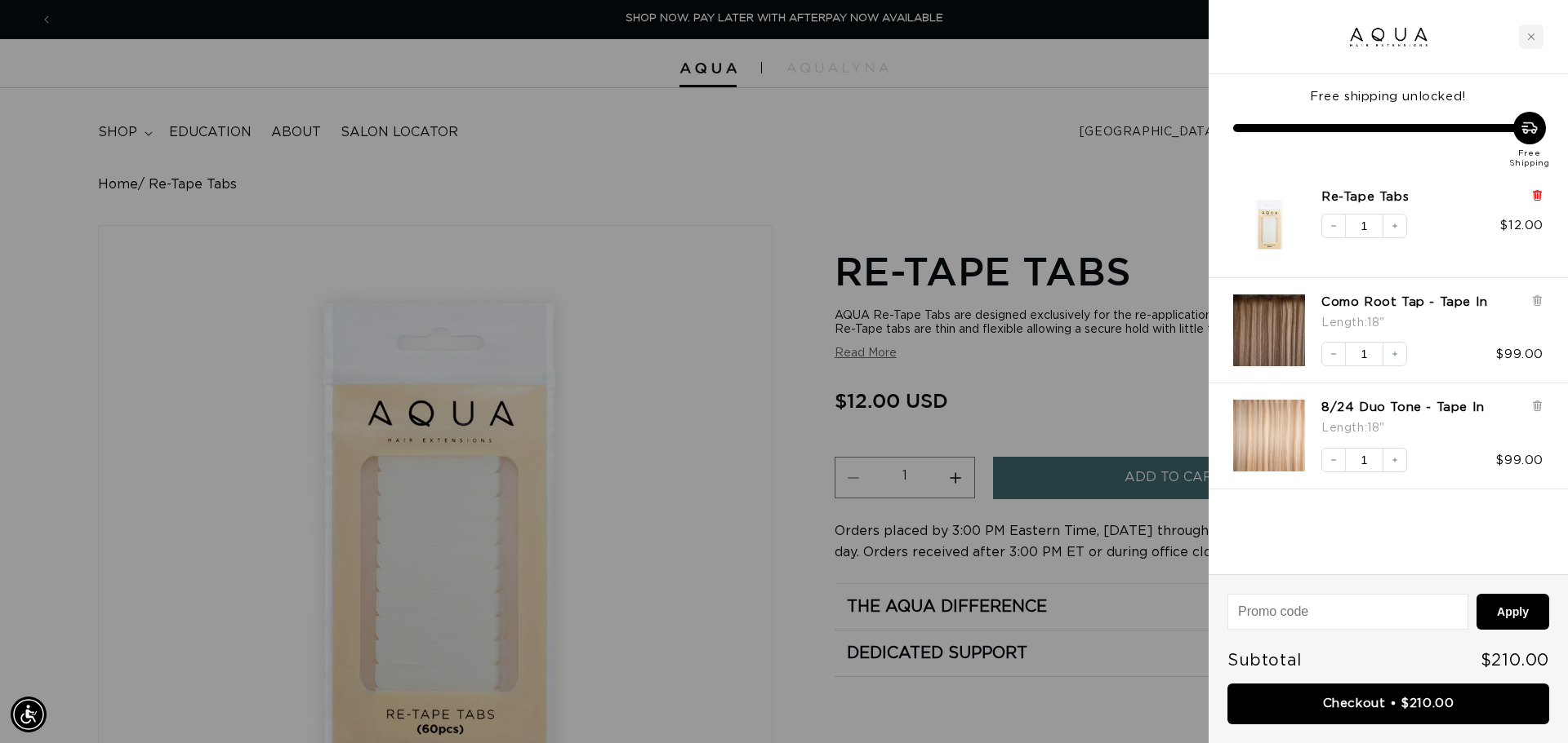
click at [1537, 198] on icon at bounding box center [1537, 196] width 7 height 8
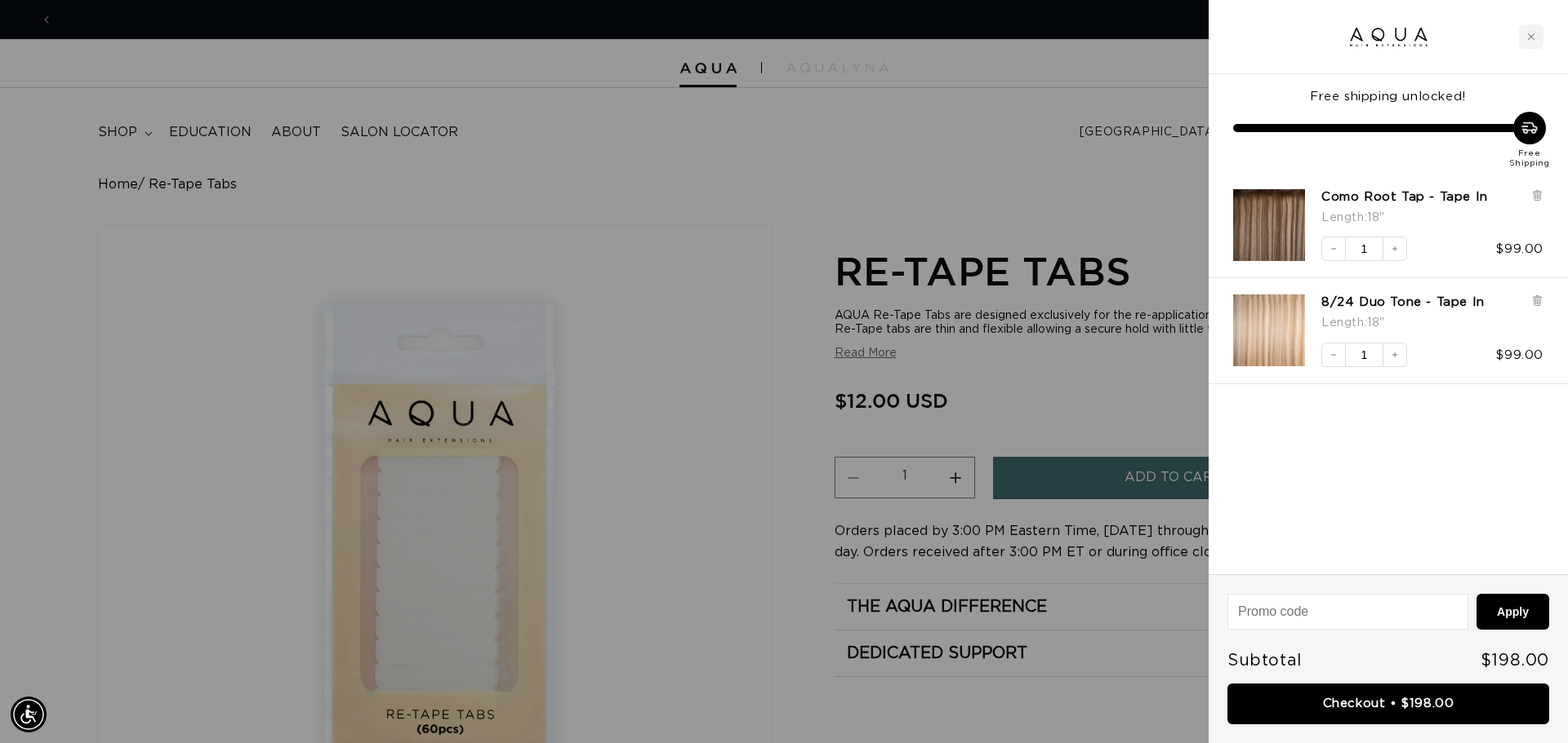
scroll to position [0, 2904]
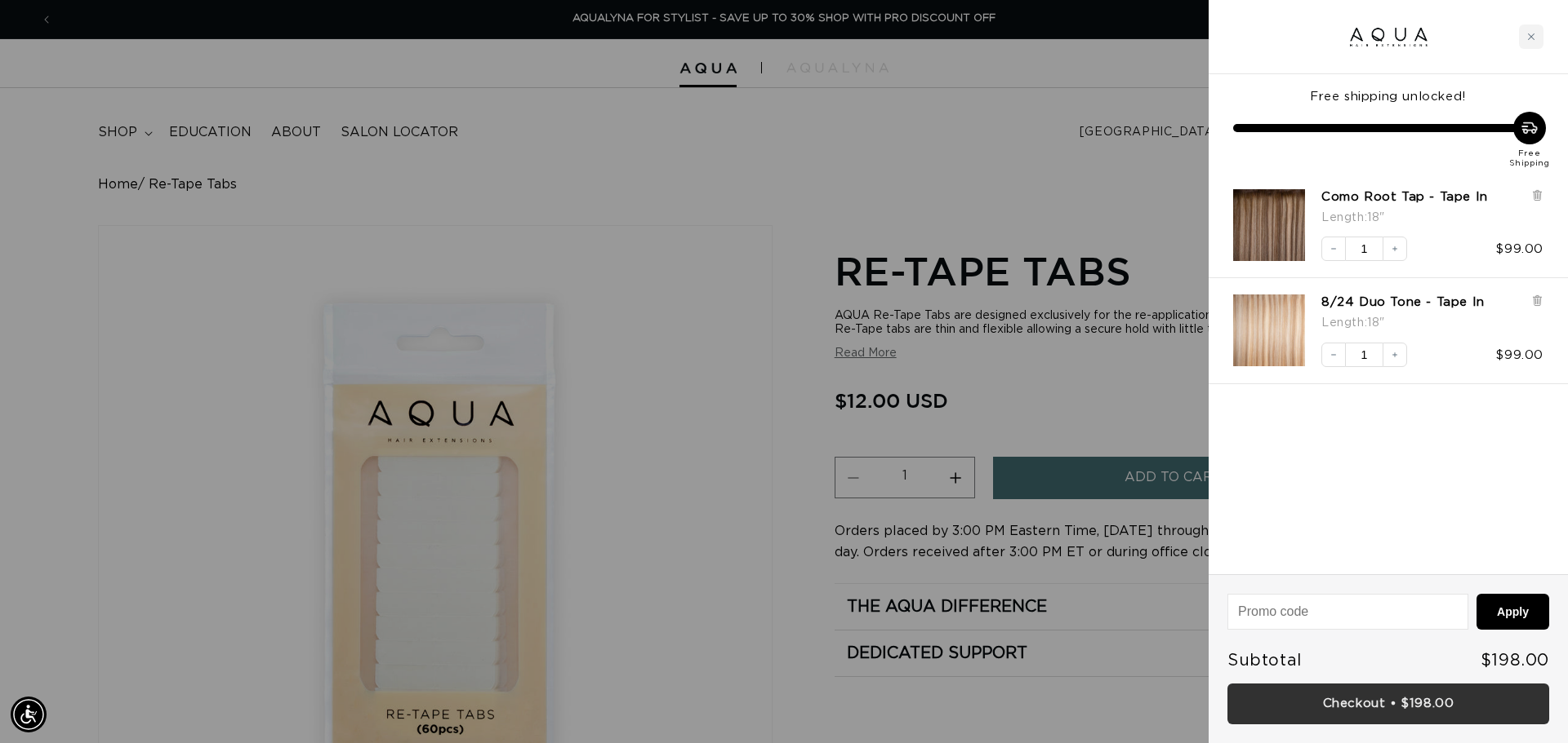
click at [1360, 709] on link "Checkout • $198.00" at bounding box center [1388, 705] width 322 height 42
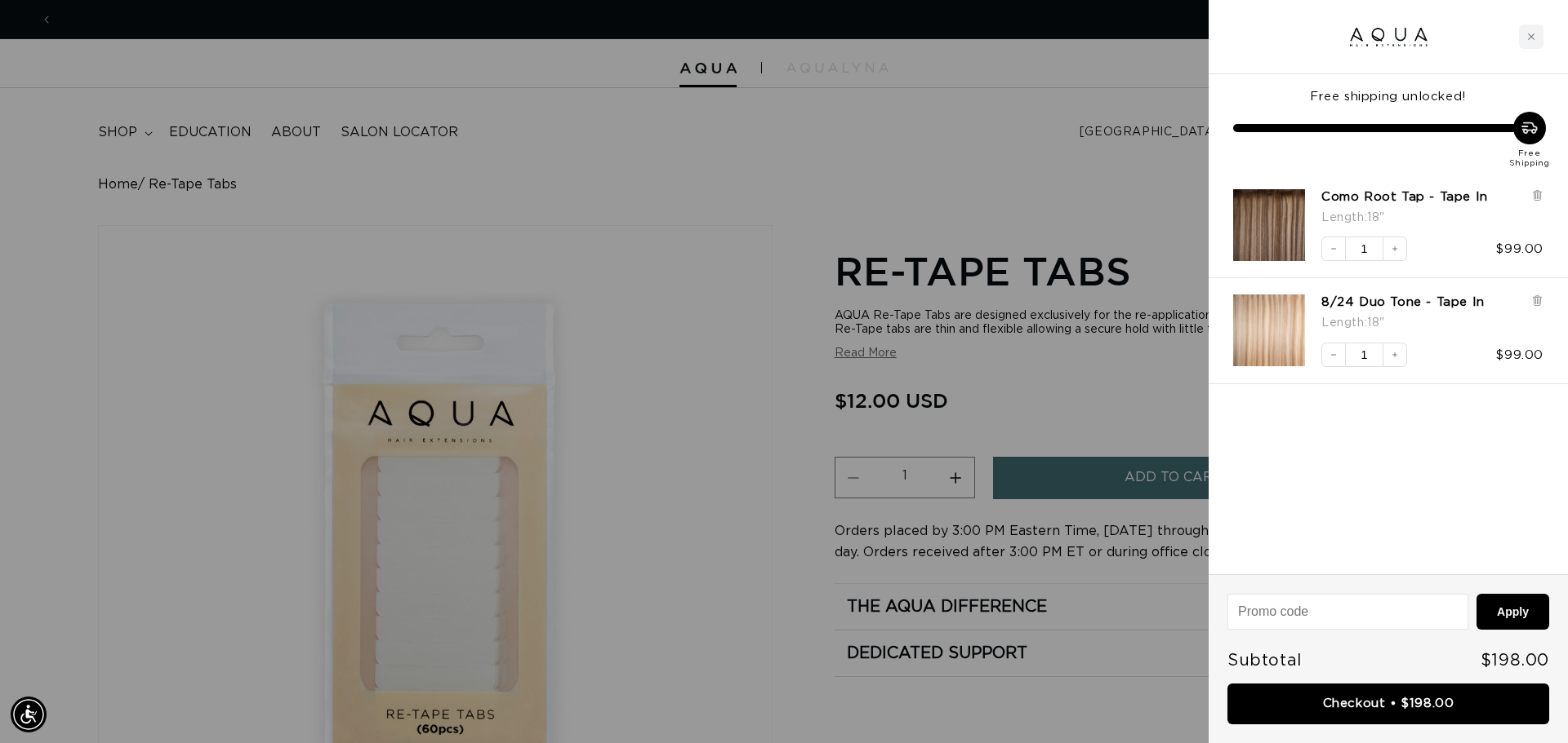
scroll to position [0, 1452]
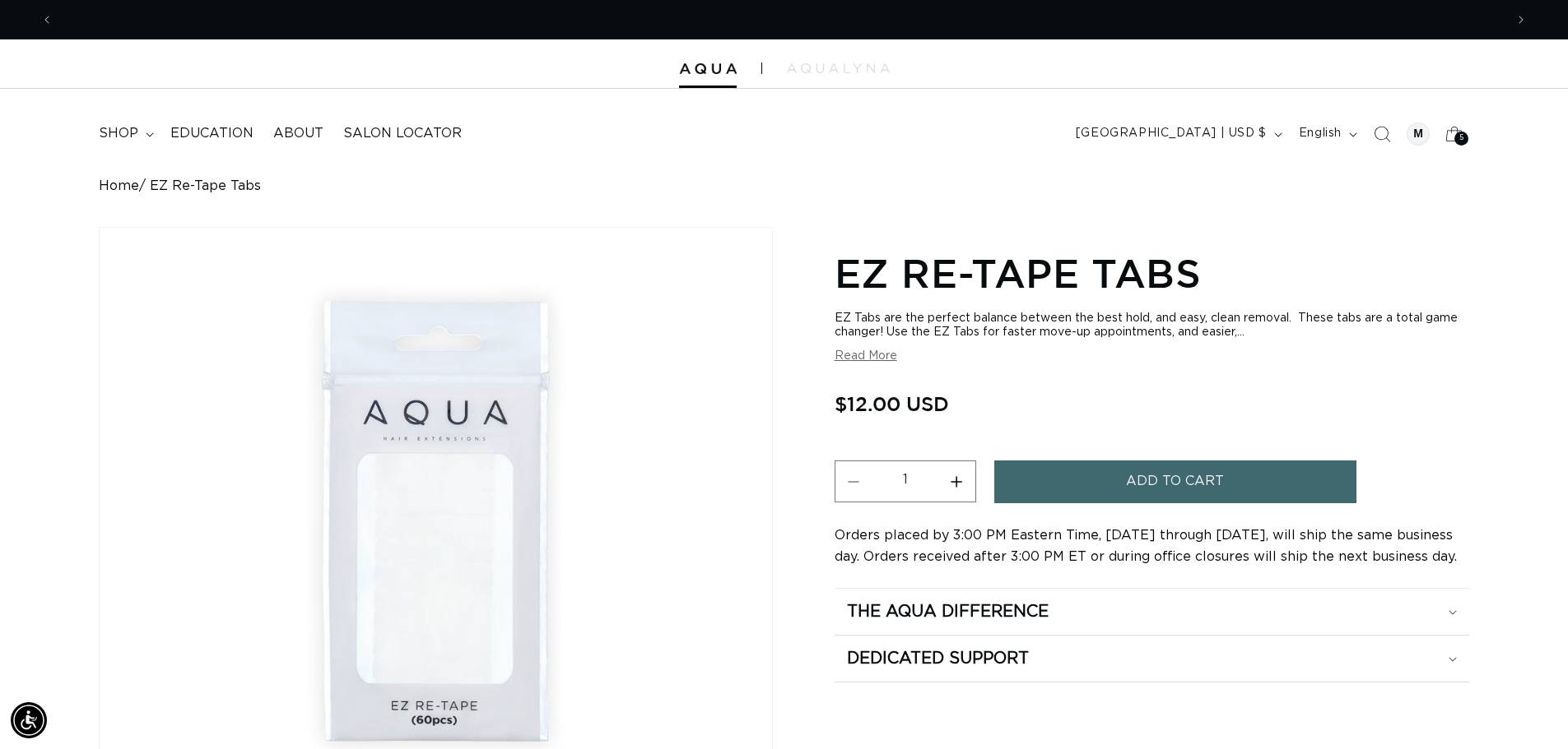
scroll to position [0, 1451]
